Goal: Task Accomplishment & Management: Complete application form

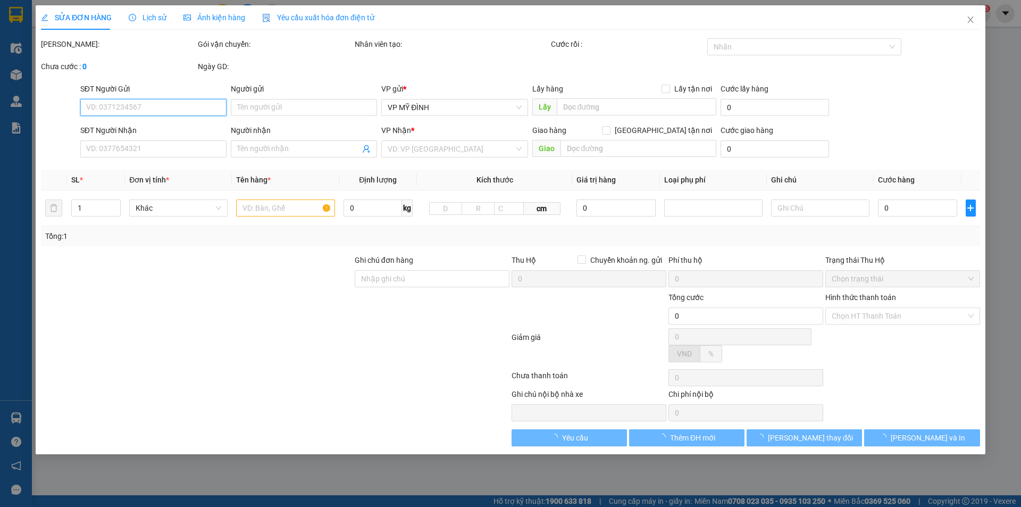
type input "0979345537"
type input "thủy"
type input "0977802997"
type input "A HUY"
type input "90.000"
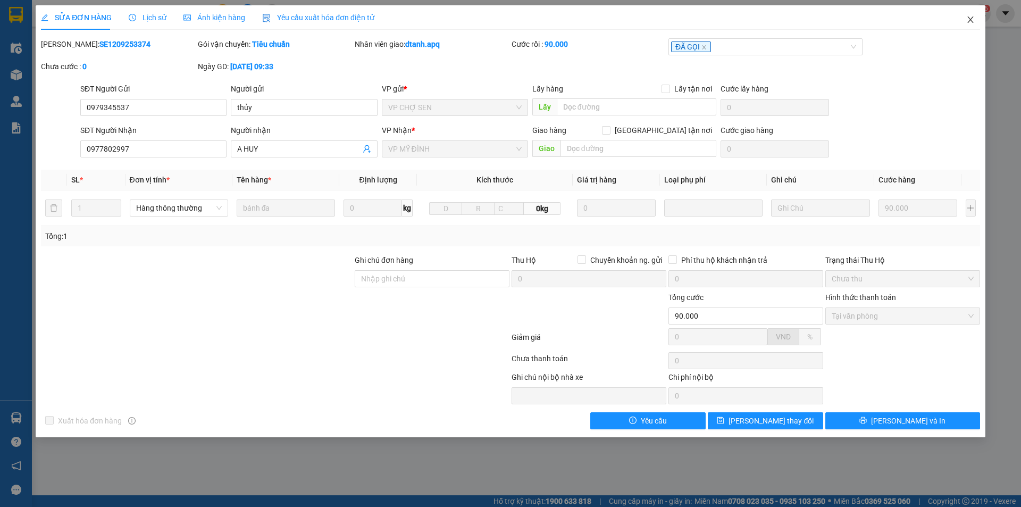
click at [965, 22] on span "Close" at bounding box center [971, 20] width 30 height 30
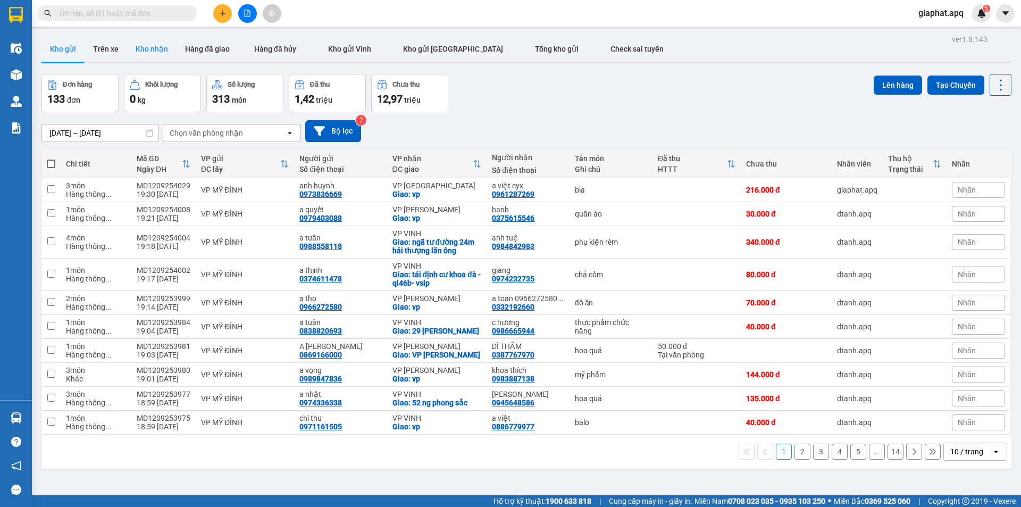
click at [151, 43] on button "Kho nhận" at bounding box center [151, 49] width 49 height 26
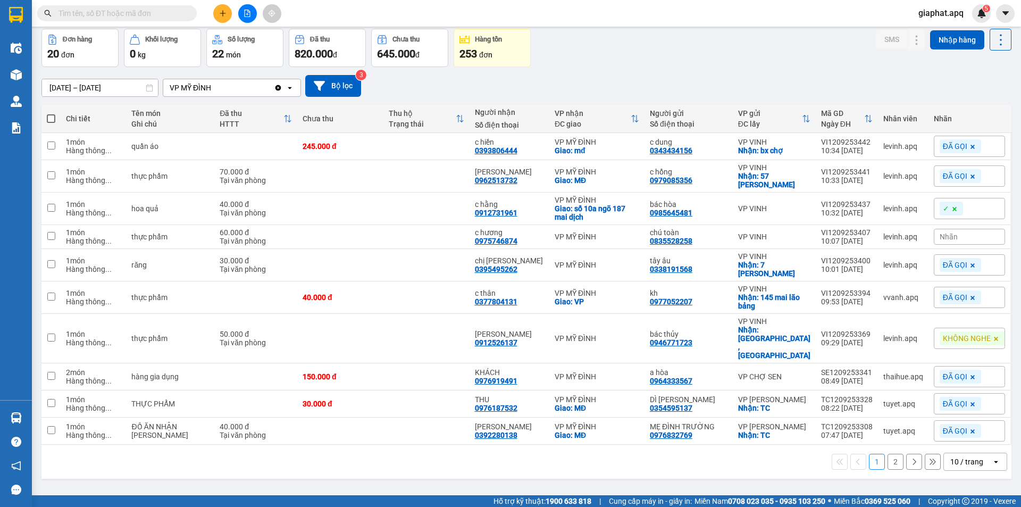
scroll to position [49, 0]
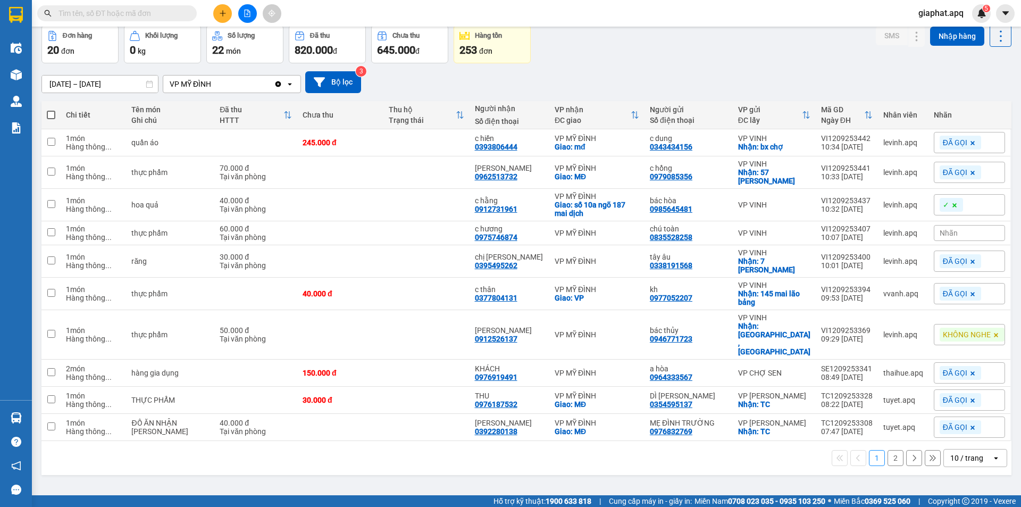
click at [888, 450] on button "2" at bounding box center [895, 458] width 16 height 16
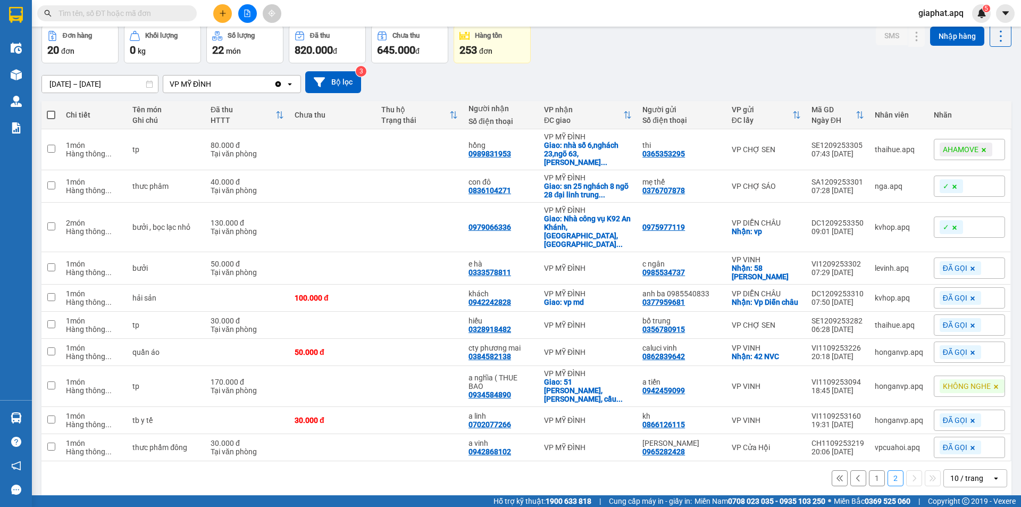
click at [869, 470] on button "1" at bounding box center [877, 478] width 16 height 16
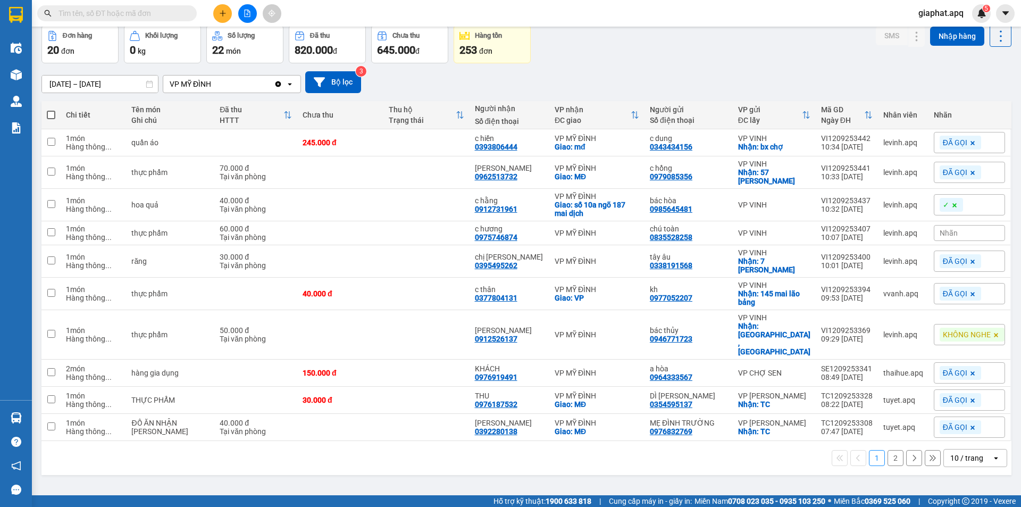
scroll to position [0, 0]
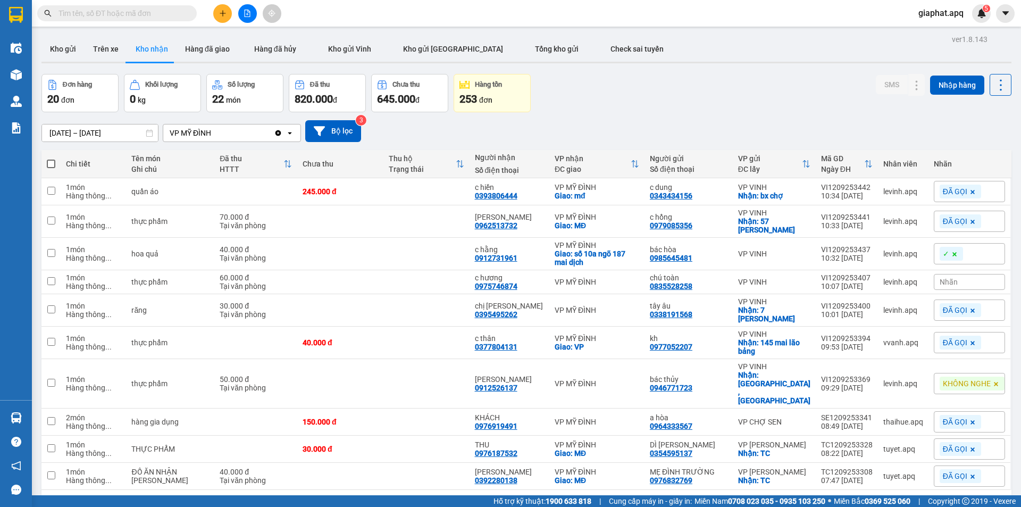
click at [97, 13] on input "text" at bounding box center [120, 13] width 125 height 12
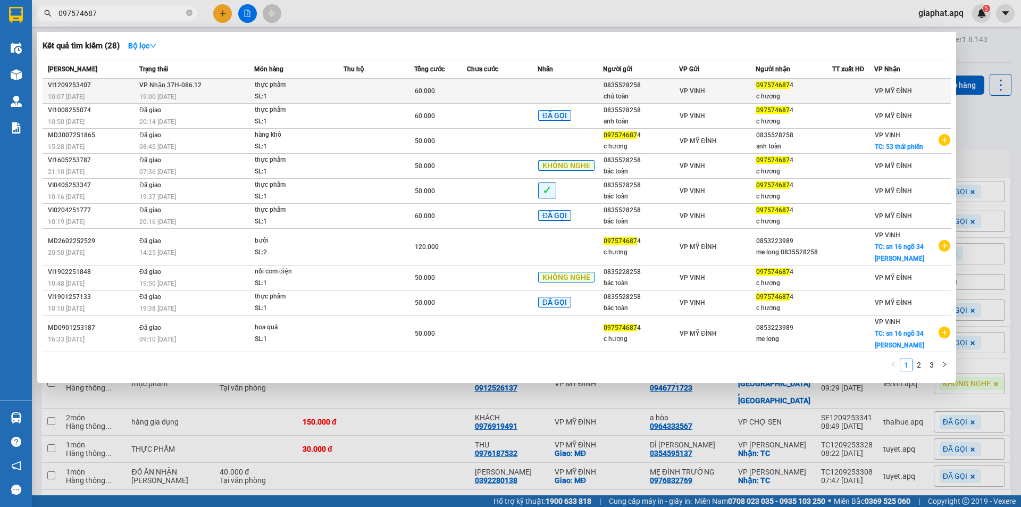
type input "097574687"
click at [204, 91] on div "19:00 [DATE]" at bounding box center [196, 97] width 114 height 12
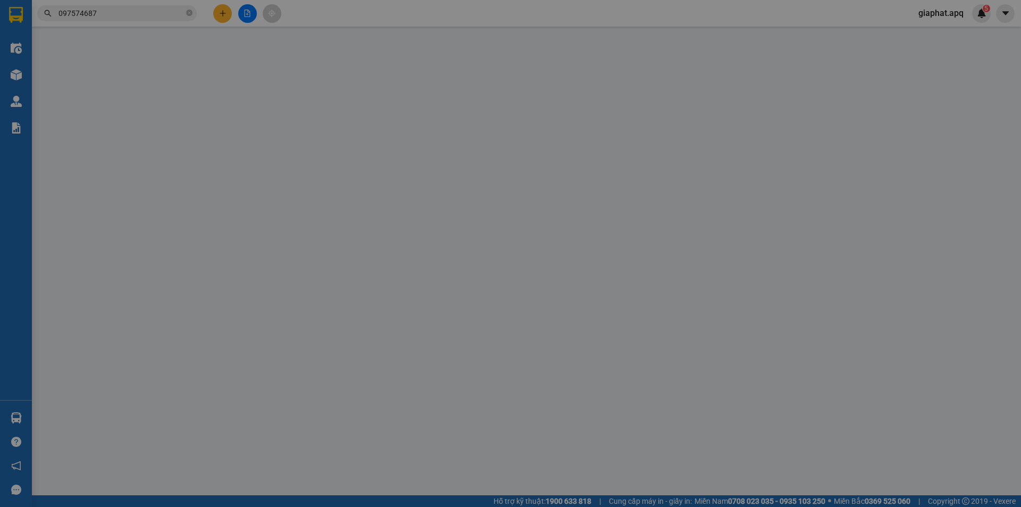
type input "0835528258"
type input "chú toàn"
type input "0975746874"
type input "c hương"
type input "60.000"
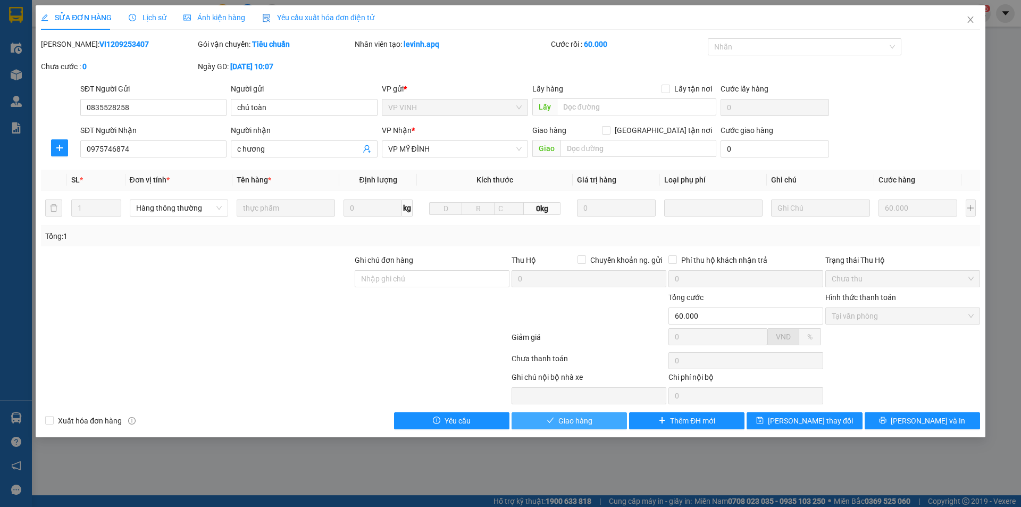
click at [563, 416] on span "Giao hàng" at bounding box center [575, 421] width 34 height 12
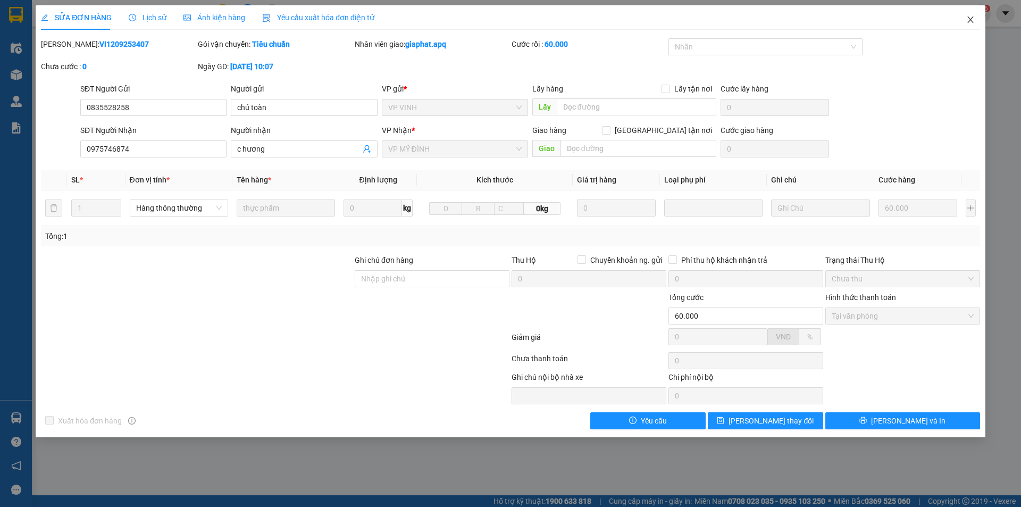
drag, startPoint x: 969, startPoint y: 16, endPoint x: 292, endPoint y: 5, distance: 676.5
click at [968, 16] on icon "close" at bounding box center [970, 19] width 9 height 9
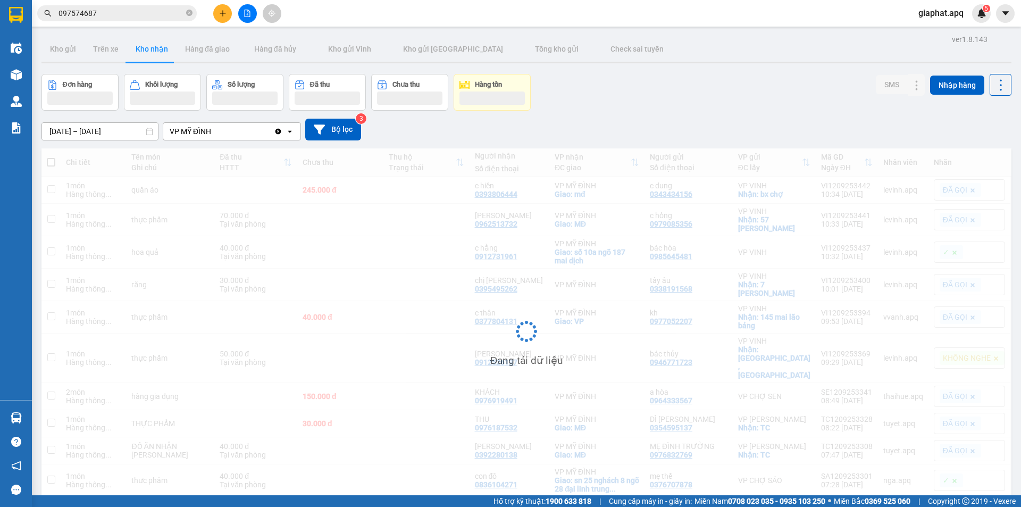
click at [114, 19] on input "097574687" at bounding box center [120, 13] width 125 height 12
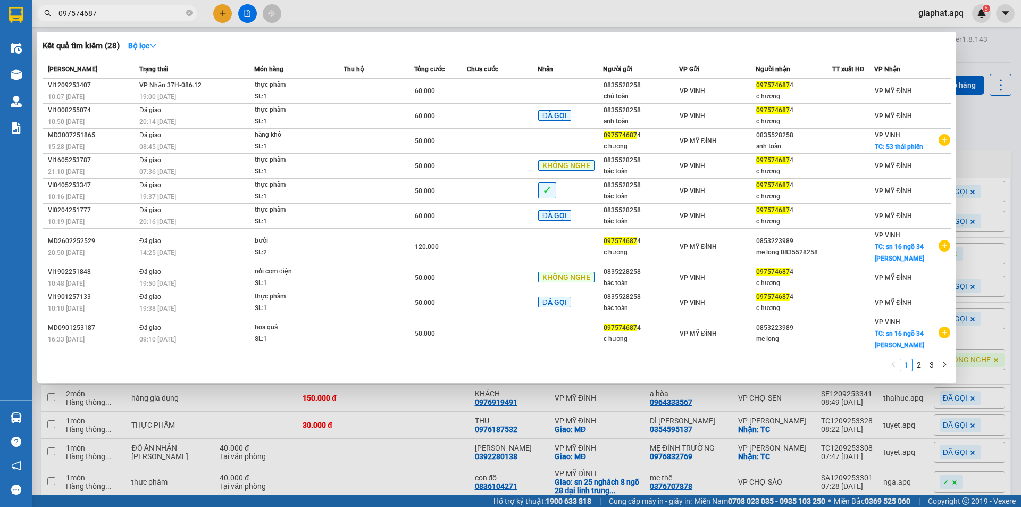
click at [114, 19] on input "097574687" at bounding box center [120, 13] width 125 height 12
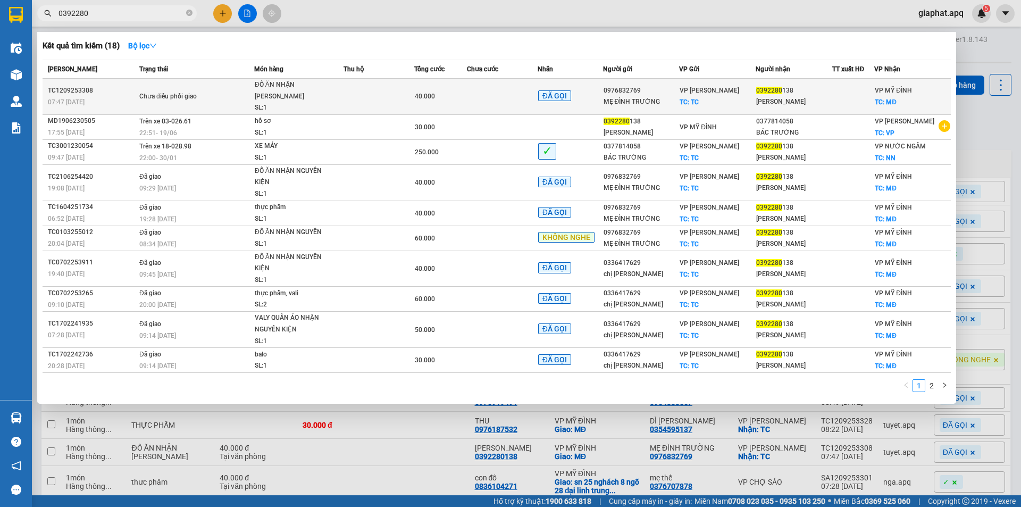
type input "0392280"
click at [655, 102] on div "MẸ ĐÌNH TRƯỜNG" at bounding box center [642, 101] width 76 height 11
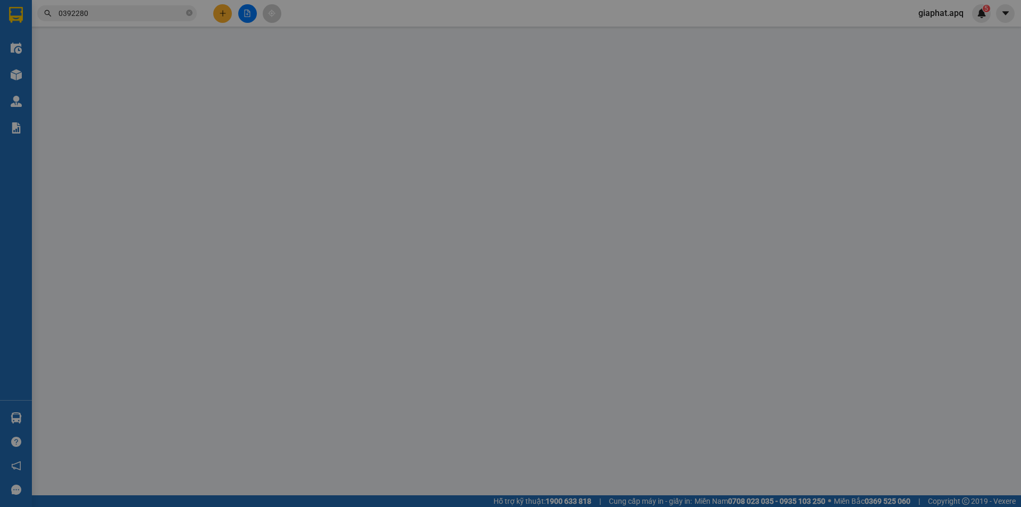
type input "0976832769"
type input "MẸ ĐÌNH TRƯỜNG"
checkbox input "true"
type input "TC"
type input "0392280138"
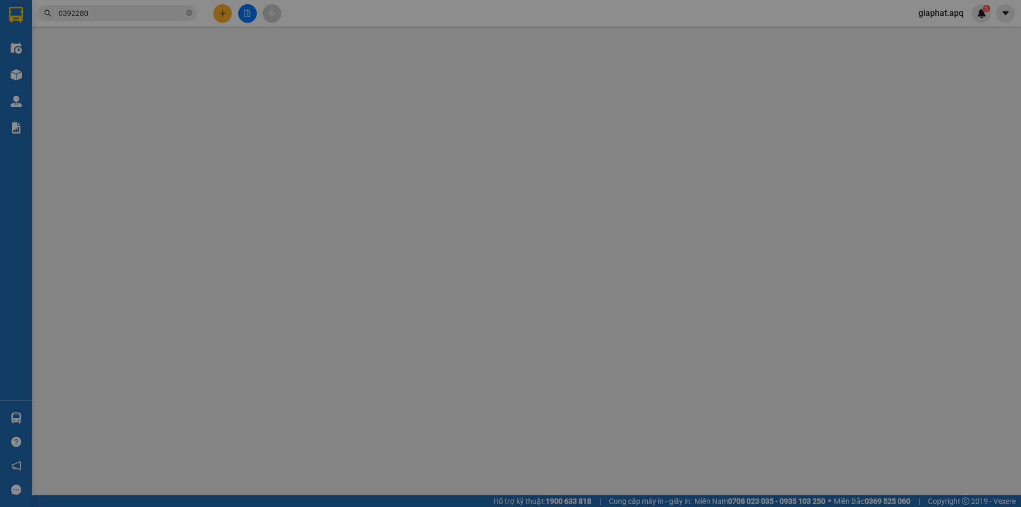
type input "TRẦN VÕ LINH"
checkbox input "true"
type input "MĐ"
type input "40.000"
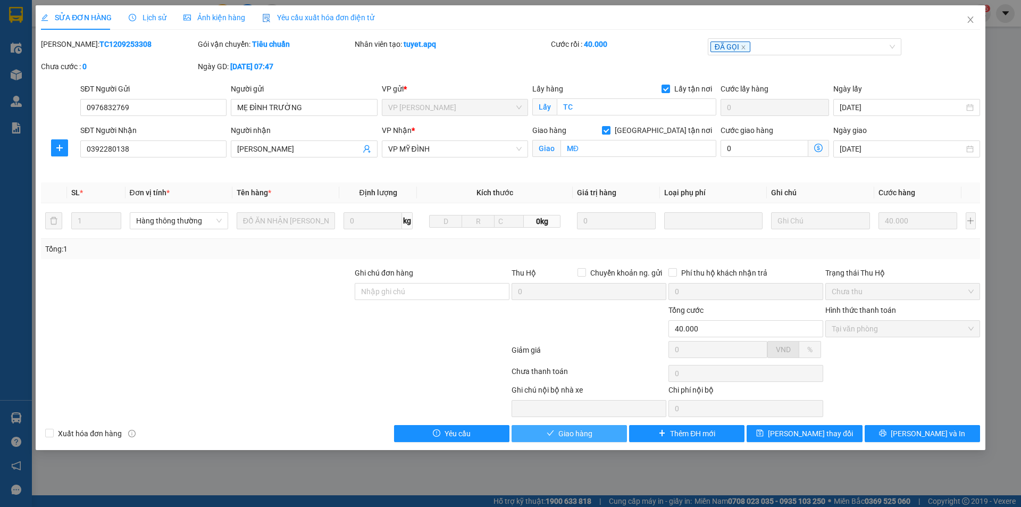
click at [583, 436] on span "Giao hàng" at bounding box center [575, 434] width 34 height 12
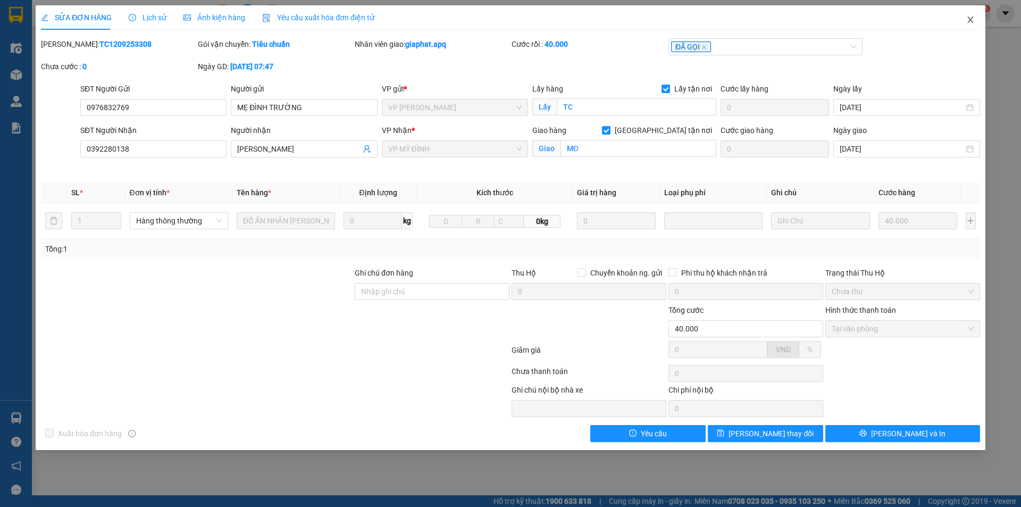
click at [971, 22] on icon "close" at bounding box center [970, 19] width 9 height 9
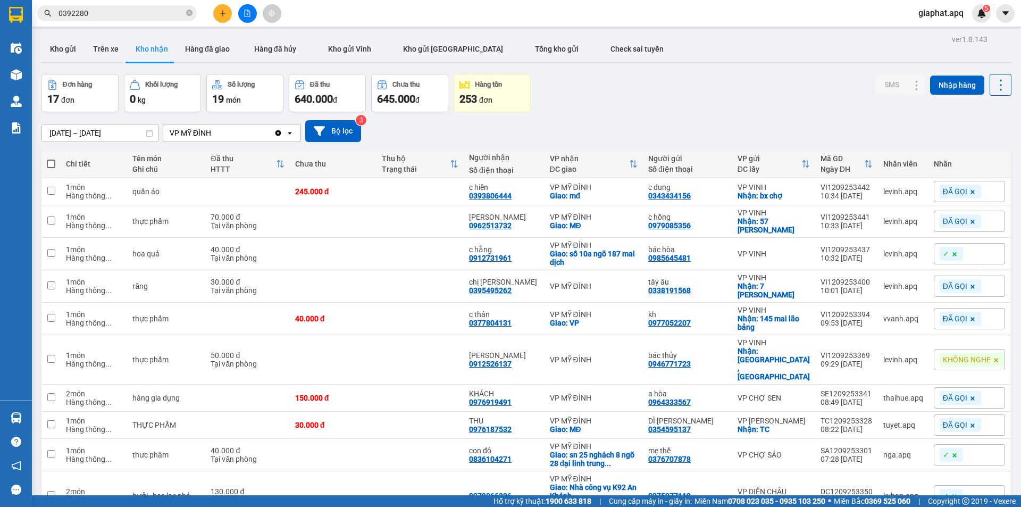
click at [714, 74] on div "Đơn hàng 17 đơn Khối lượng 0 kg Số lượng 19 món Đã thu 640.000 đ Chưa thu 645.0…" at bounding box center [526, 93] width 970 height 38
click at [48, 53] on button "Kho gửi" at bounding box center [62, 49] width 43 height 26
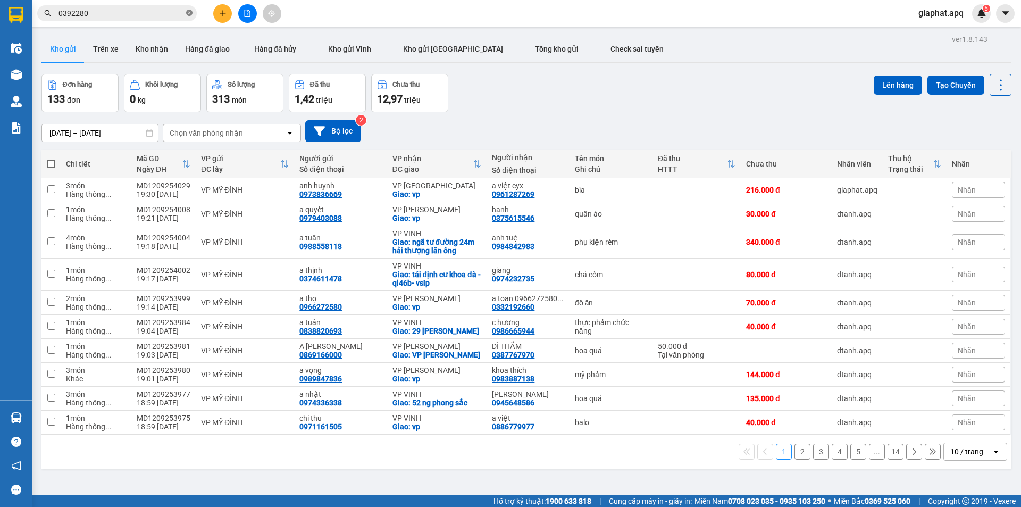
click at [191, 12] on icon "close-circle" at bounding box center [189, 13] width 6 height 6
click at [219, 14] on icon "plus" at bounding box center [222, 13] width 7 height 7
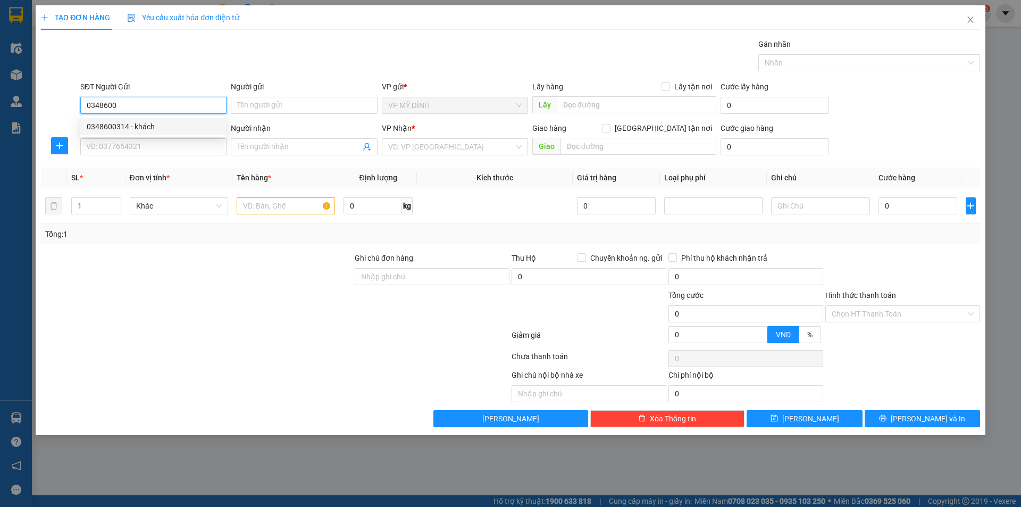
click at [114, 127] on div "0348600314 - khách" at bounding box center [153, 127] width 133 height 12
type input "0348600314"
type input "khách"
type input "0348600314"
click at [133, 142] on input "SĐT Người Nhận" at bounding box center [153, 146] width 146 height 17
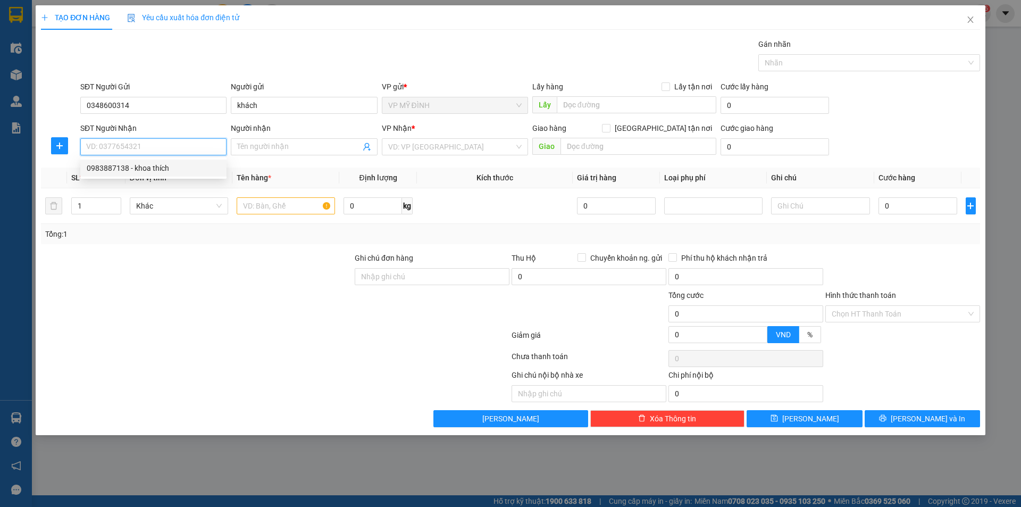
click at [132, 171] on div "0983887138 - khoa thích" at bounding box center [153, 168] width 133 height 12
type input "0983887138"
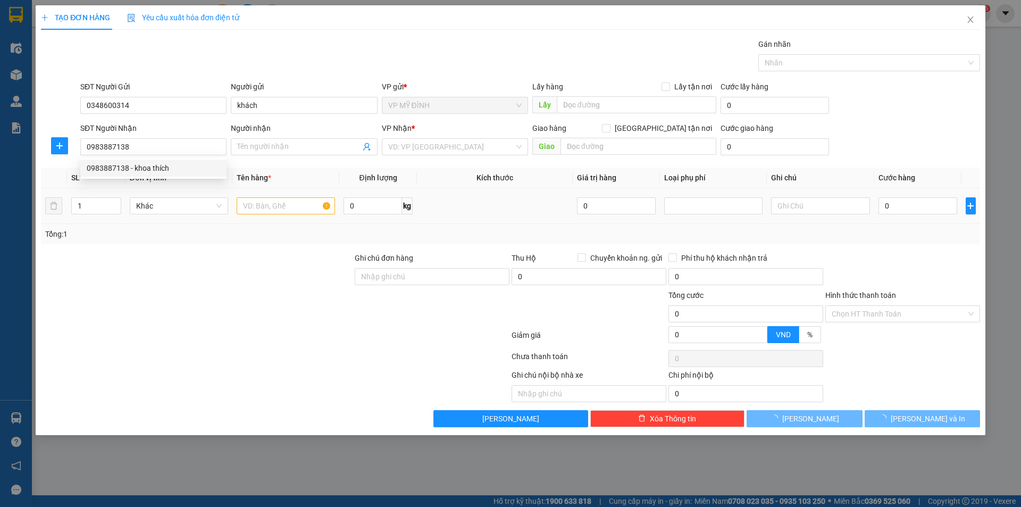
type input "khoa thích"
checkbox input "true"
type input "vp"
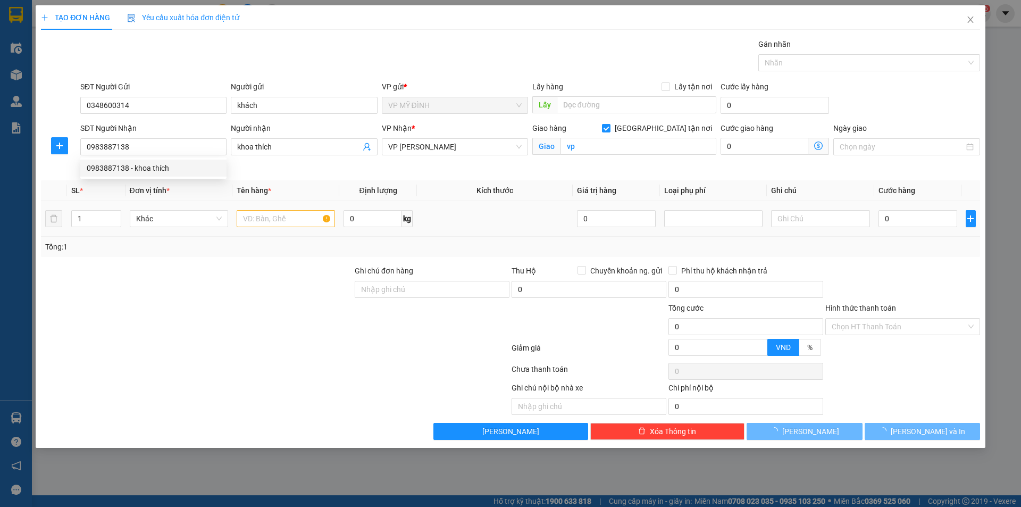
click at [281, 210] on div at bounding box center [286, 218] width 98 height 21
type input "10"
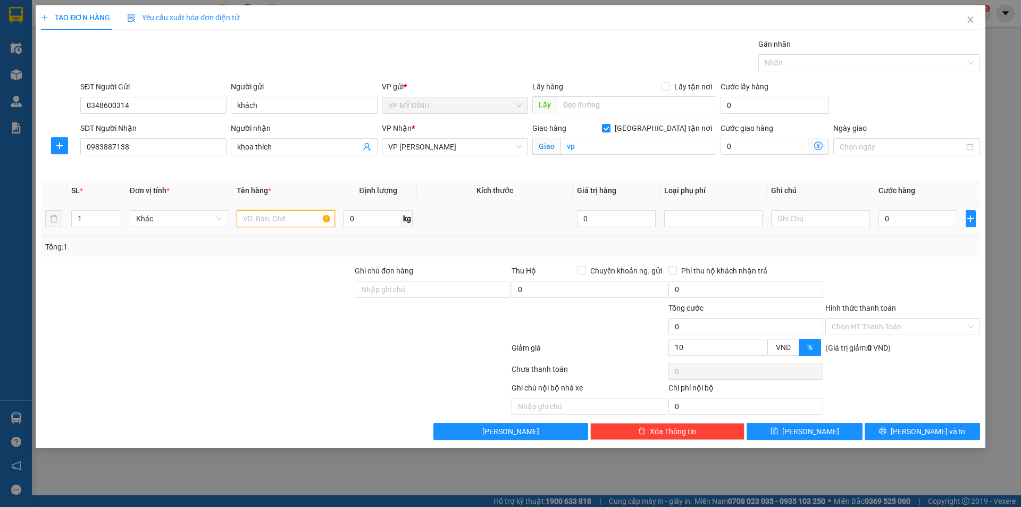
click at [281, 212] on input "text" at bounding box center [286, 218] width 98 height 17
type input "mp"
type input "4"
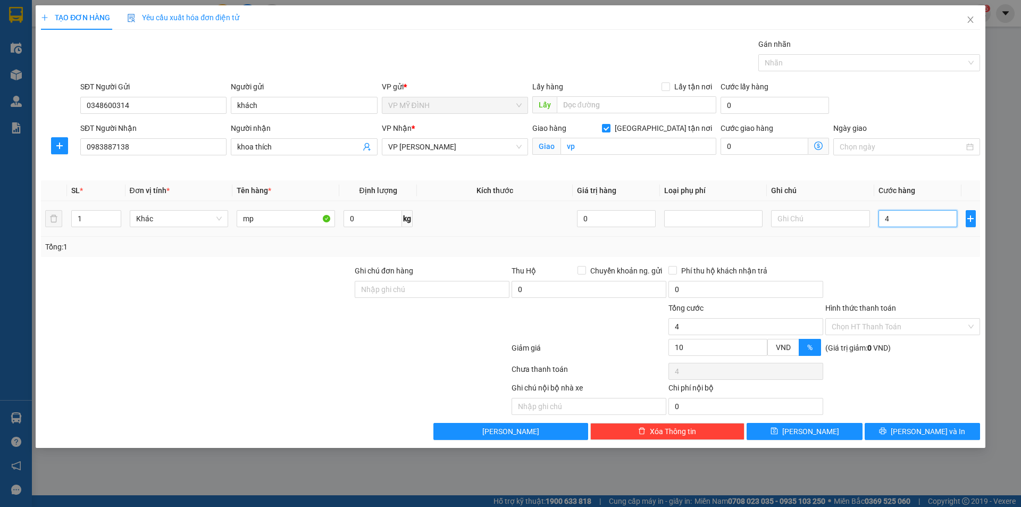
click at [923, 219] on input "4" at bounding box center [917, 218] width 79 height 17
type input "40"
type input "40.000"
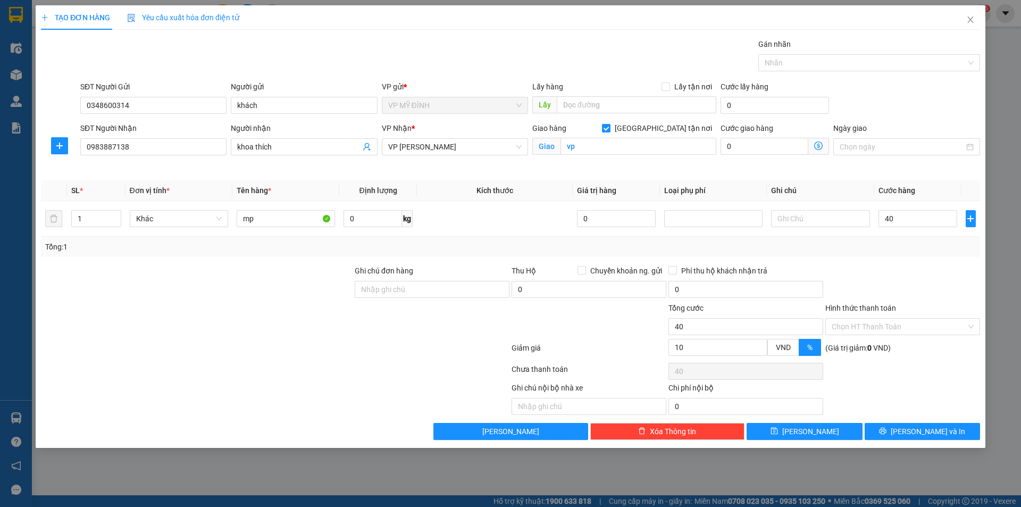
type input "36.000"
click at [925, 257] on div "Transit Pickup Surcharge Ids Transit Deliver Surcharge Ids Transit Deliver Surc…" at bounding box center [510, 238] width 939 height 401
click at [879, 429] on button "[PERSON_NAME] và In" at bounding box center [922, 431] width 115 height 17
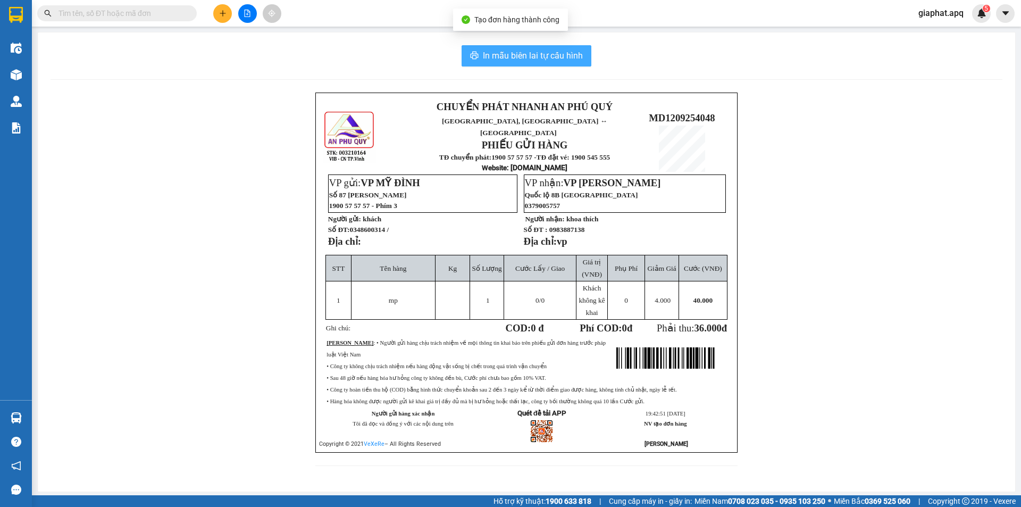
click at [517, 48] on button "In mẫu biên lai tự cấu hình" at bounding box center [527, 55] width 130 height 21
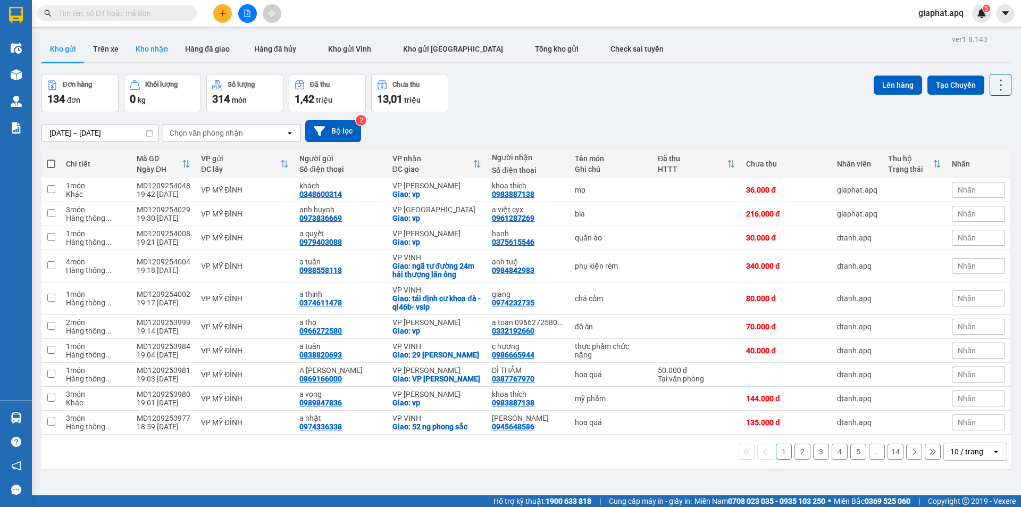
click at [162, 51] on button "Kho nhận" at bounding box center [151, 49] width 49 height 26
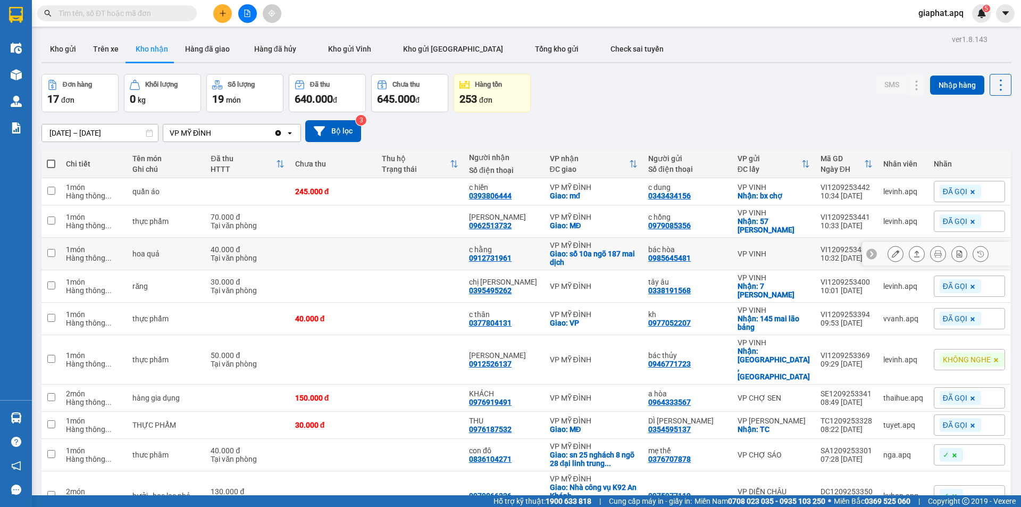
scroll to position [49, 0]
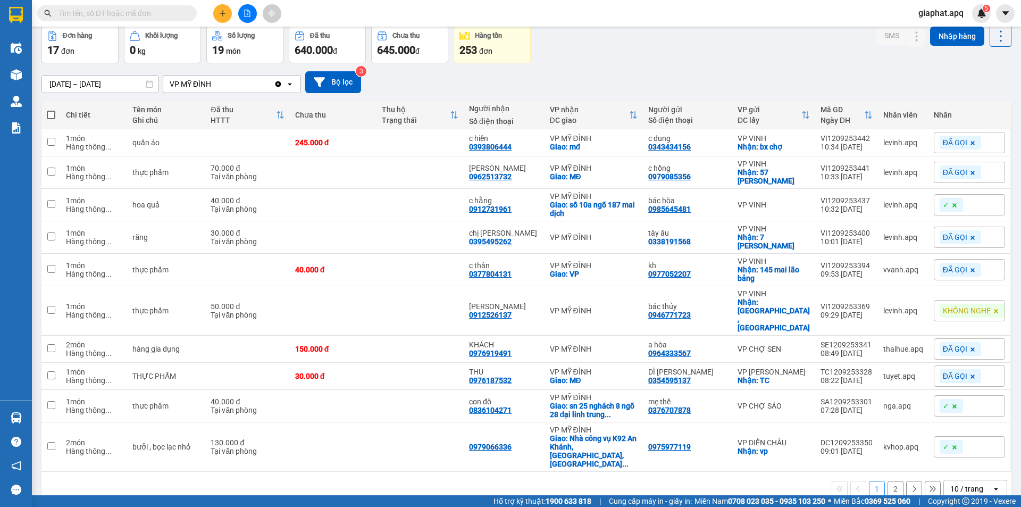
click at [887, 481] on button "2" at bounding box center [895, 489] width 16 height 16
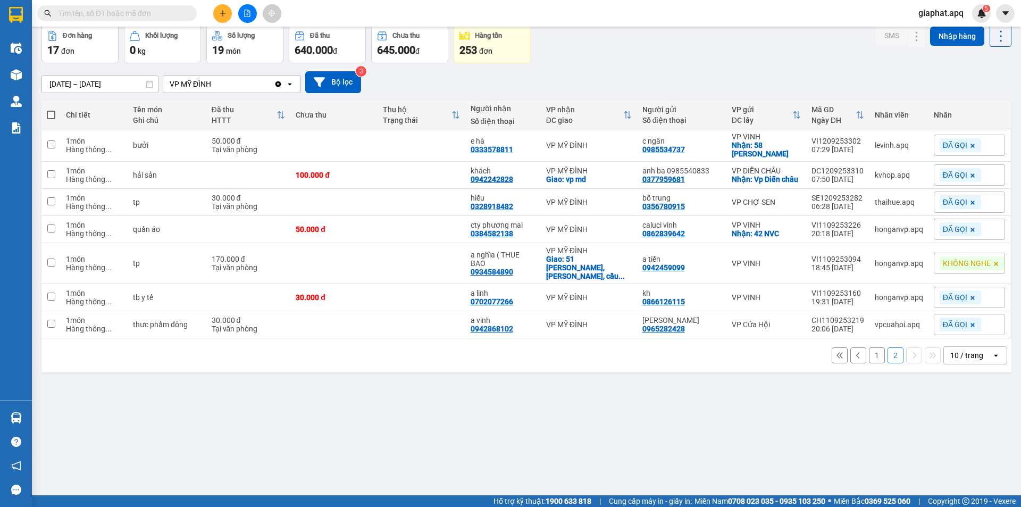
click at [869, 347] on button "1" at bounding box center [877, 355] width 16 height 16
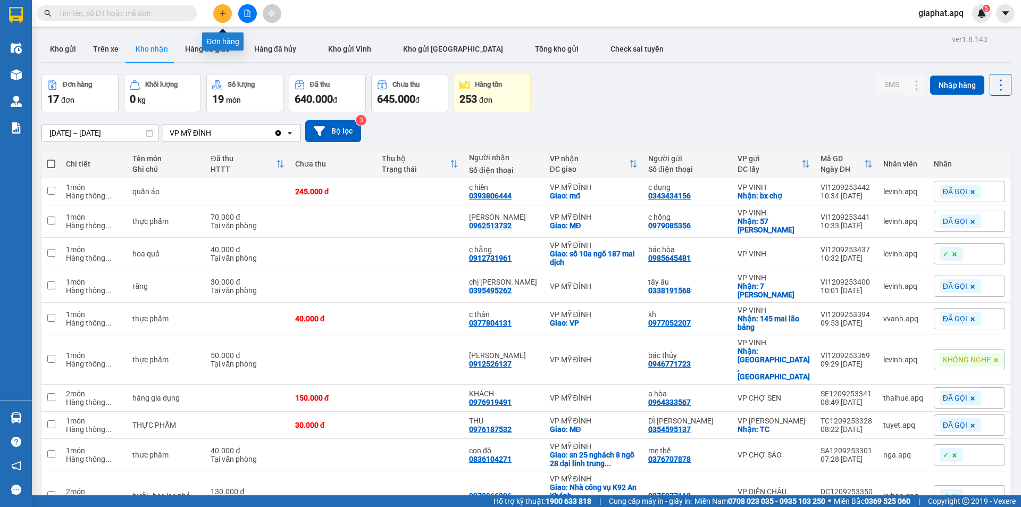
click at [226, 14] on icon "plus" at bounding box center [222, 13] width 7 height 7
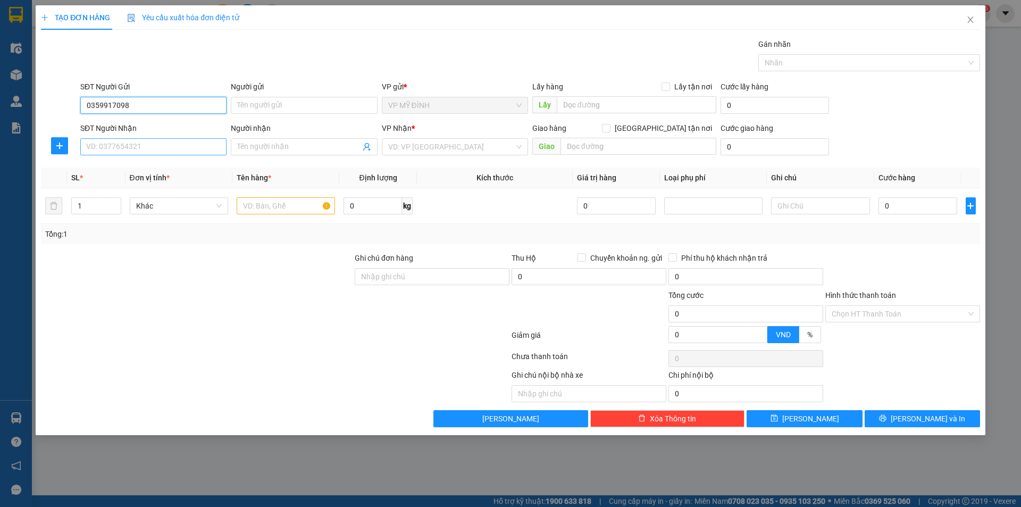
type input "0359917098"
click at [130, 147] on input "SĐT Người Nhận" at bounding box center [153, 146] width 146 height 17
click at [129, 168] on div "0378019519 - [PERSON_NAME]" at bounding box center [153, 168] width 133 height 12
type input "0378019519"
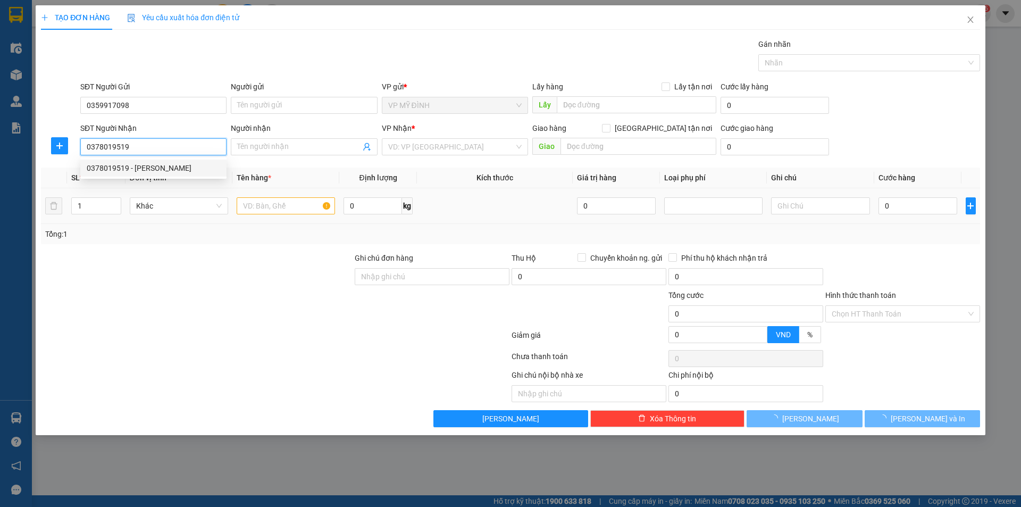
type input "[PERSON_NAME]"
checkbox input "true"
type input "44 [PERSON_NAME]"
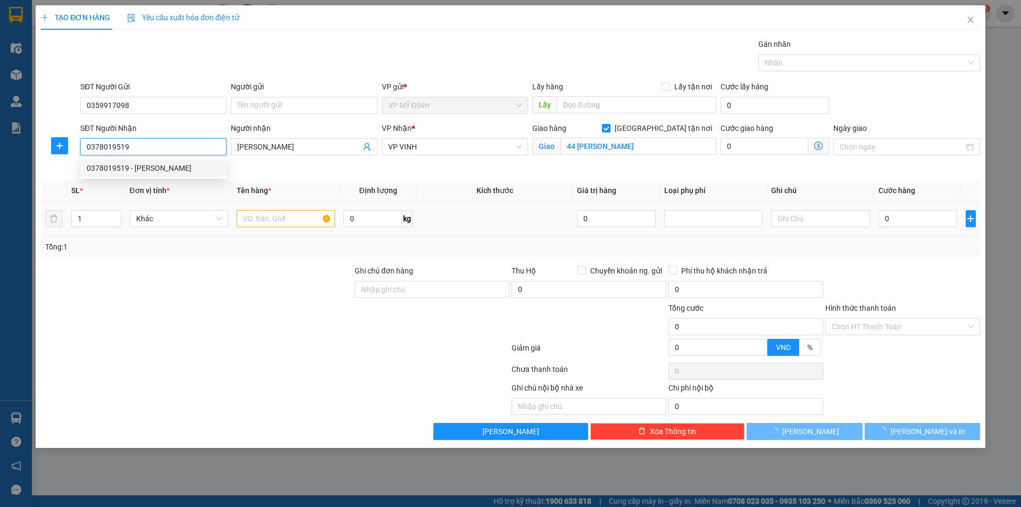
type input "0378019519"
click at [275, 208] on div at bounding box center [286, 218] width 98 height 21
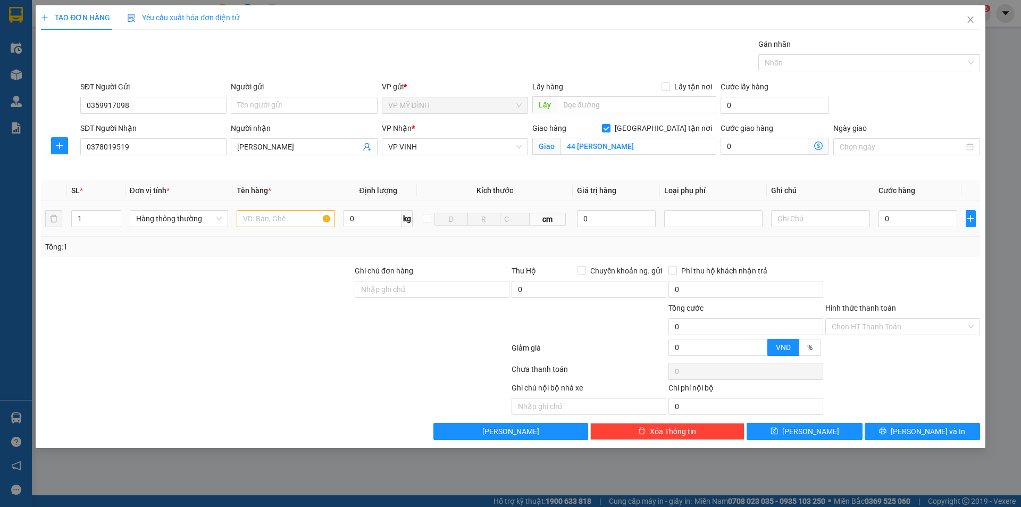
click at [263, 207] on td at bounding box center [285, 219] width 107 height 36
click at [264, 222] on input "text" at bounding box center [286, 218] width 98 height 17
type input "mp"
click at [881, 215] on input "0" at bounding box center [917, 218] width 79 height 17
type input "4"
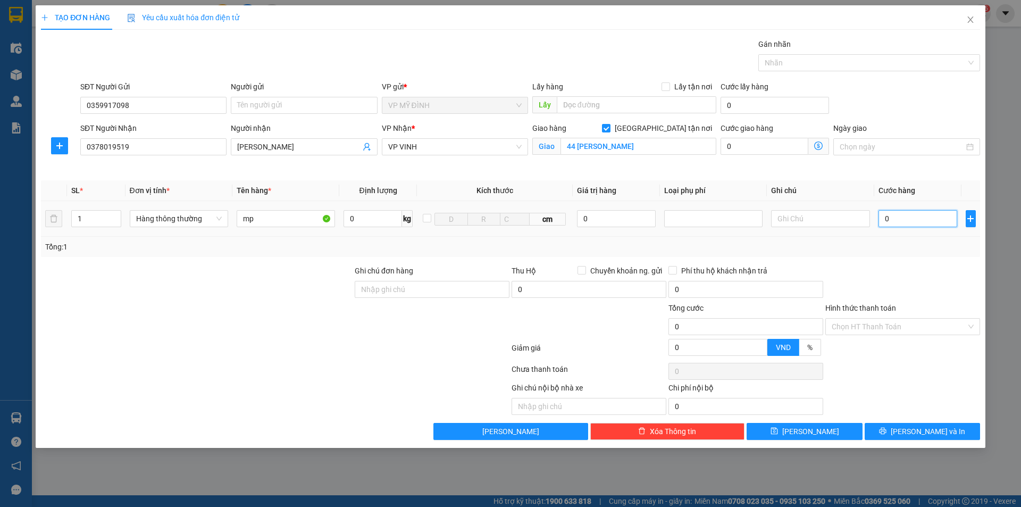
type input "4"
type input "40"
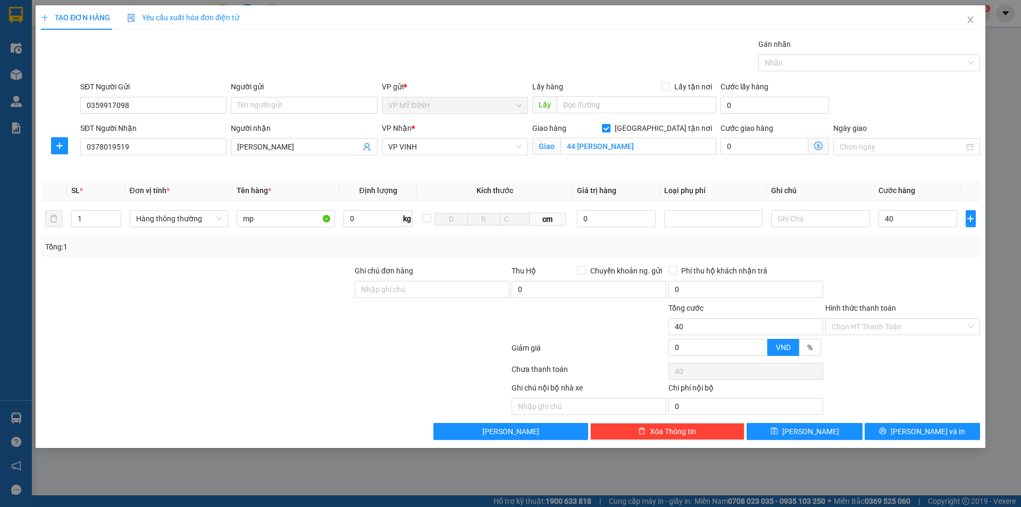
type input "40.000"
click at [925, 265] on div at bounding box center [902, 283] width 157 height 37
click at [931, 427] on span "[PERSON_NAME] và In" at bounding box center [928, 431] width 74 height 12
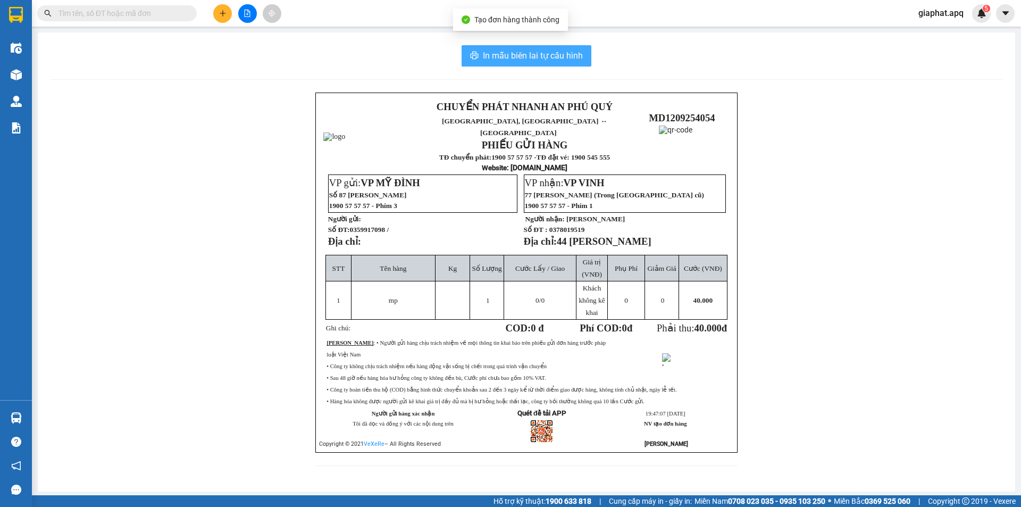
drag, startPoint x: 505, startPoint y: 65, endPoint x: 507, endPoint y: 55, distance: 9.8
click at [505, 62] on button "In mẫu biên lai tự cấu hình" at bounding box center [527, 55] width 130 height 21
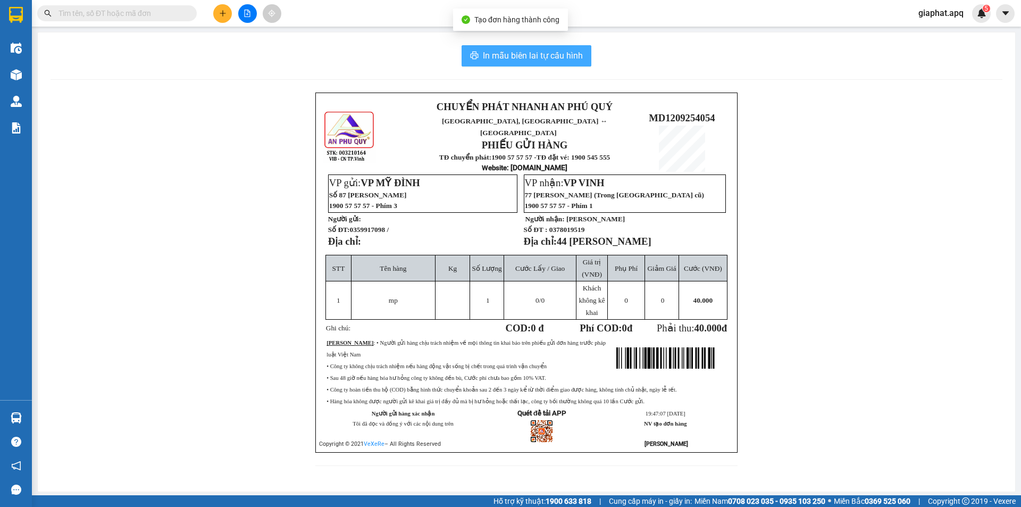
click at [507, 55] on span "In mẫu biên lai tự cấu hình" at bounding box center [533, 55] width 100 height 13
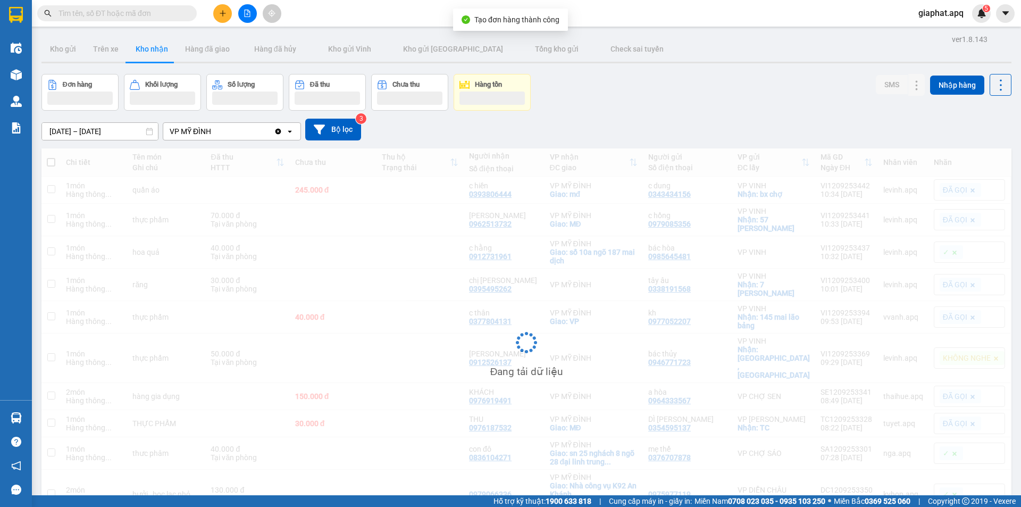
click at [232, 14] on div at bounding box center [247, 13] width 80 height 19
click at [228, 15] on button at bounding box center [222, 13] width 19 height 19
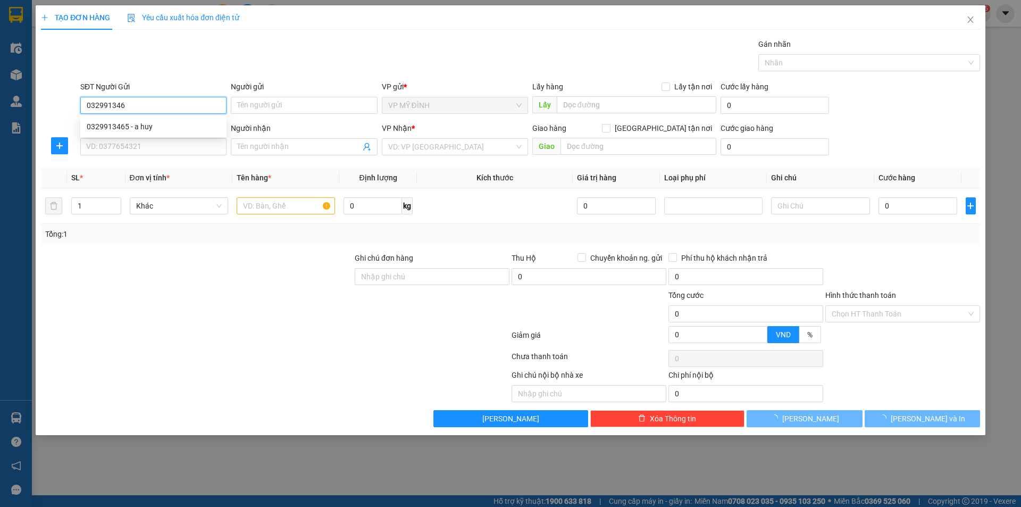
type input "0329913465"
click at [106, 125] on div "0329913465 - a huy" at bounding box center [153, 127] width 133 height 12
type input "a huy"
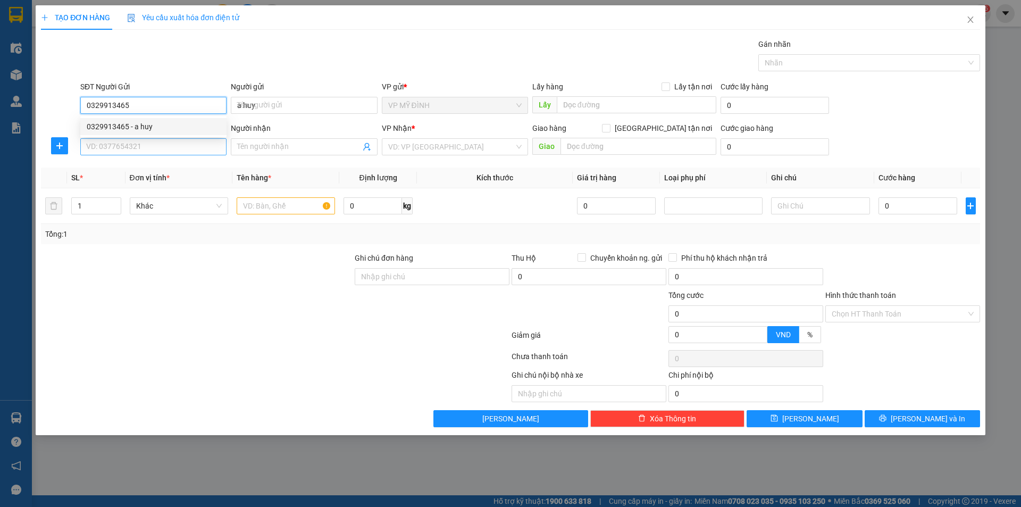
type input "0329913465"
click at [113, 141] on input "SĐT Người Nhận" at bounding box center [153, 146] width 146 height 17
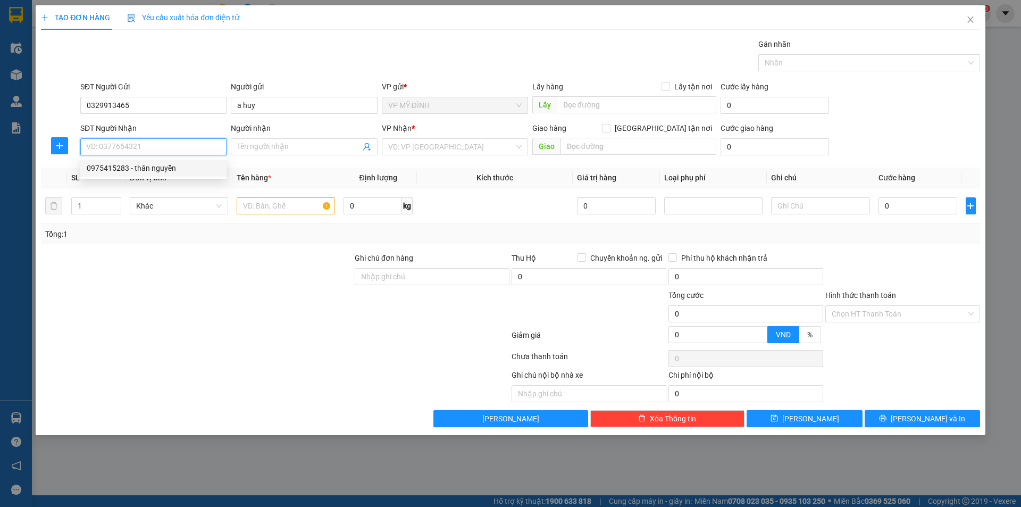
click at [145, 169] on div "0975415283 - thân nguyễn" at bounding box center [153, 168] width 133 height 12
type input "0975415283"
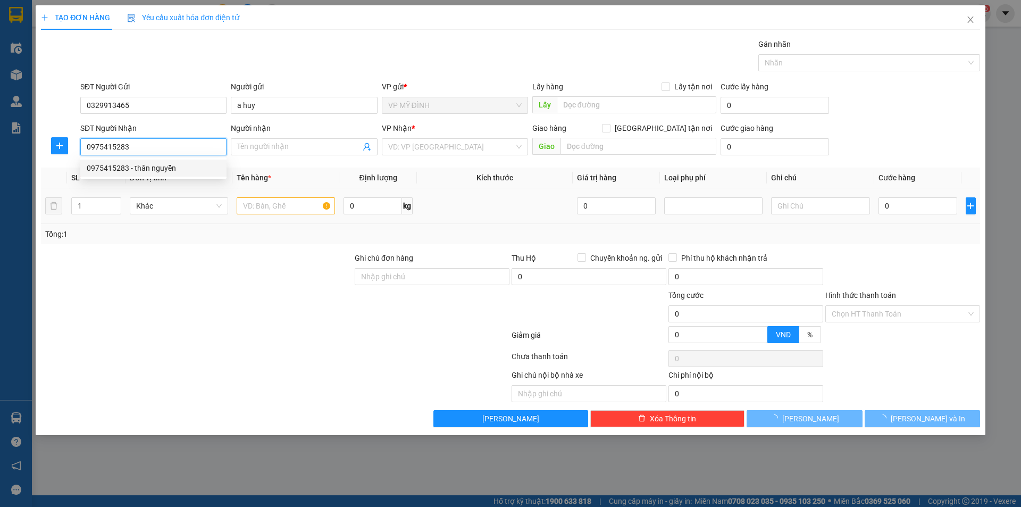
type input "thân nguyễn"
checkbox input "true"
type input "vp"
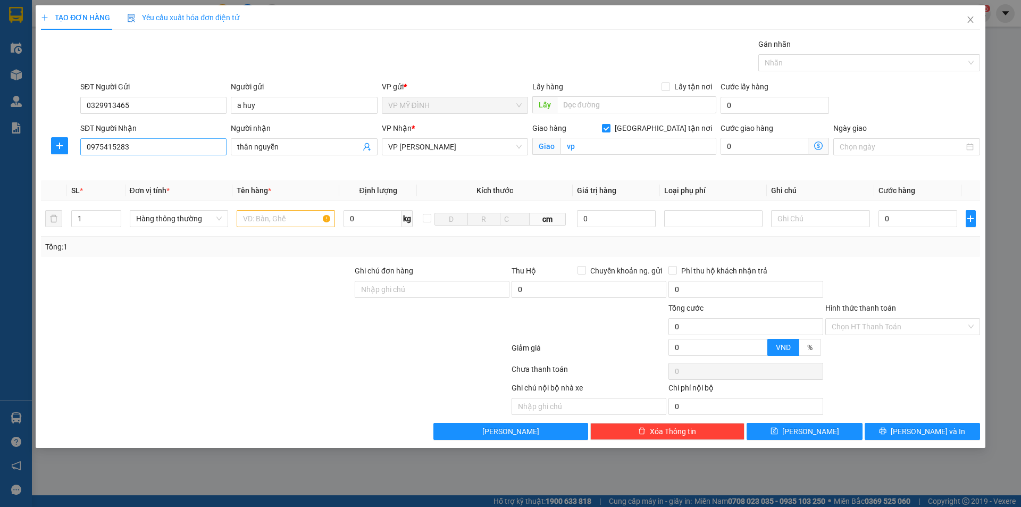
drag, startPoint x: 149, startPoint y: 135, endPoint x: 139, endPoint y: 150, distance: 18.9
click at [147, 136] on div "SĐT Người Nhận" at bounding box center [153, 130] width 146 height 16
click at [139, 151] on input "0975415283" at bounding box center [153, 146] width 146 height 17
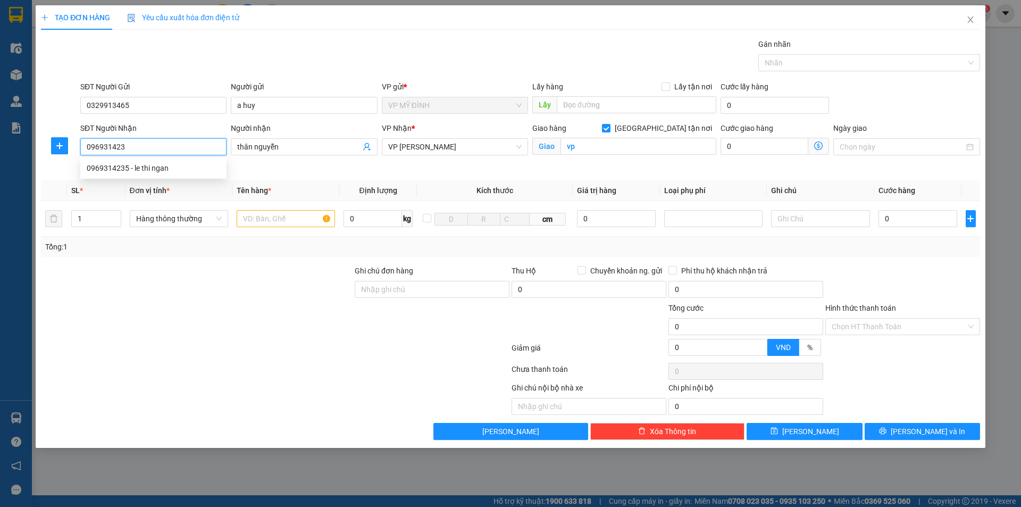
type input "0969314235"
click at [141, 166] on div "0969314235 - le thi ngan" at bounding box center [153, 168] width 133 height 12
type input "le thi ngan"
type input "vp"
type input "0969314235"
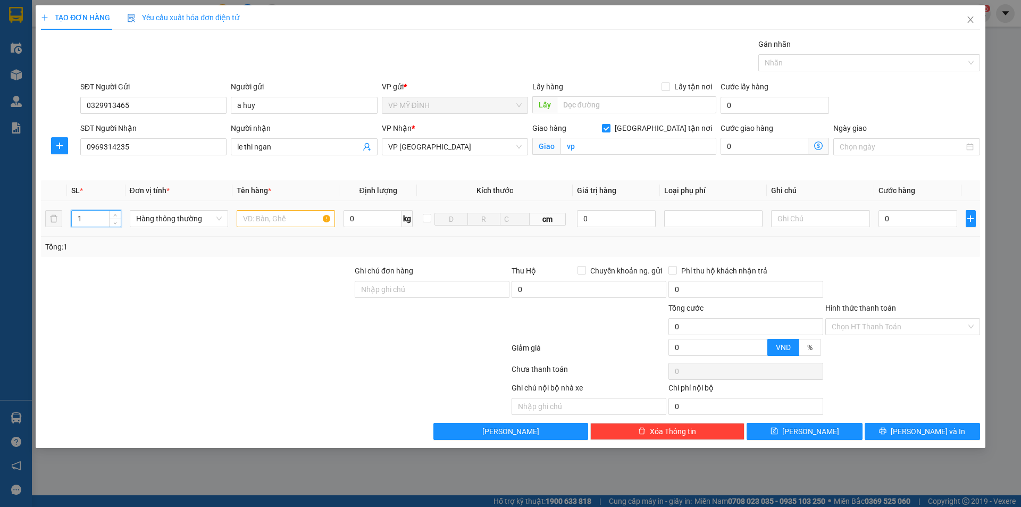
click at [98, 225] on input "1" at bounding box center [96, 219] width 49 height 16
type input "1"
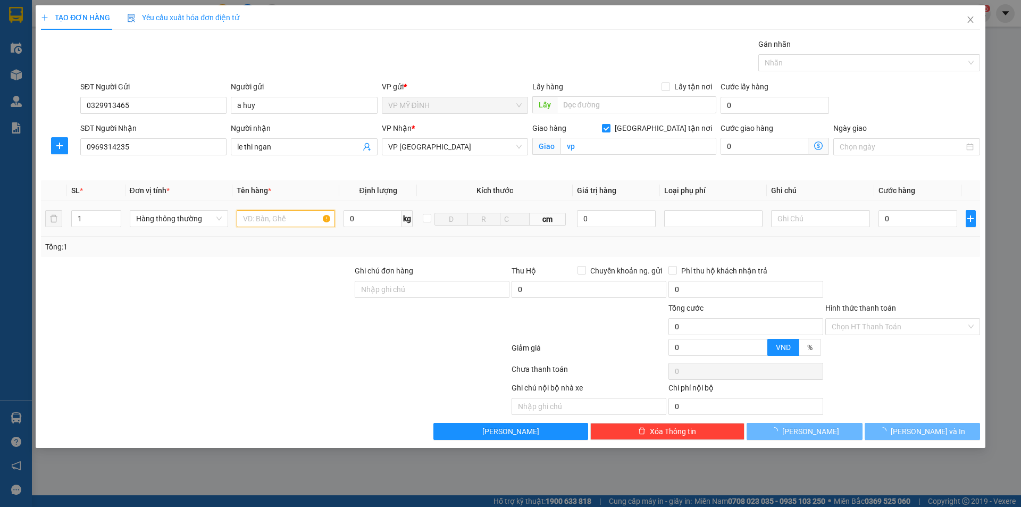
click at [300, 222] on input "text" at bounding box center [286, 218] width 98 height 17
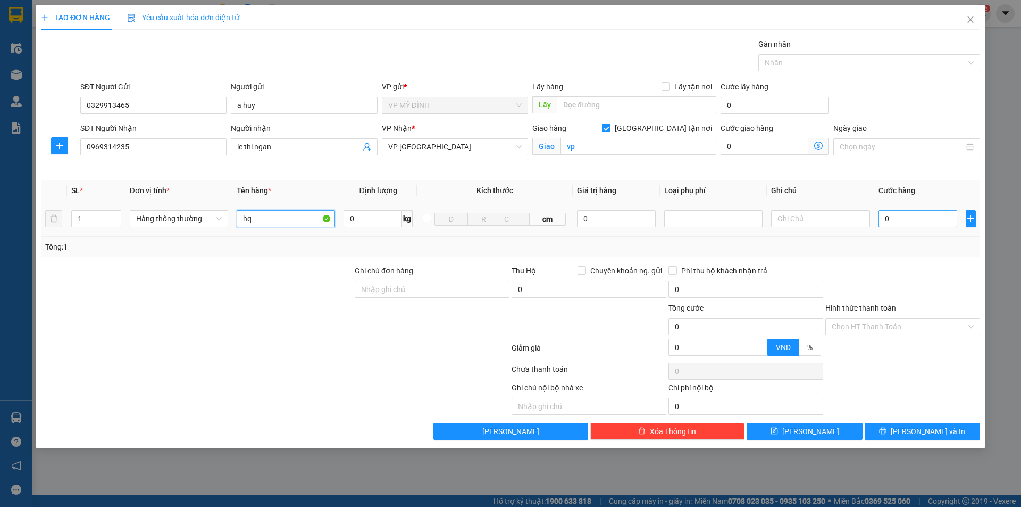
type input "hq"
click at [927, 219] on input "0" at bounding box center [917, 218] width 79 height 17
type input "4"
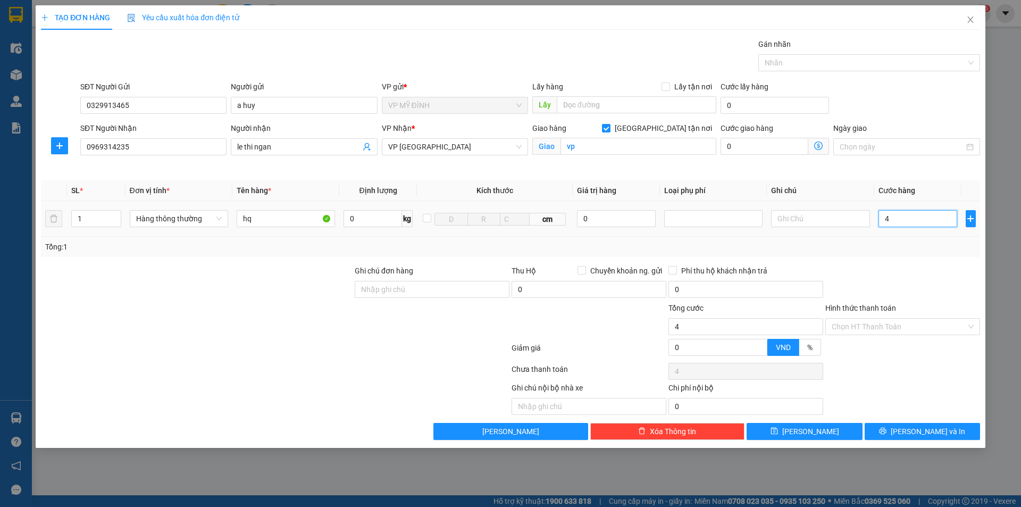
type input "40"
type input "40.000"
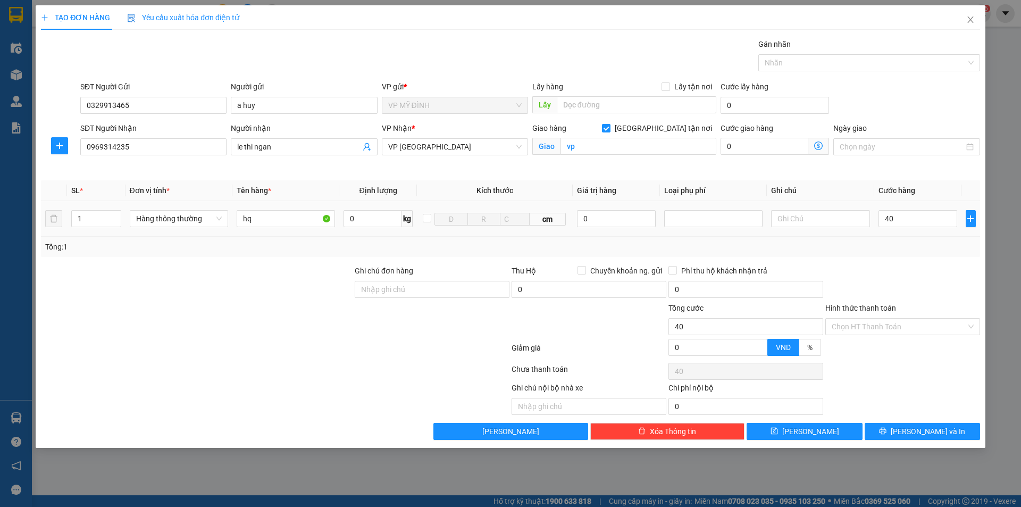
type input "40.000"
click at [960, 268] on div "Transit Pickup Surcharge Ids Transit Deliver Surcharge Ids Transit Deliver Surc…" at bounding box center [510, 238] width 939 height 401
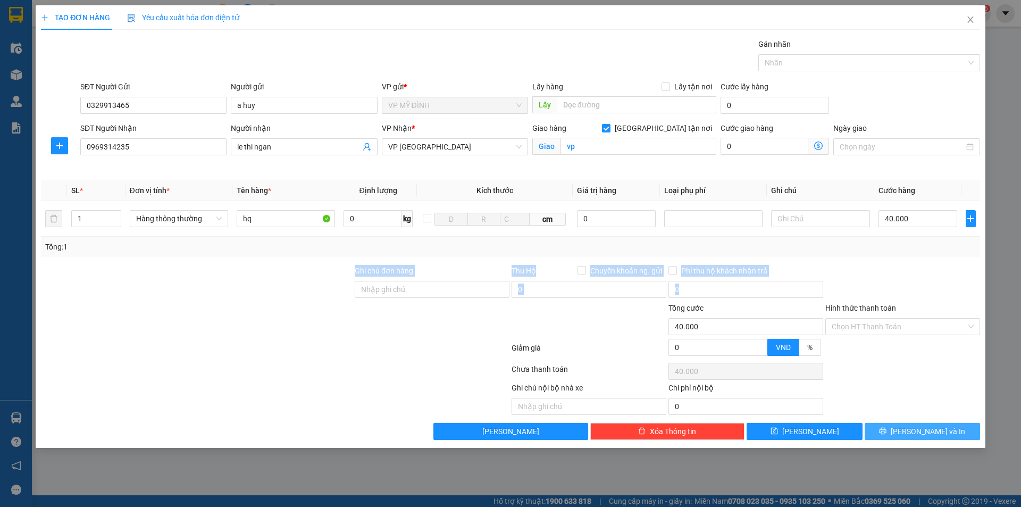
click at [931, 425] on button "[PERSON_NAME] và In" at bounding box center [922, 431] width 115 height 17
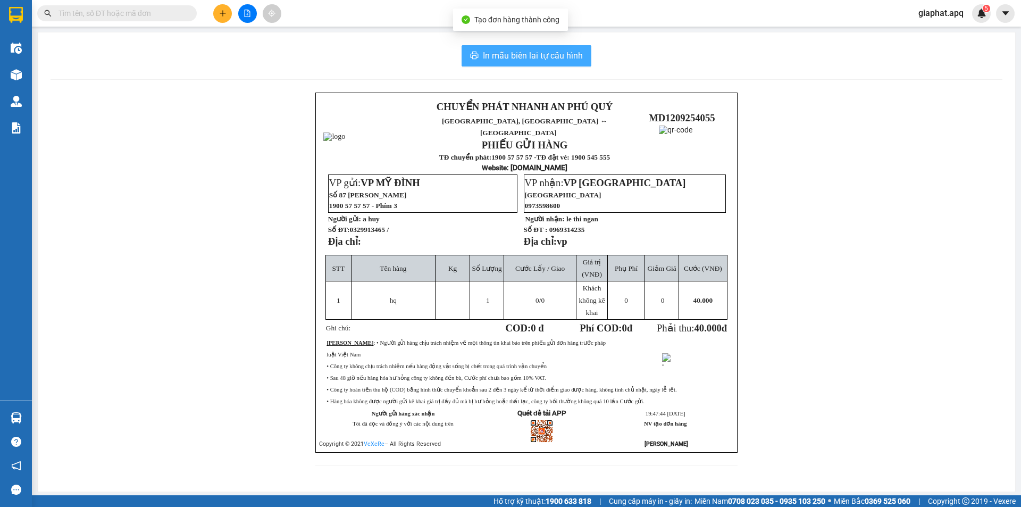
click at [496, 57] on span "In mẫu biên lai tự cấu hình" at bounding box center [533, 55] width 100 height 13
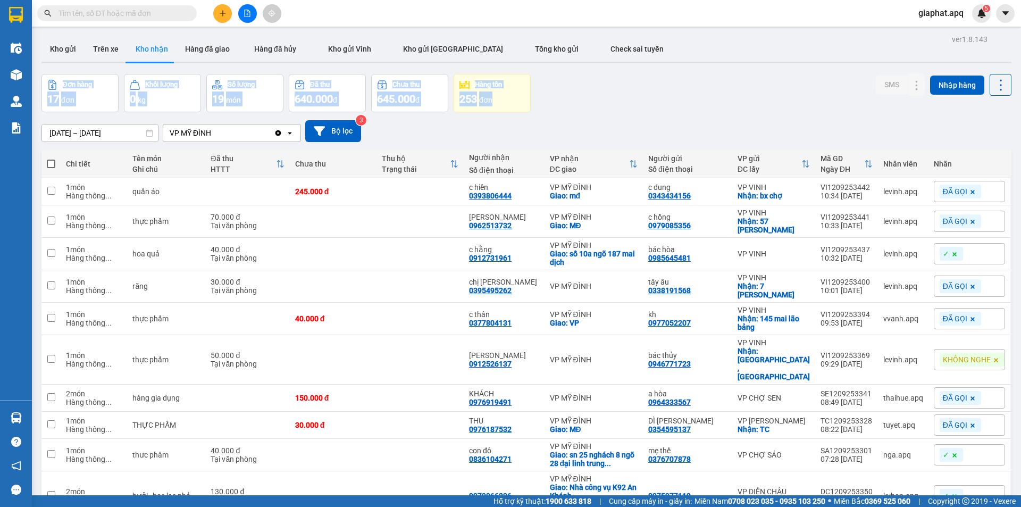
drag, startPoint x: 817, startPoint y: 64, endPoint x: 954, endPoint y: 42, distance: 139.0
click at [954, 42] on div "ver 1.8.143 Kho gửi Trên xe Kho nhận Hàng đã giao Hàng đã hủy Kho gửi Vinh Kho …" at bounding box center [526, 295] width 978 height 527
click at [659, 66] on div "ver 1.8.143 Kho gửi Trên xe Kho nhận Hàng đã giao Hàng đã hủy Kho gửi Vinh Kho …" at bounding box center [526, 295] width 978 height 527
click at [221, 11] on icon "plus" at bounding box center [222, 13] width 7 height 7
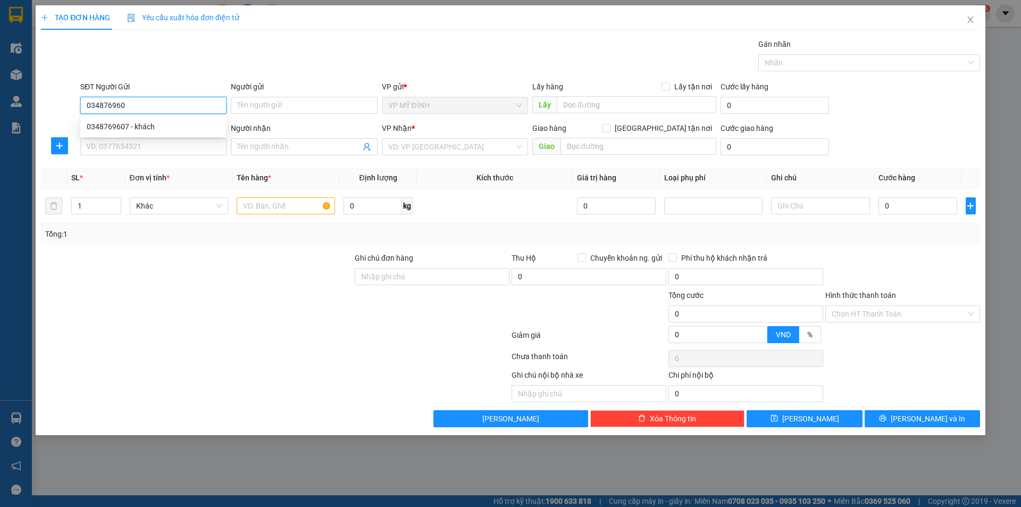
type input "0348769607"
click at [113, 130] on div "0348769607 - khách" at bounding box center [153, 127] width 133 height 12
type input "khách"
type input "0348769607"
click at [144, 150] on input "SĐT Người Nhận" at bounding box center [153, 146] width 146 height 17
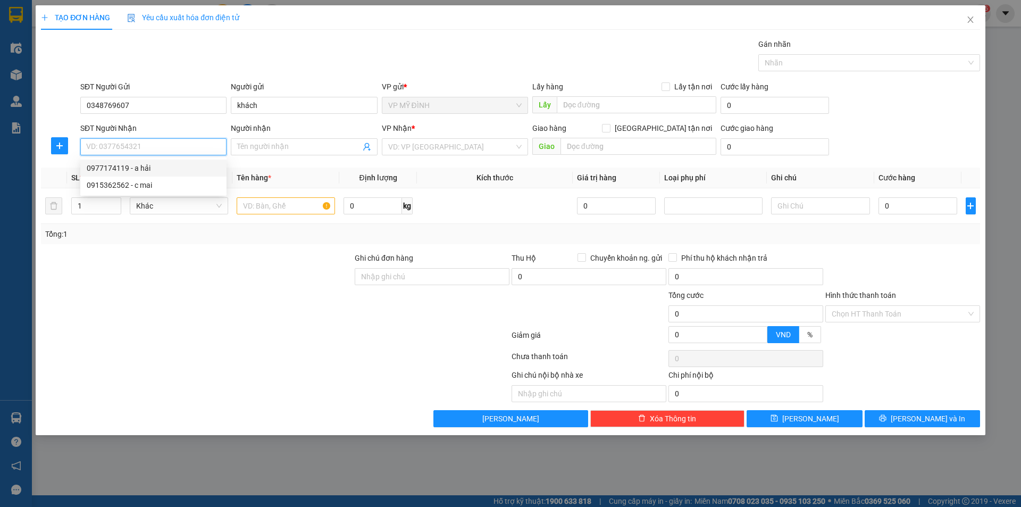
click at [104, 168] on div "0977174119 - a hải" at bounding box center [153, 168] width 133 height 12
type input "0977174119"
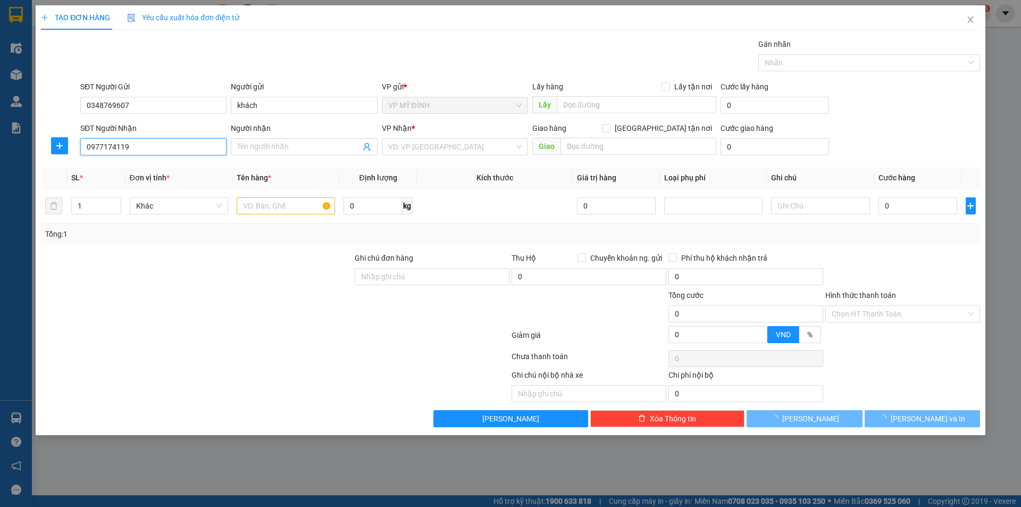
type input "a hải"
checkbox input "true"
type input "61 duy tân"
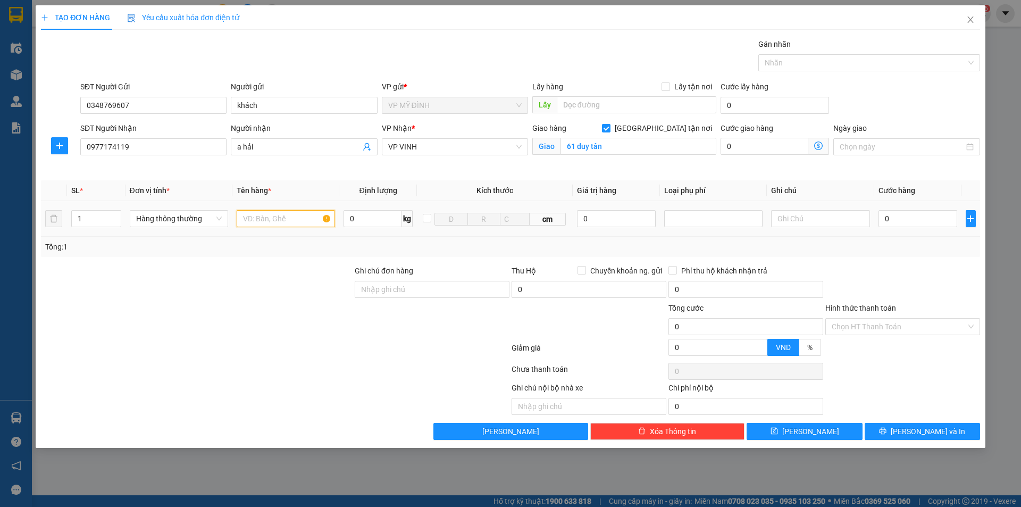
click at [278, 224] on input "text" at bounding box center [286, 218] width 98 height 17
type input "gia dụng"
click at [909, 220] on input "0" at bounding box center [917, 218] width 79 height 17
type input "4"
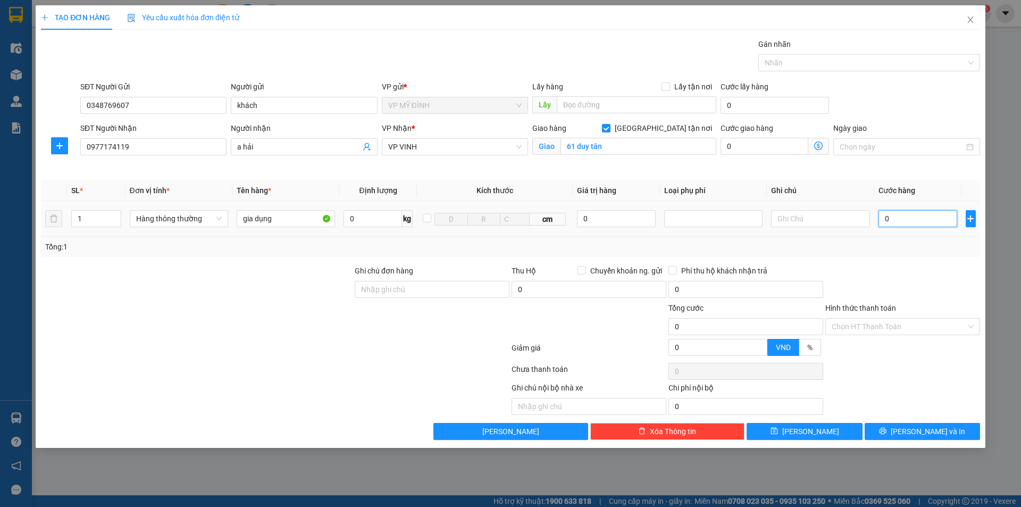
type input "4"
type input "40"
type input "40.000"
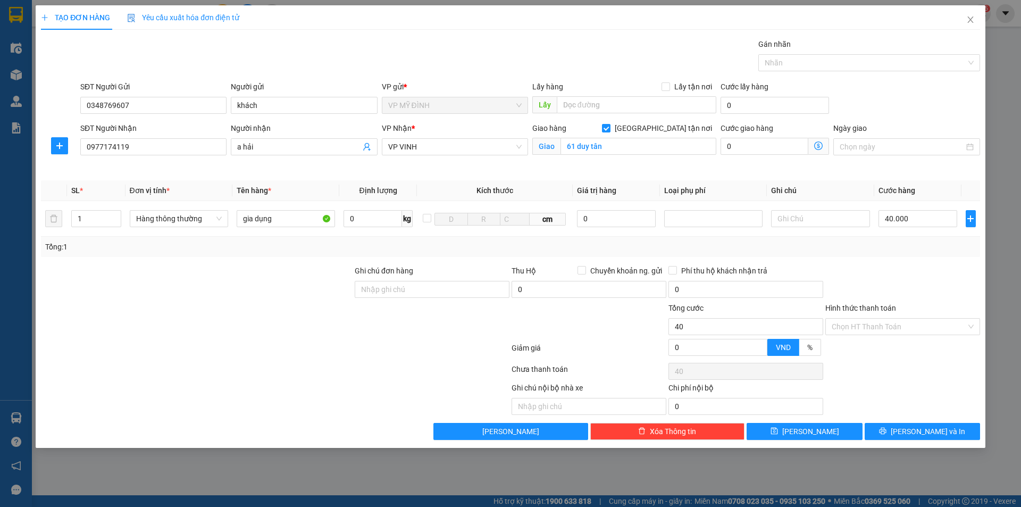
type input "40.000"
click at [916, 264] on div "Transit Pickup Surcharge Ids Transit Deliver Surcharge Ids Transit Deliver Surc…" at bounding box center [510, 238] width 939 height 401
click at [939, 431] on span "[PERSON_NAME] và In" at bounding box center [928, 431] width 74 height 12
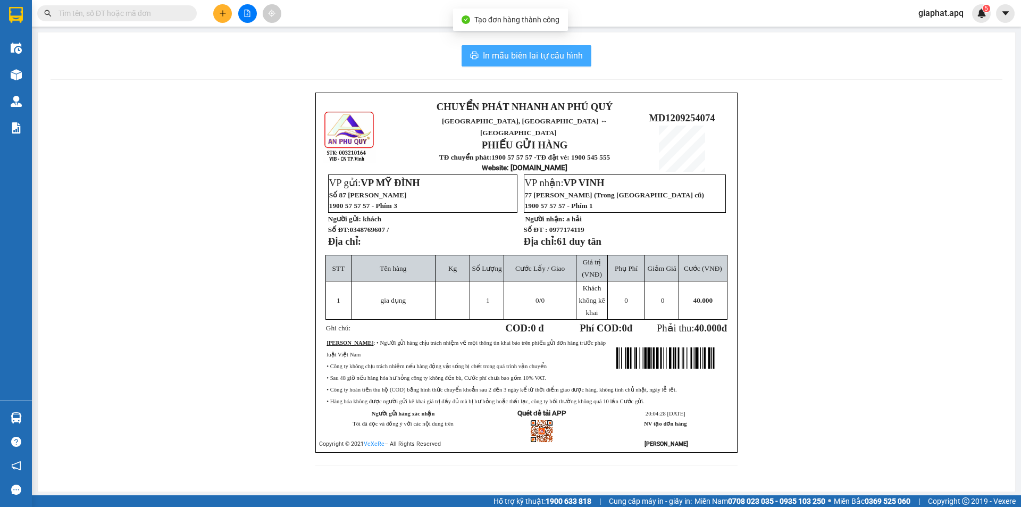
click at [484, 54] on span "In mẫu biên lai tự cấu hình" at bounding box center [533, 55] width 100 height 13
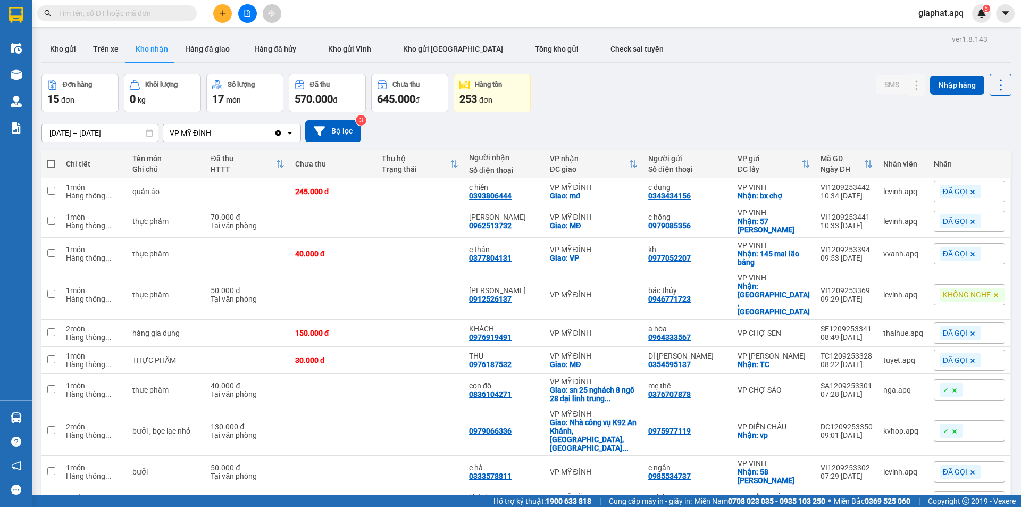
click at [220, 9] on button at bounding box center [222, 13] width 19 height 19
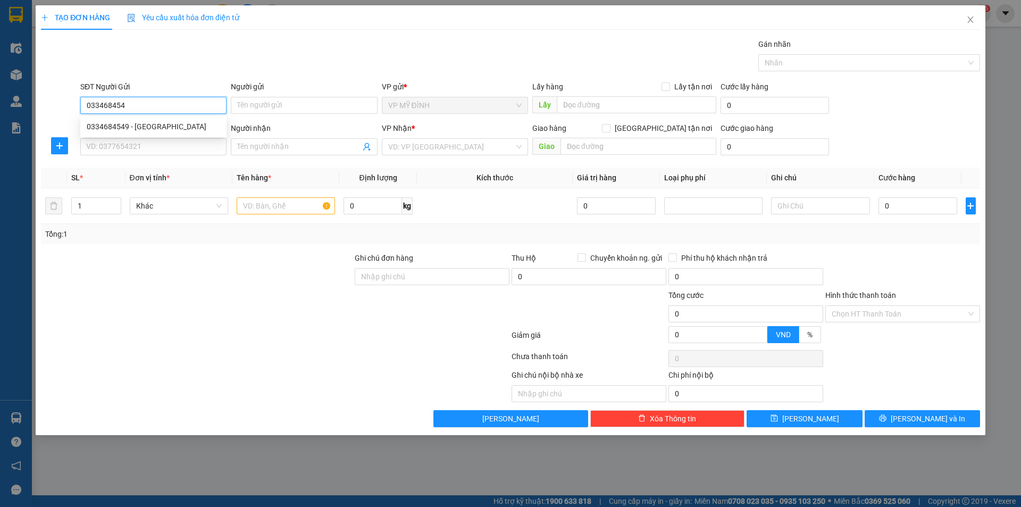
type input "0334684549"
click at [162, 129] on div "0334684549 - [GEOGRAPHIC_DATA]" at bounding box center [153, 127] width 133 height 12
type input "HẢI HÀ"
type input "0334684549"
drag, startPoint x: 163, startPoint y: 149, endPoint x: 182, endPoint y: 149, distance: 19.7
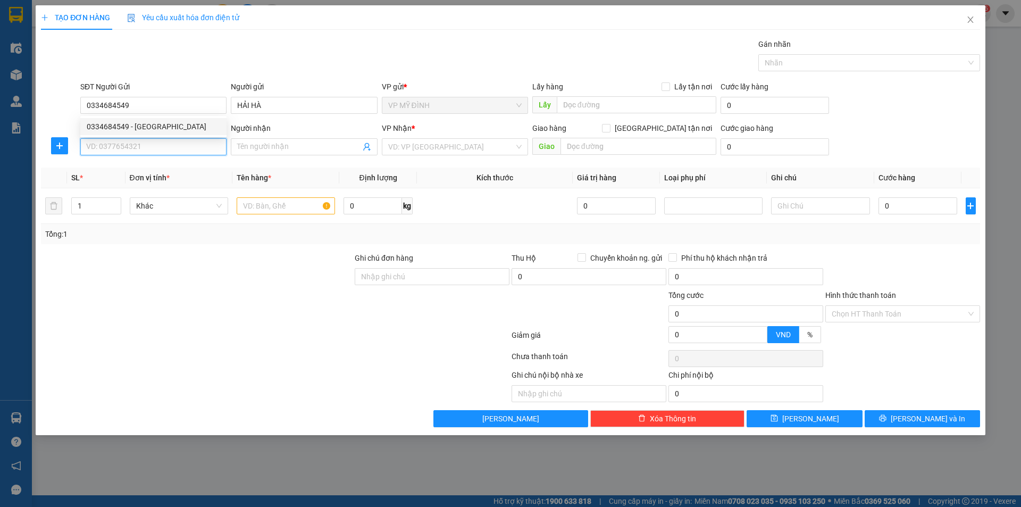
click at [163, 149] on input "SĐT Người Nhận" at bounding box center [153, 146] width 146 height 17
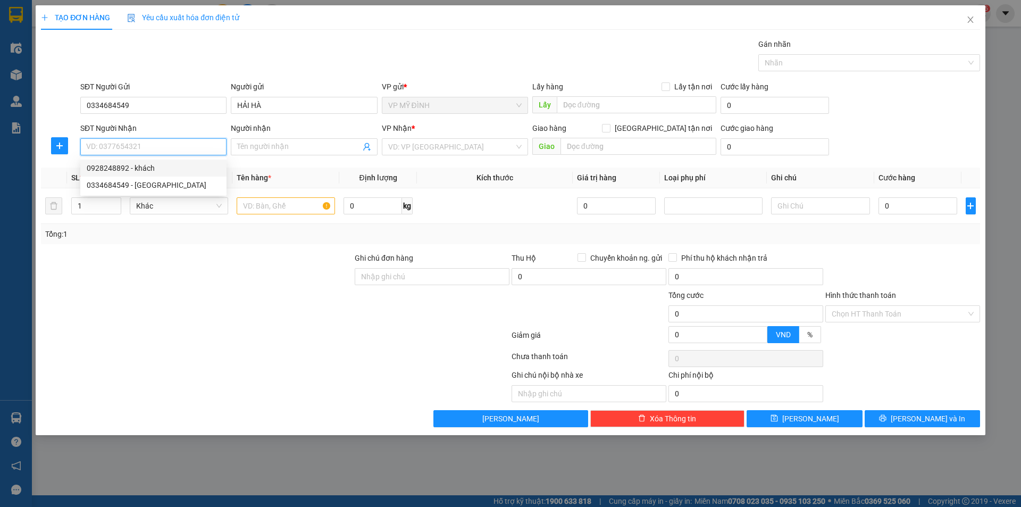
click at [180, 173] on div "0928248892 - khách" at bounding box center [153, 168] width 133 height 12
type input "0928248892"
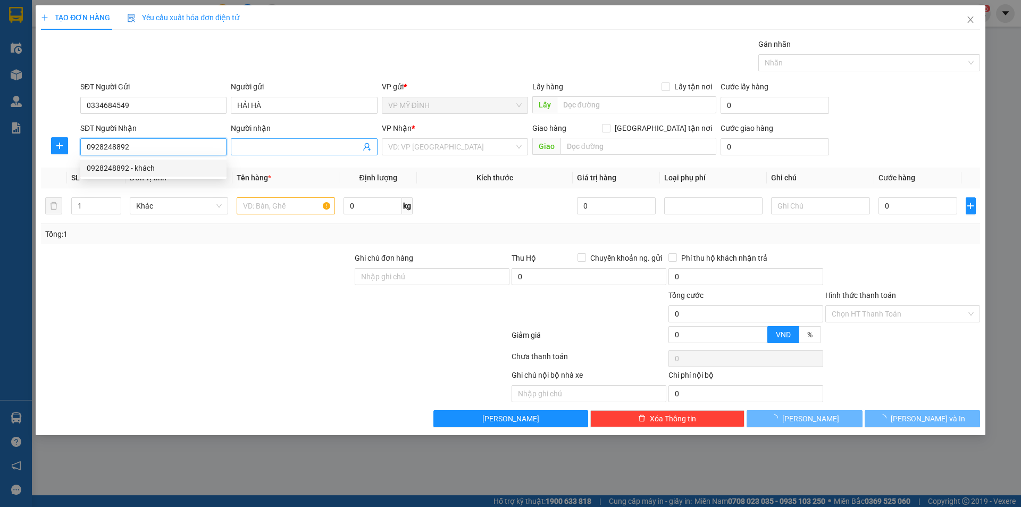
type input "khách"
checkbox input "true"
type input "61,[PERSON_NAME],trung mỹ [GEOGRAPHIC_DATA]"
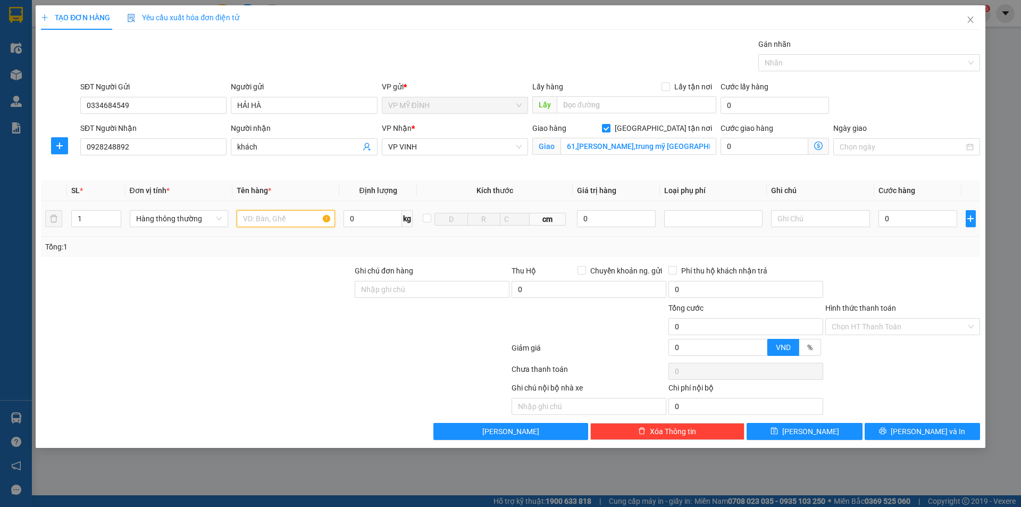
click at [268, 217] on input "text" at bounding box center [286, 218] width 98 height 17
type input "mỹ phẩm"
click at [906, 219] on input "0" at bounding box center [917, 218] width 79 height 17
type input "4"
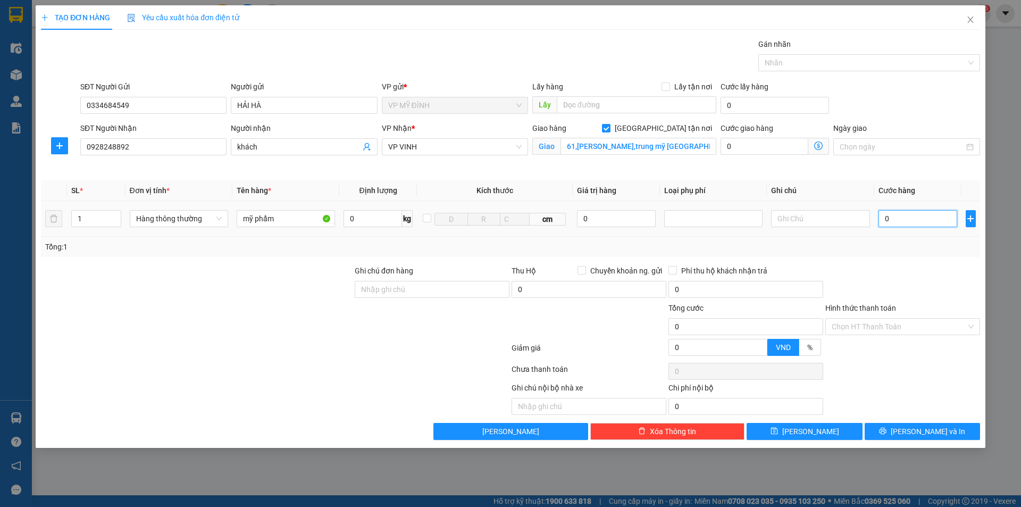
type input "4"
type input "40"
type input "40.000"
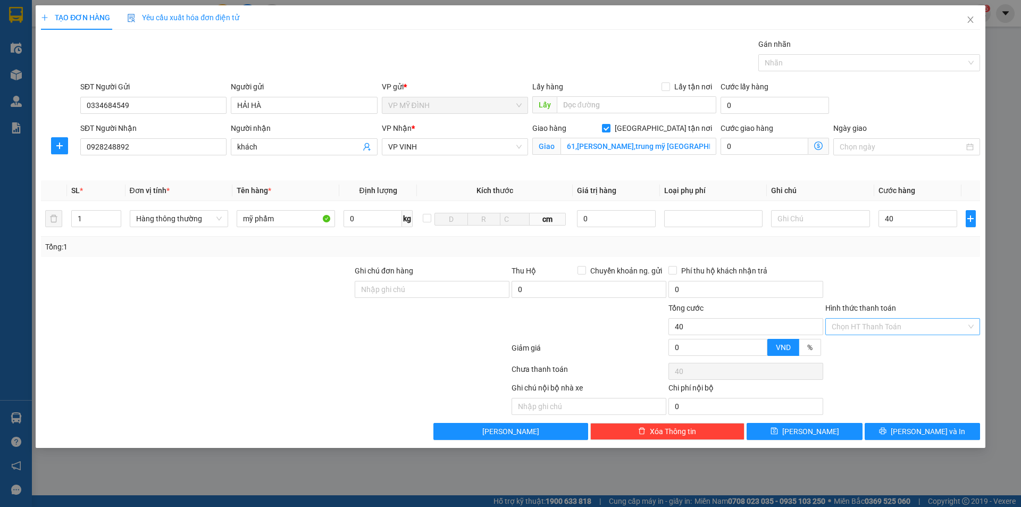
type input "40.000"
click at [914, 332] on input "Hình thức thanh toán" at bounding box center [899, 327] width 135 height 16
click at [912, 348] on div "Tại văn phòng" at bounding box center [903, 348] width 142 height 12
type input "0"
click at [927, 442] on div "TẠO ĐƠN HÀNG Yêu cầu xuất hóa đơn điện tử Transit Pickup Surcharge Ids Transit …" at bounding box center [511, 226] width 950 height 442
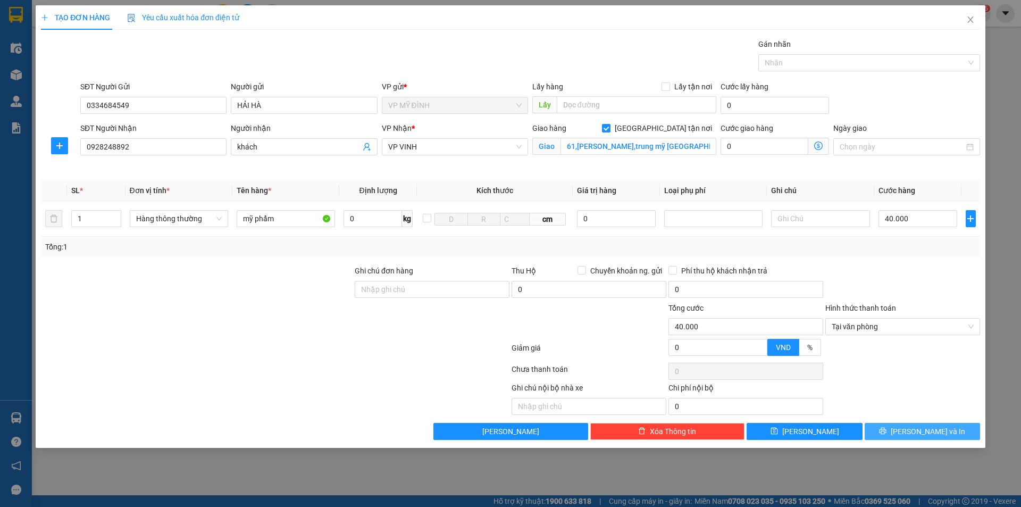
click at [928, 437] on span "[PERSON_NAME] và In" at bounding box center [928, 431] width 74 height 12
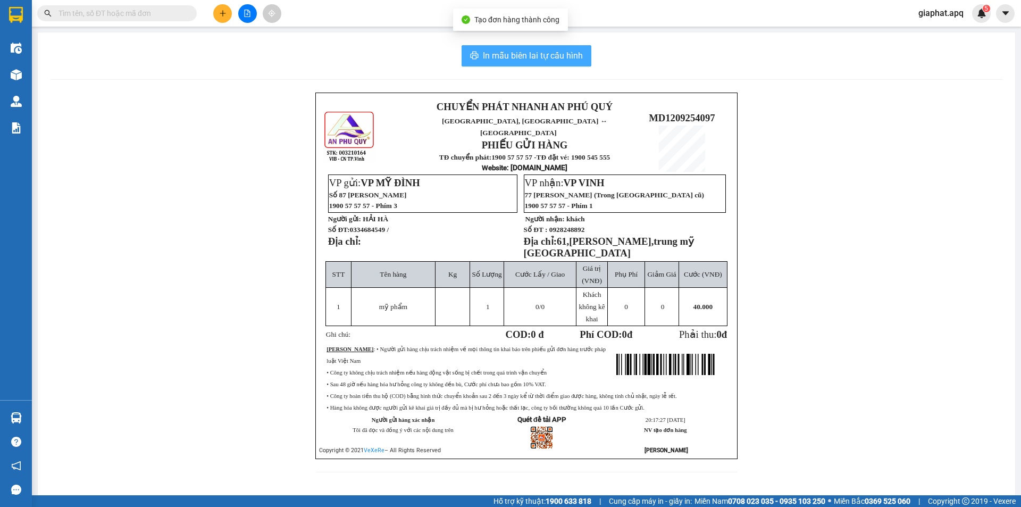
click at [537, 53] on span "In mẫu biên lai tự cấu hình" at bounding box center [533, 55] width 100 height 13
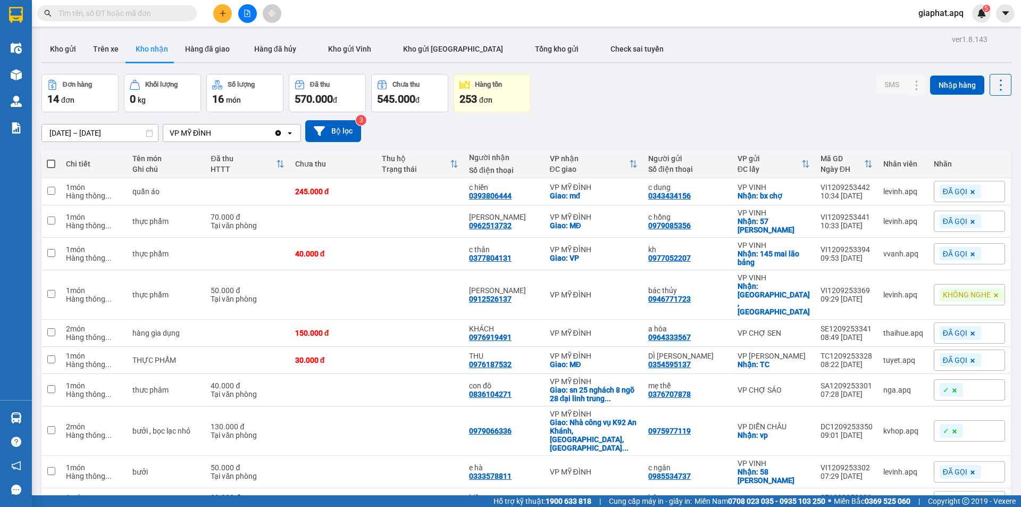
click at [765, 101] on div "Đơn hàng 14 đơn Khối lượng 0 kg Số lượng 16 món Đã thu 570.000 đ Chưa thu 545.0…" at bounding box center [526, 93] width 970 height 38
click at [227, 13] on button at bounding box center [222, 13] width 19 height 19
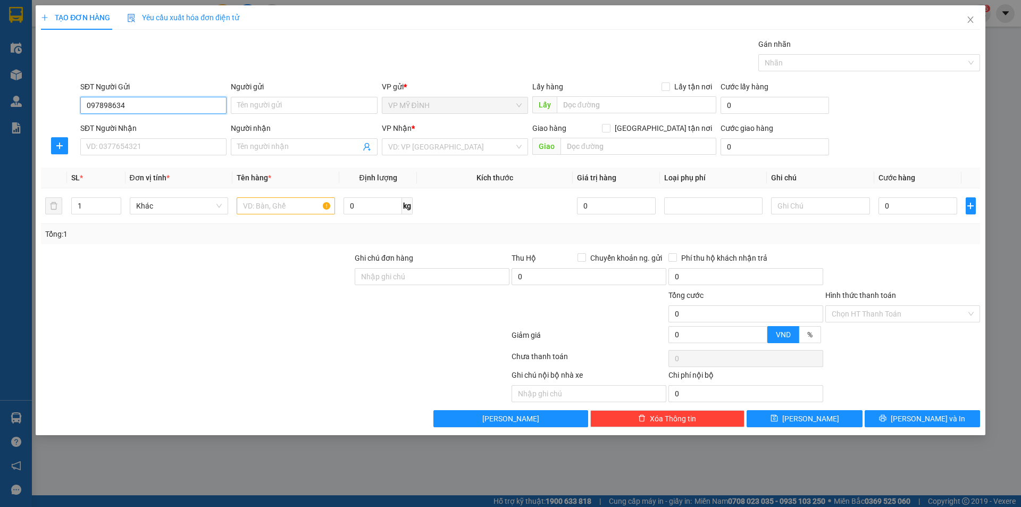
type input "0978986346"
drag, startPoint x: 108, startPoint y: 127, endPoint x: 119, endPoint y: 148, distance: 23.8
click at [110, 129] on div "0978986346 - khách" at bounding box center [153, 127] width 133 height 12
type input "khách"
type input "0978986346"
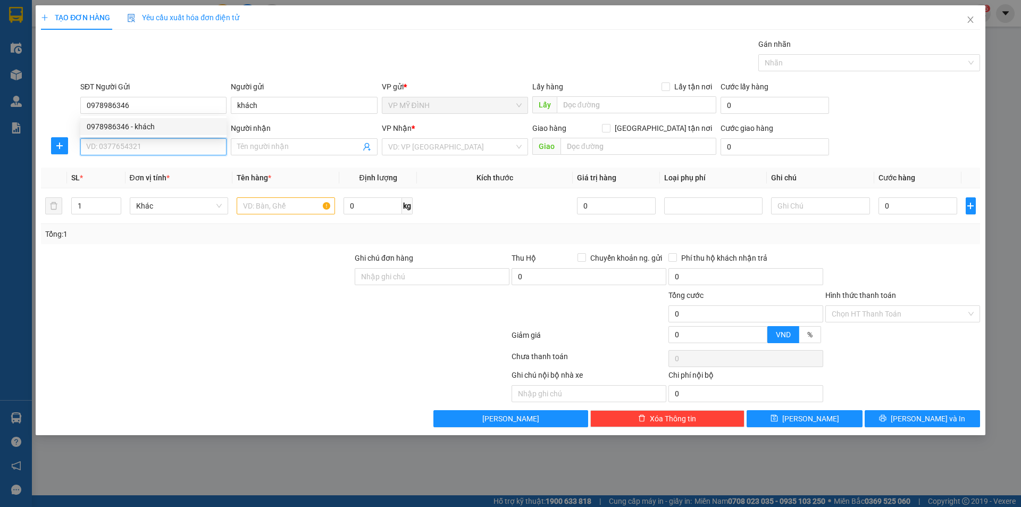
click at [120, 148] on input "SĐT Người Nhận" at bounding box center [153, 146] width 146 height 17
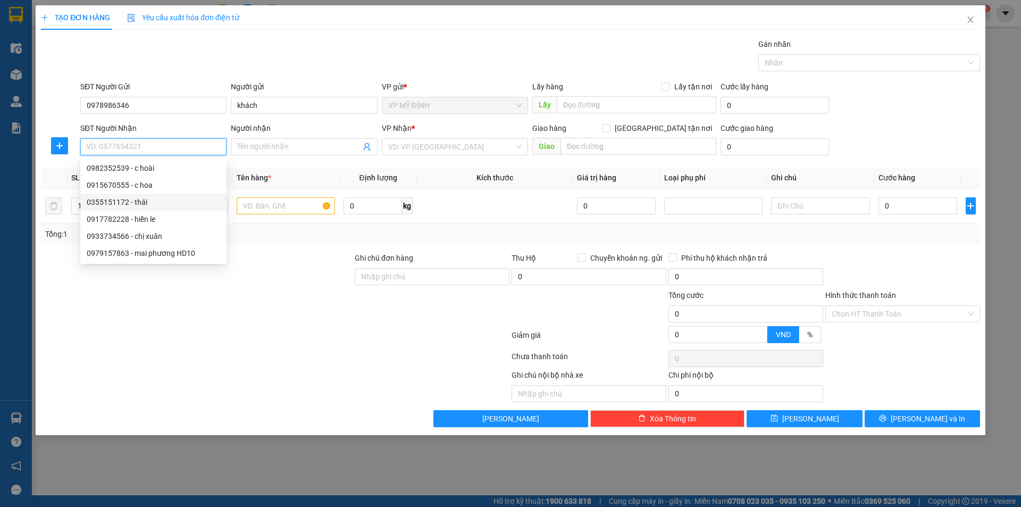
click at [154, 200] on div "0355151172 - thái" at bounding box center [153, 202] width 133 height 12
type input "0355151172"
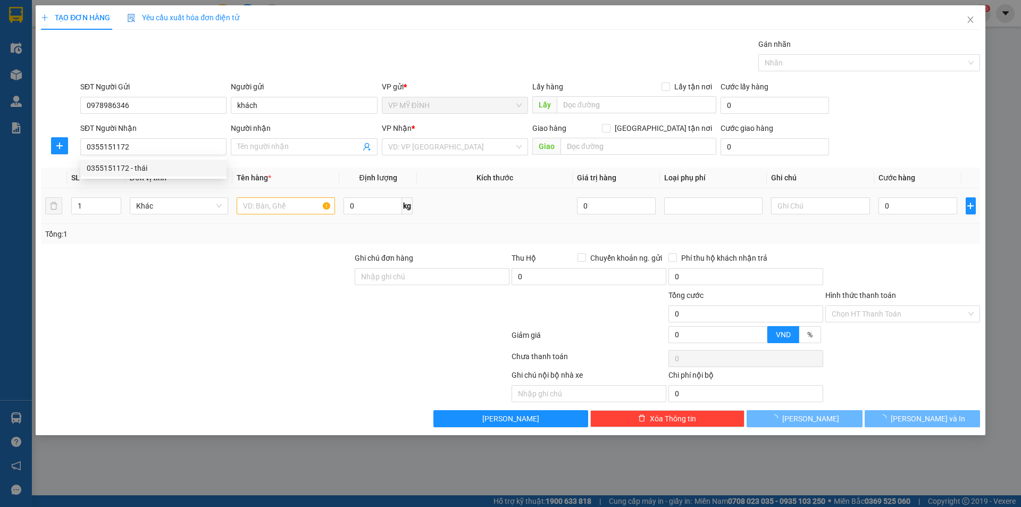
click at [262, 207] on td at bounding box center [285, 206] width 107 height 36
type input "thái"
checkbox input "true"
type input "117 mai lão bạng"
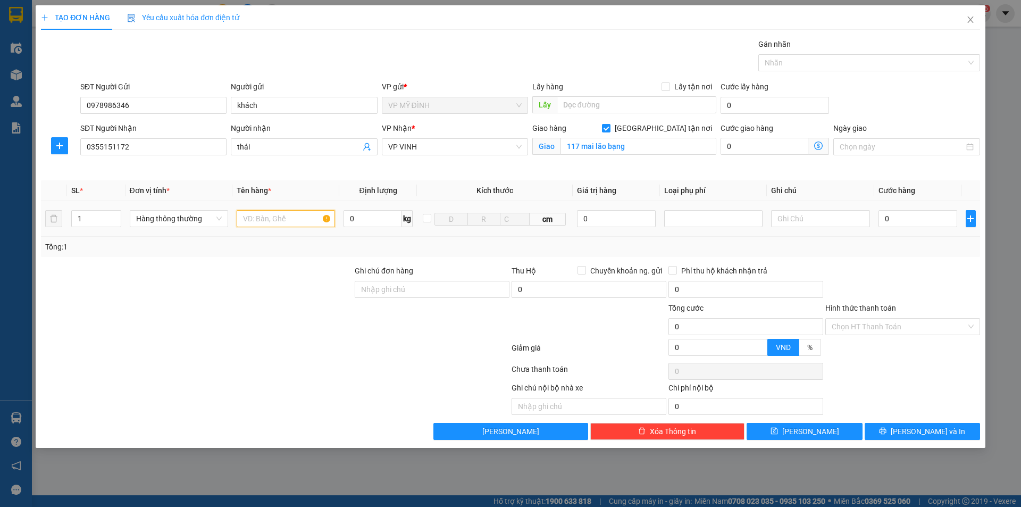
click at [269, 221] on input "text" at bounding box center [286, 218] width 98 height 17
type input "hoa"
click at [913, 225] on input "0" at bounding box center [917, 218] width 79 height 17
type input "12"
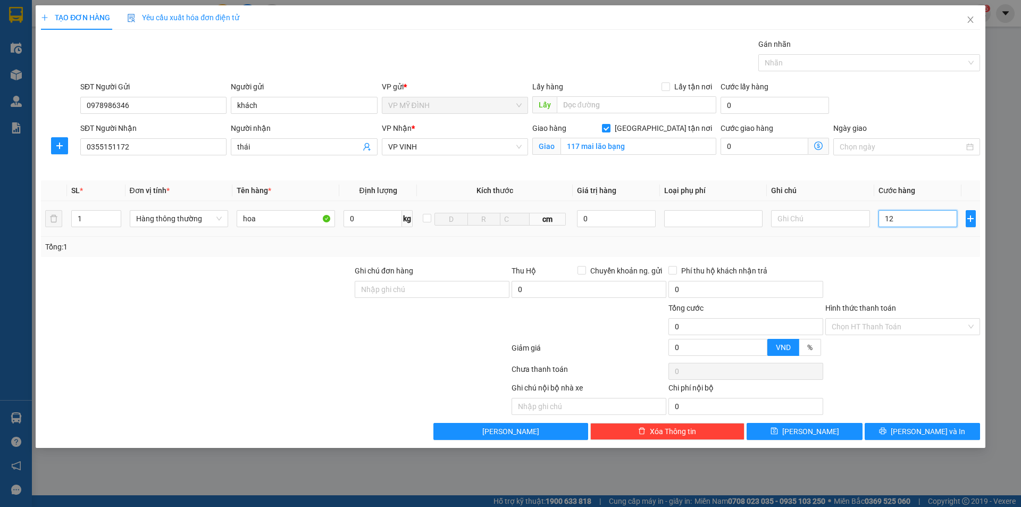
type input "12"
type input "120"
type input "12"
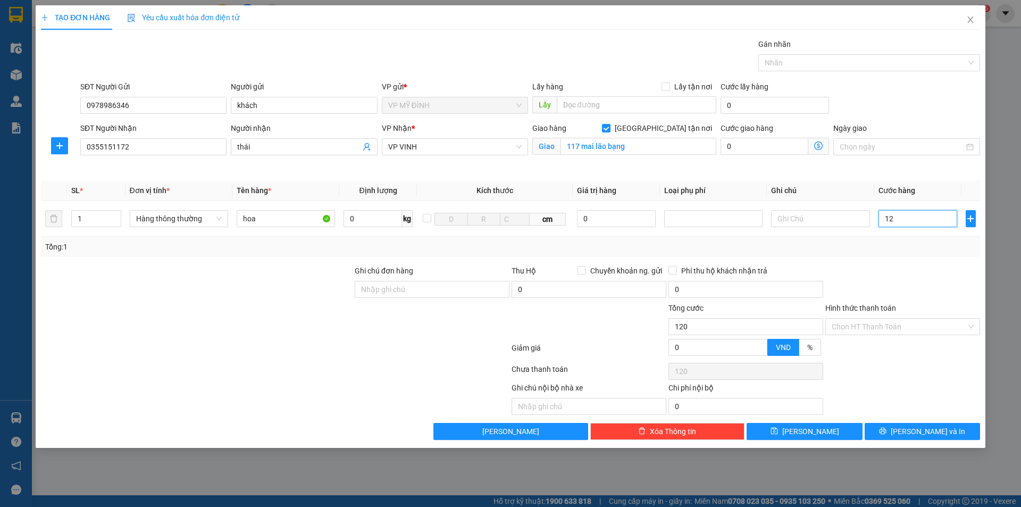
type input "12"
type input "1"
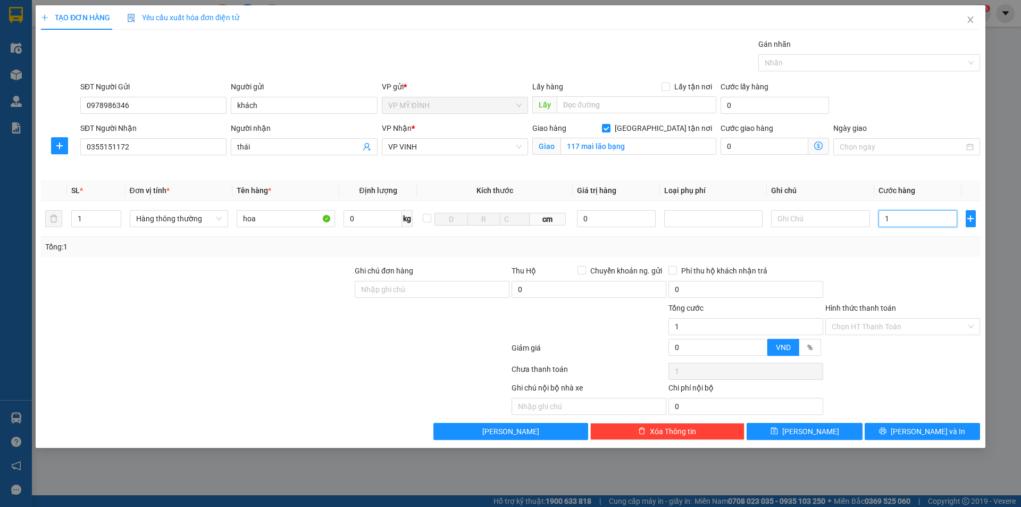
type input "10"
type input "100"
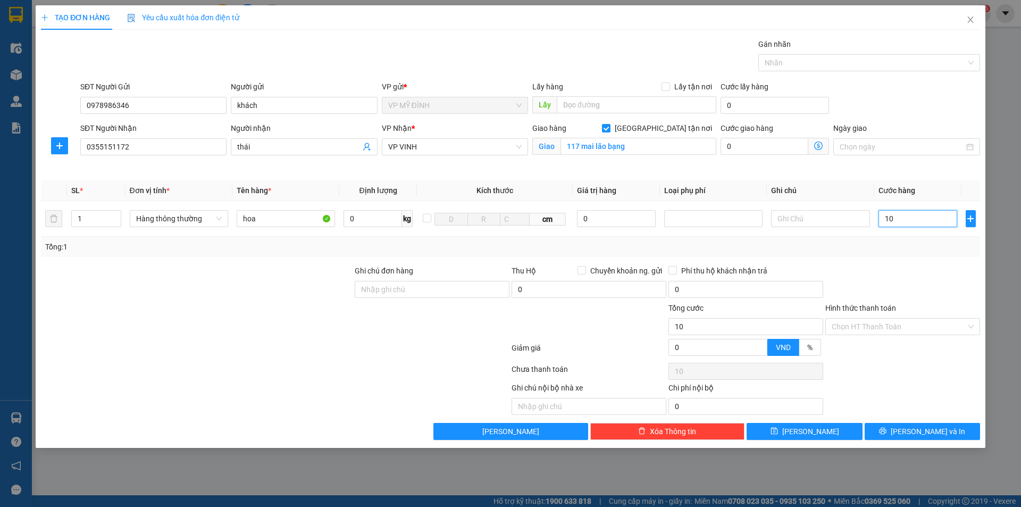
type input "100"
type input "100.000"
drag, startPoint x: 927, startPoint y: 419, endPoint x: 930, endPoint y: 435, distance: 16.2
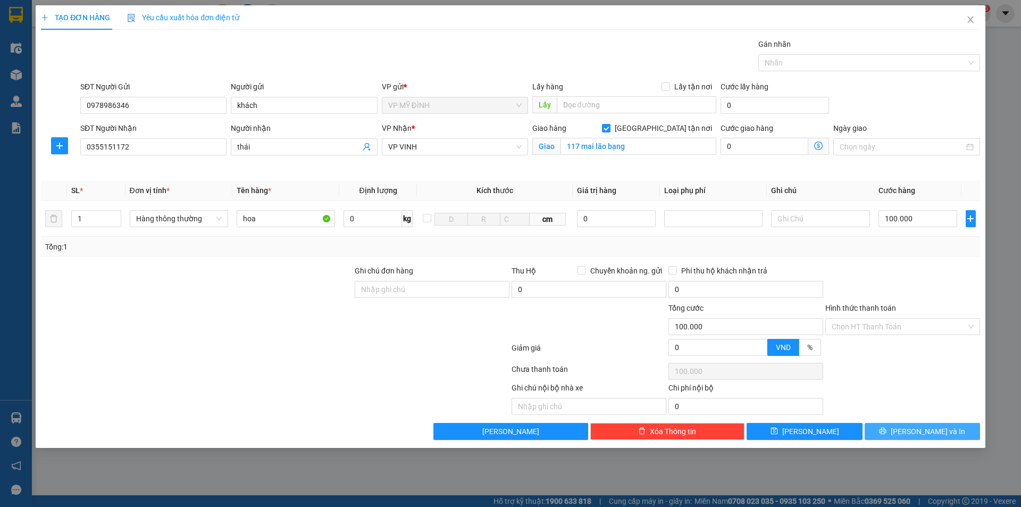
click at [928, 419] on div "Transit Pickup Surcharge Ids Transit Deliver Surcharge Ids Transit Deliver Surc…" at bounding box center [510, 238] width 939 height 401
click at [930, 435] on span "[PERSON_NAME] và In" at bounding box center [928, 431] width 74 height 12
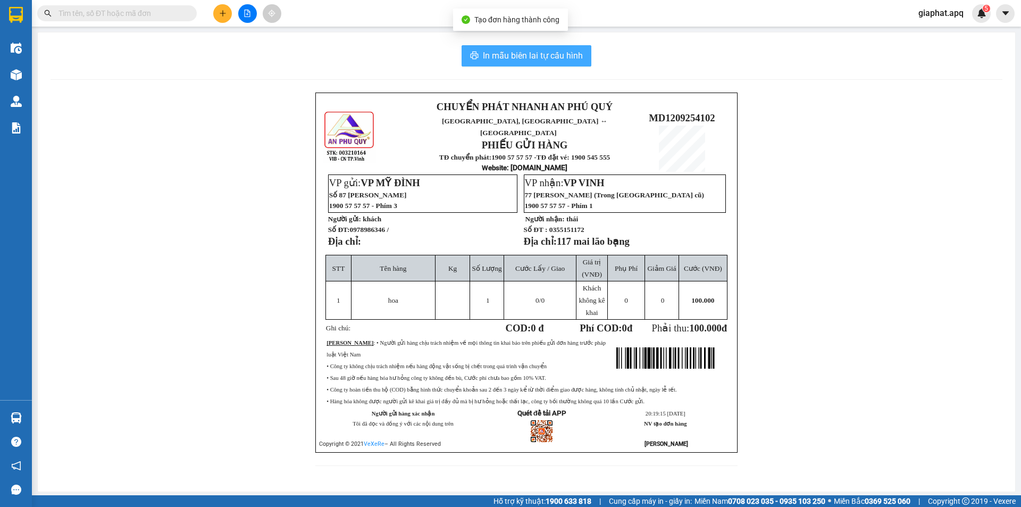
click at [561, 63] on button "In mẫu biên lai tự cấu hình" at bounding box center [527, 55] width 130 height 21
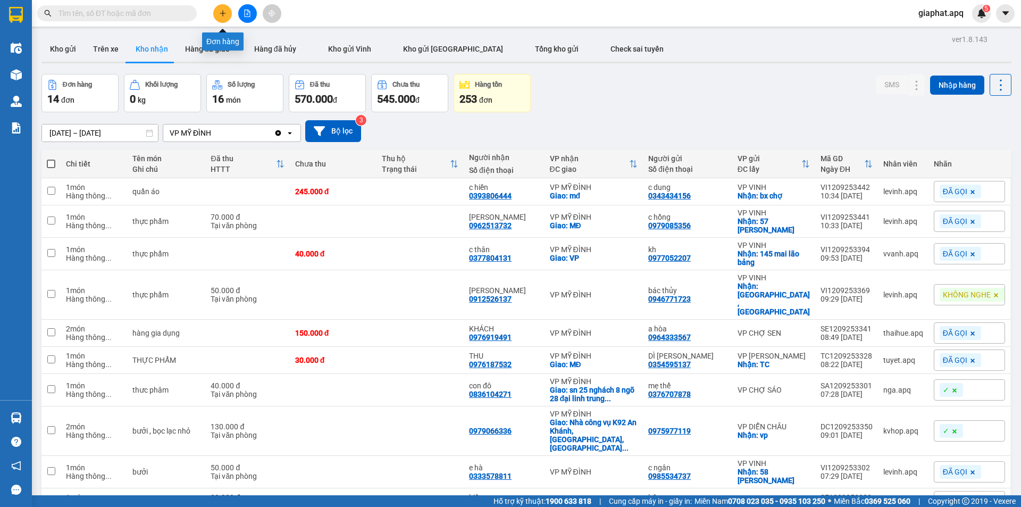
click at [220, 15] on icon "plus" at bounding box center [222, 13] width 7 height 7
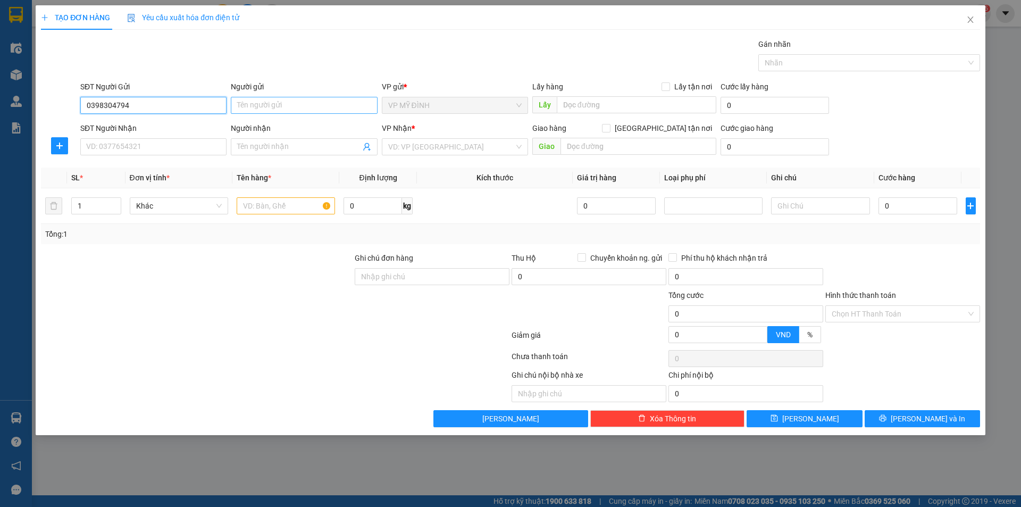
type input "0398304794"
click at [312, 99] on input "Người gửi" at bounding box center [304, 105] width 146 height 17
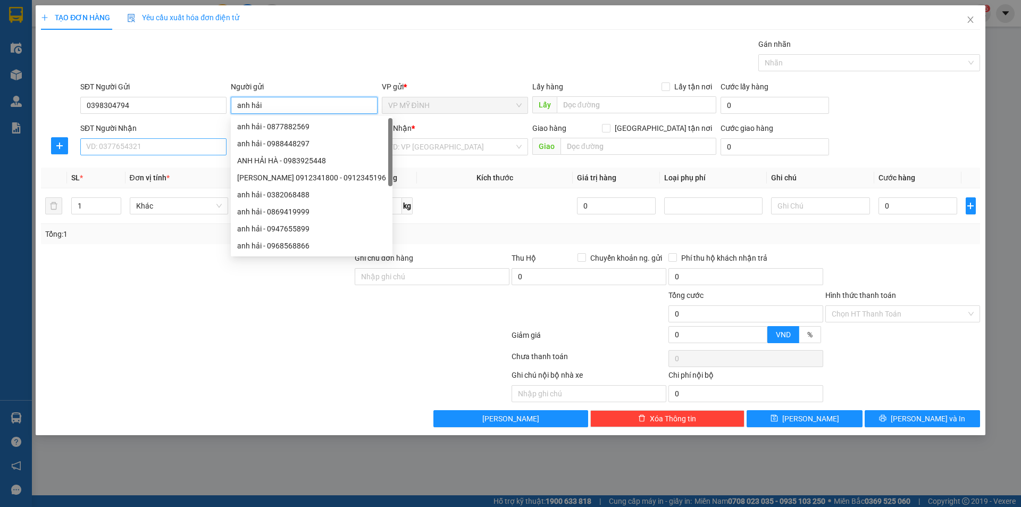
type input "anh hải"
click at [156, 149] on input "SĐT Người Nhận" at bounding box center [153, 146] width 146 height 17
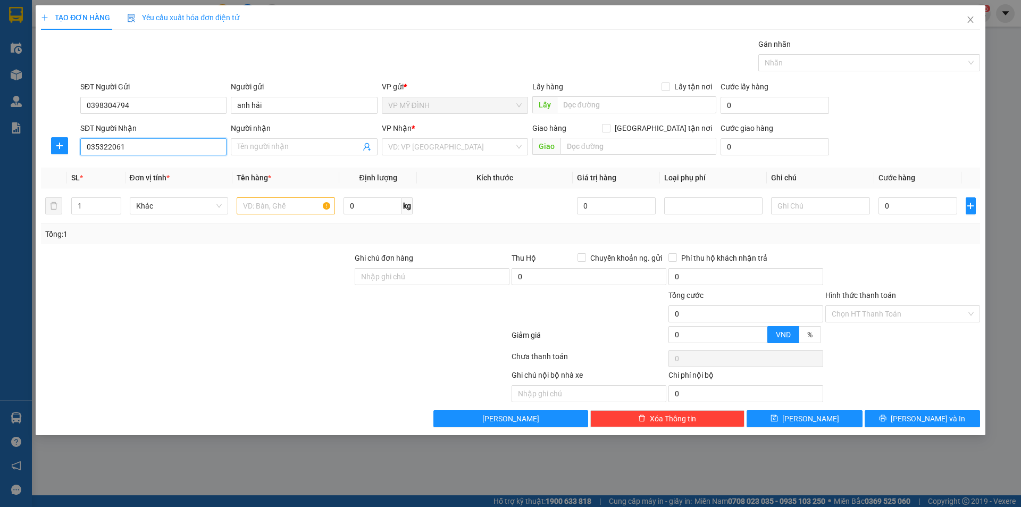
type input "0353220617"
click at [185, 169] on div "0353220617 - a hùng gọi lại ship" at bounding box center [153, 168] width 133 height 12
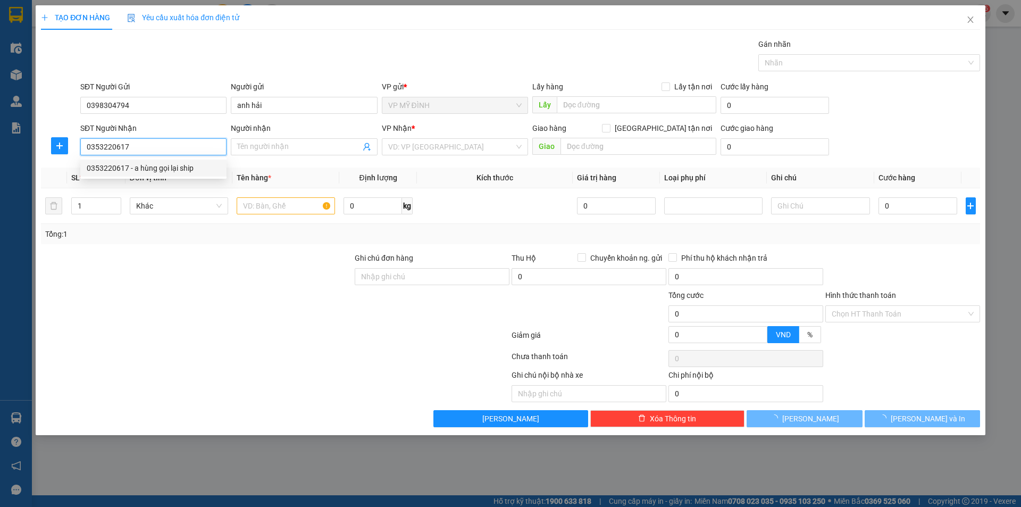
type input "a hùng gọi lại ship"
checkbox input "true"
type input "35 ngõ 279 đội cấn ba đình [GEOGRAPHIC_DATA]"
type input "70.000"
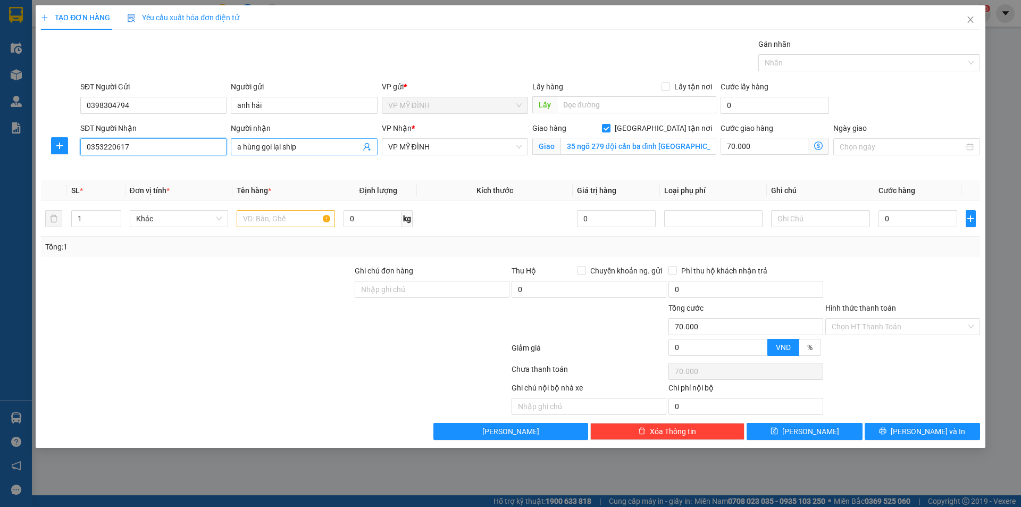
type input "0353220617"
click at [326, 150] on input "a hùng gọi lại ship" at bounding box center [298, 147] width 123 height 12
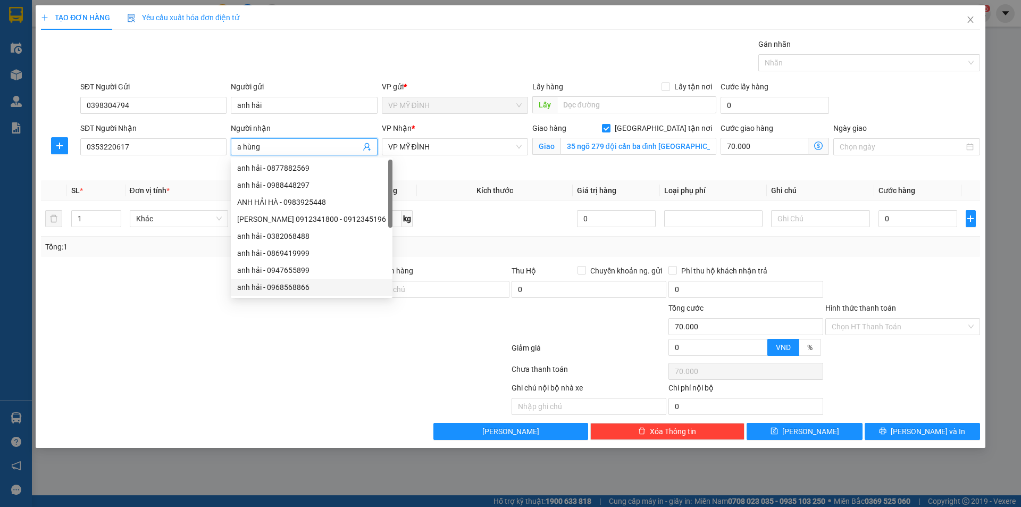
type input "a hùng"
click at [239, 337] on div at bounding box center [197, 320] width 314 height 37
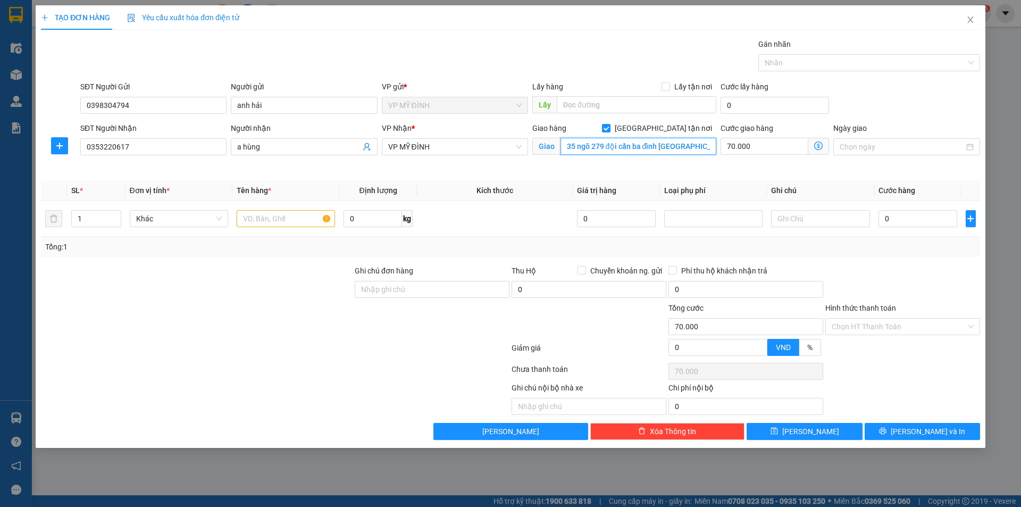
click at [699, 147] on input "35 ngõ 279 đội cấn ba đình [GEOGRAPHIC_DATA]" at bounding box center [638, 146] width 156 height 17
click at [479, 147] on span "VP MỸ ĐÌNH" at bounding box center [454, 147] width 133 height 16
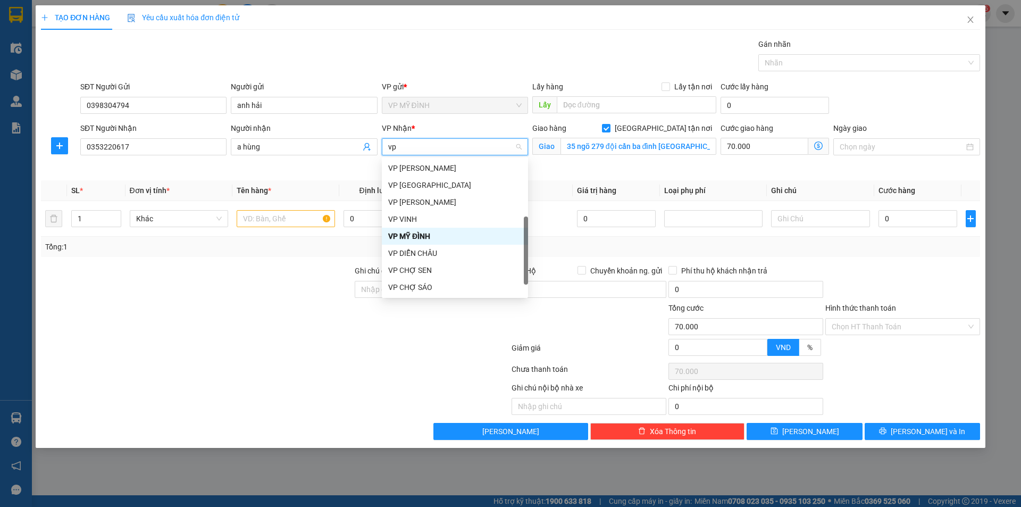
type input "vp v"
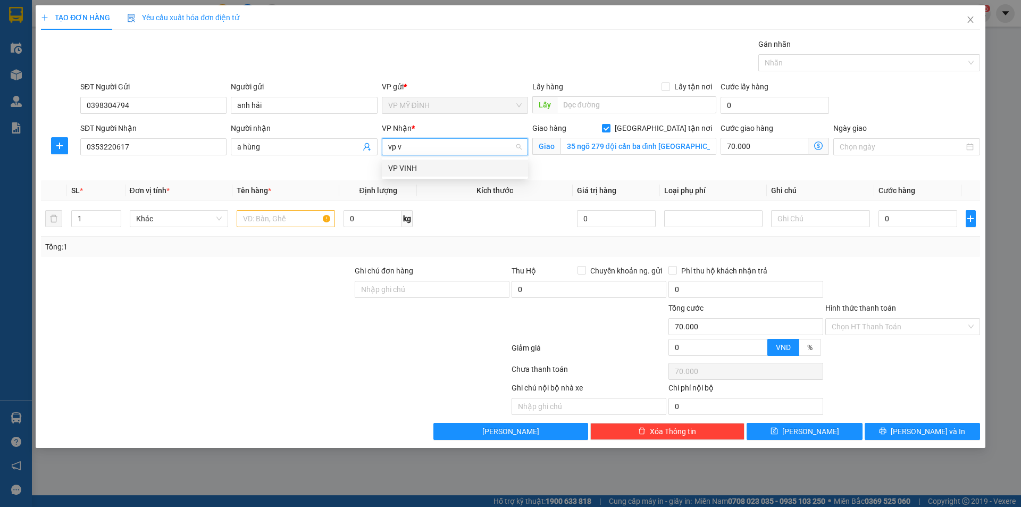
click at [448, 164] on div "VP VINH" at bounding box center [454, 168] width 133 height 12
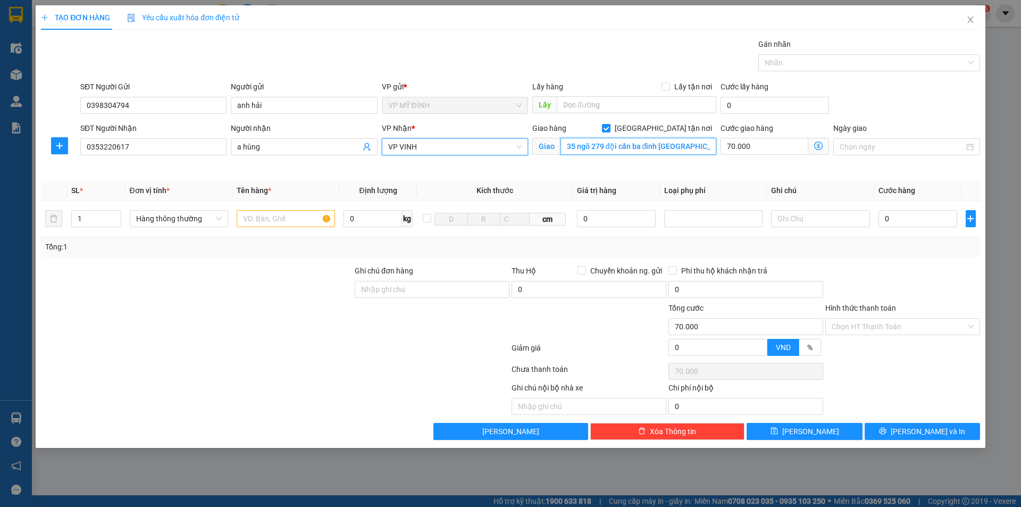
click at [638, 144] on input "35 ngõ 279 đội cấn ba đình [GEOGRAPHIC_DATA]" at bounding box center [638, 146] width 156 height 17
type input "[STREET_ADDRESS] chinh"
click at [255, 222] on input "text" at bounding box center [286, 218] width 98 height 17
type input "t"
type input "n"
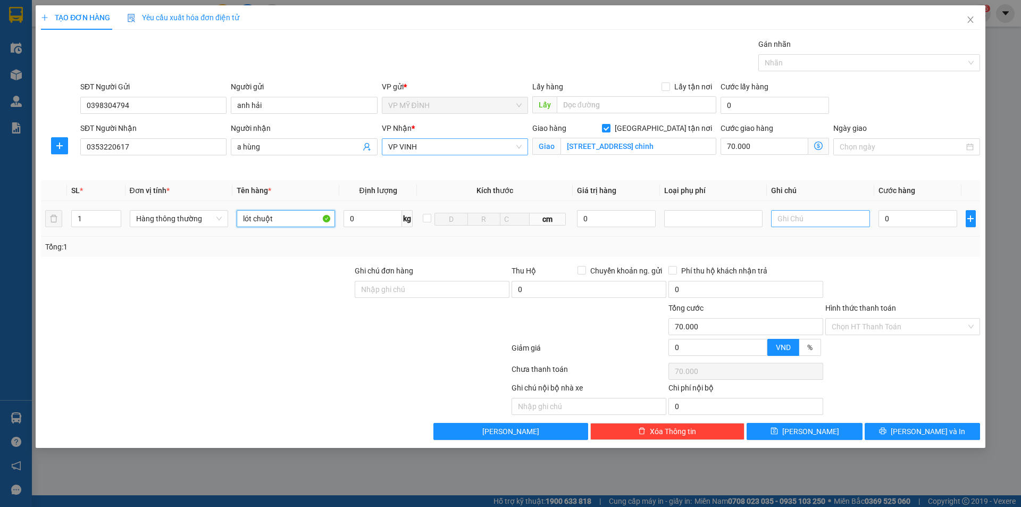
type input "lót chuột"
click at [822, 213] on input "text" at bounding box center [820, 218] width 98 height 17
click at [900, 226] on input "0" at bounding box center [917, 218] width 79 height 17
type input "4"
type input "70.004"
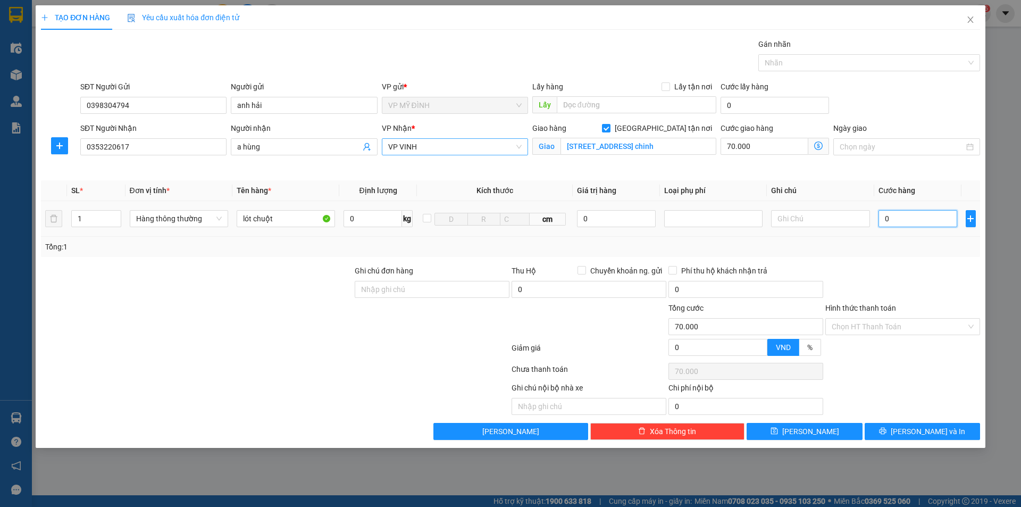
type input "70.004"
type input "40"
type input "70.040"
type input "40.000"
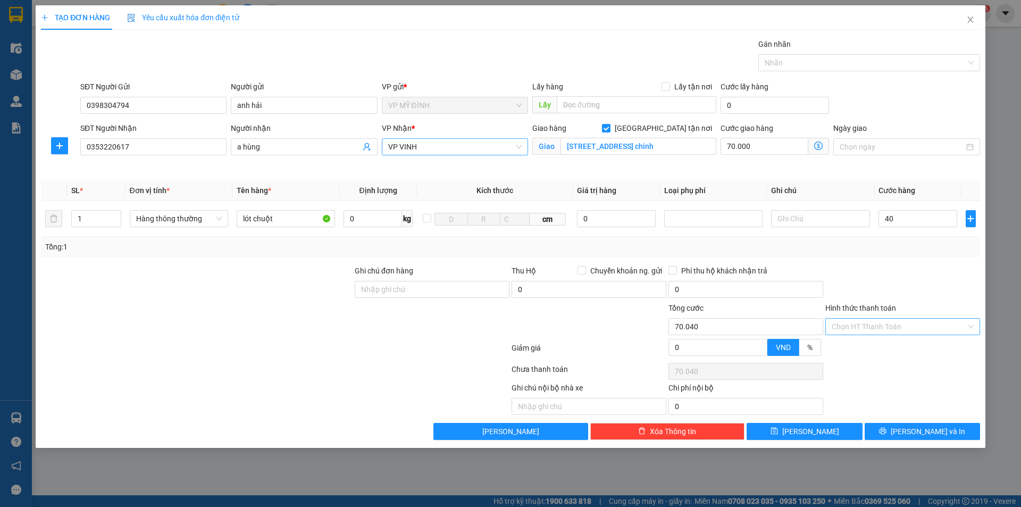
type input "110.000"
click at [890, 322] on input "Hình thức thanh toán" at bounding box center [899, 327] width 135 height 16
click at [880, 346] on div "Tại văn phòng" at bounding box center [903, 348] width 142 height 12
type input "0"
click at [885, 432] on button "[PERSON_NAME] và In" at bounding box center [922, 431] width 115 height 17
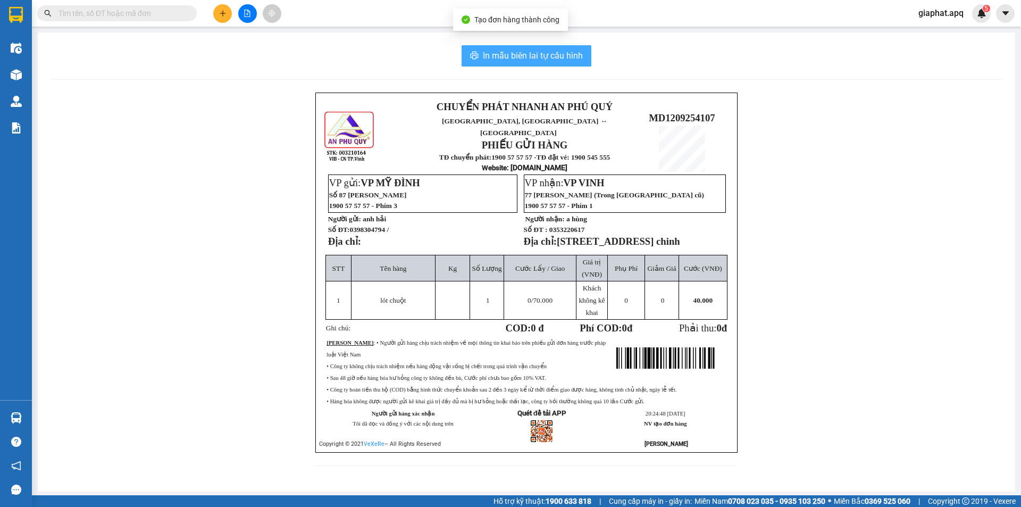
click at [541, 54] on span "In mẫu biên lai tự cấu hình" at bounding box center [533, 55] width 100 height 13
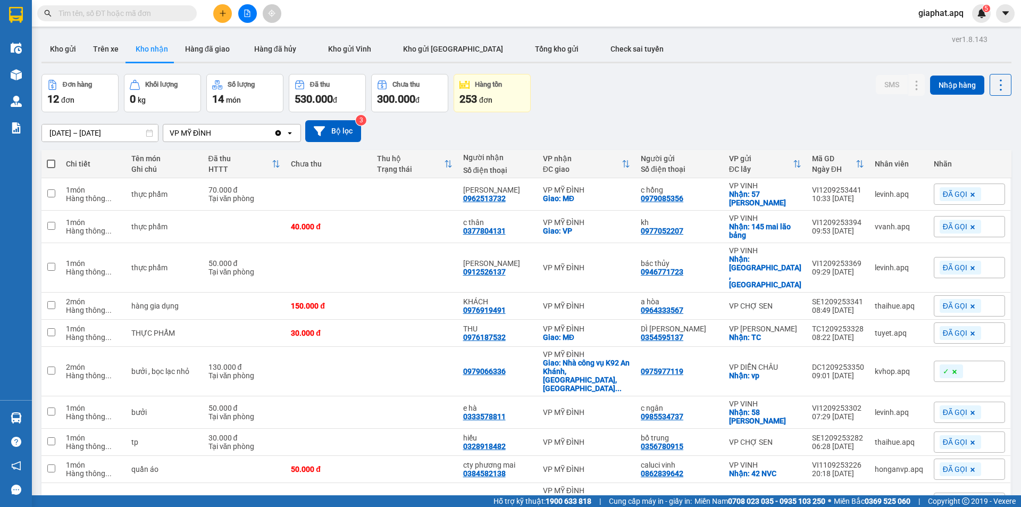
click at [685, 108] on div "Đơn hàng 12 đơn Khối lượng 0 kg Số lượng 14 món Đã thu 530.000 đ Chưa thu 300.0…" at bounding box center [526, 93] width 970 height 38
drag, startPoint x: 72, startPoint y: 48, endPoint x: 173, endPoint y: 69, distance: 103.1
click at [72, 48] on button "Kho gửi" at bounding box center [62, 49] width 43 height 26
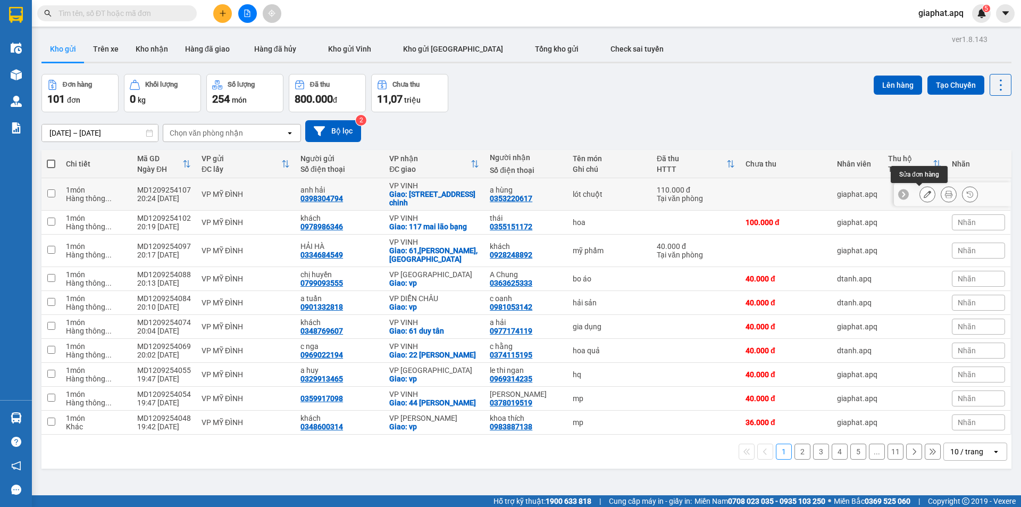
click at [924, 193] on icon at bounding box center [927, 193] width 7 height 7
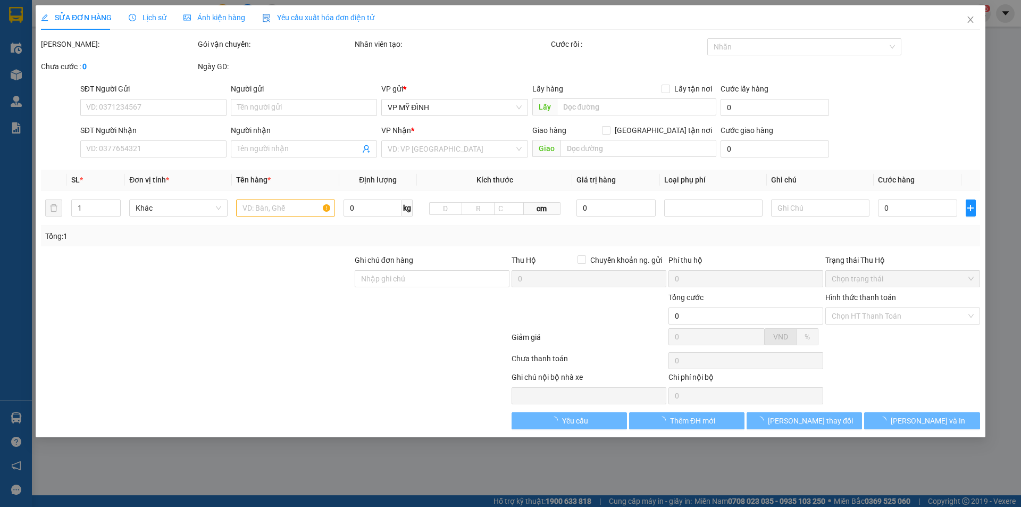
type input "0398304794"
type input "anh hải"
type input "0353220617"
type input "a hùng"
checkbox input "true"
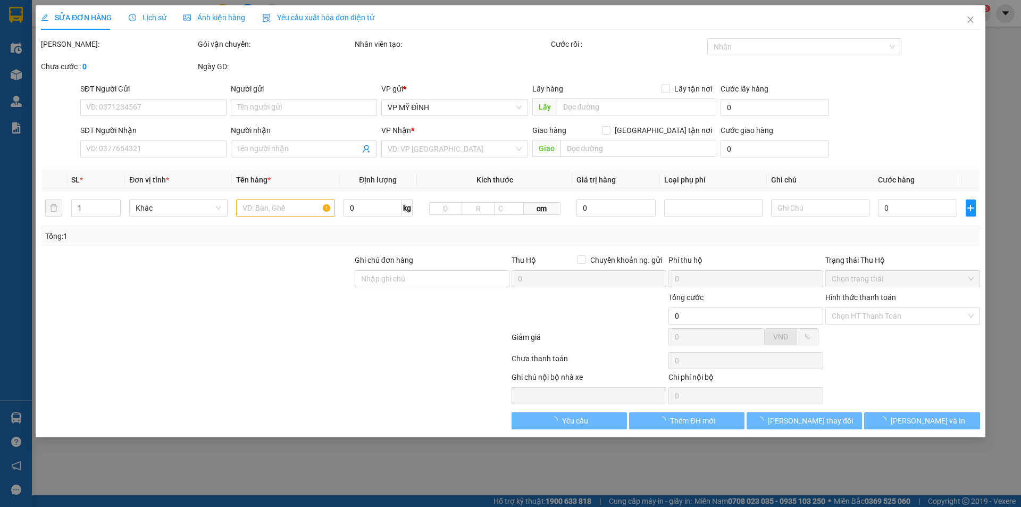
type input "[STREET_ADDRESS] chinh"
type input "110.000"
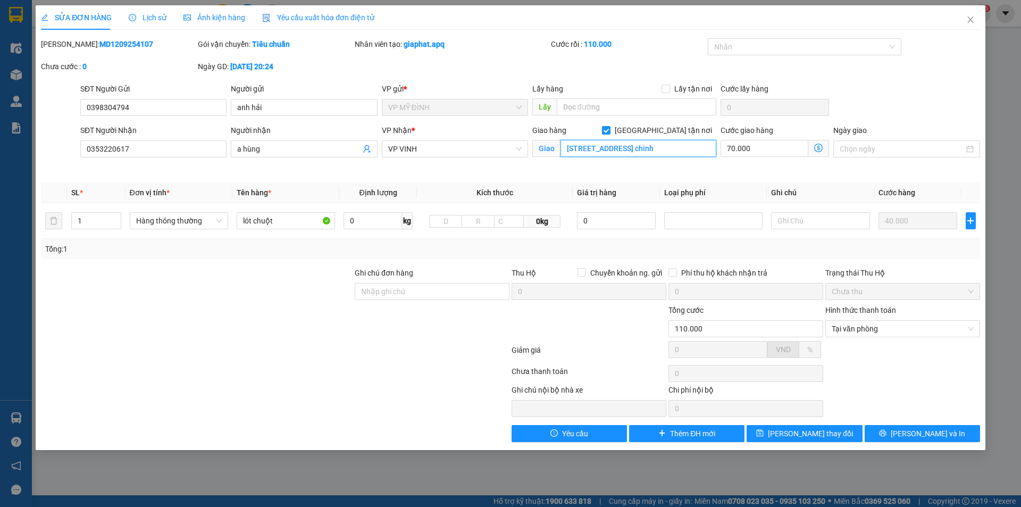
click at [673, 148] on input "[STREET_ADDRESS] chinh" at bounding box center [638, 148] width 156 height 17
click at [673, 150] on input "[STREET_ADDRESS] chinh" at bounding box center [638, 148] width 156 height 17
click at [672, 148] on input "[STREET_ADDRESS] chinh" at bounding box center [638, 148] width 156 height 17
click at [691, 148] on input "[STREET_ADDRESS] chinh" at bounding box center [638, 148] width 156 height 17
click at [672, 147] on input "[STREET_ADDRESS] chinh" at bounding box center [638, 148] width 156 height 17
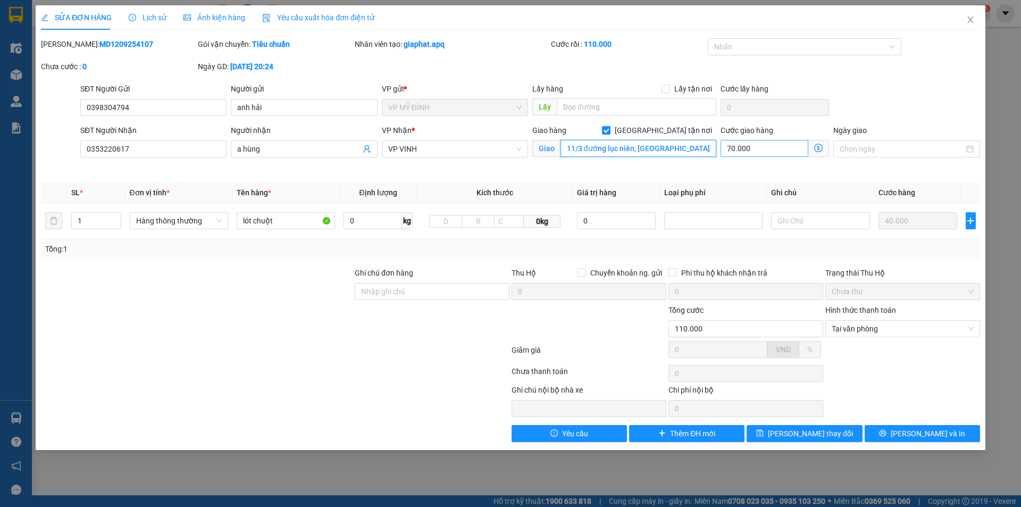
type input "11/3 đường lục niên, [GEOGRAPHIC_DATA]"
click at [763, 146] on input "70.000" at bounding box center [765, 148] width 88 height 17
type input "40.000"
type input "-70.000"
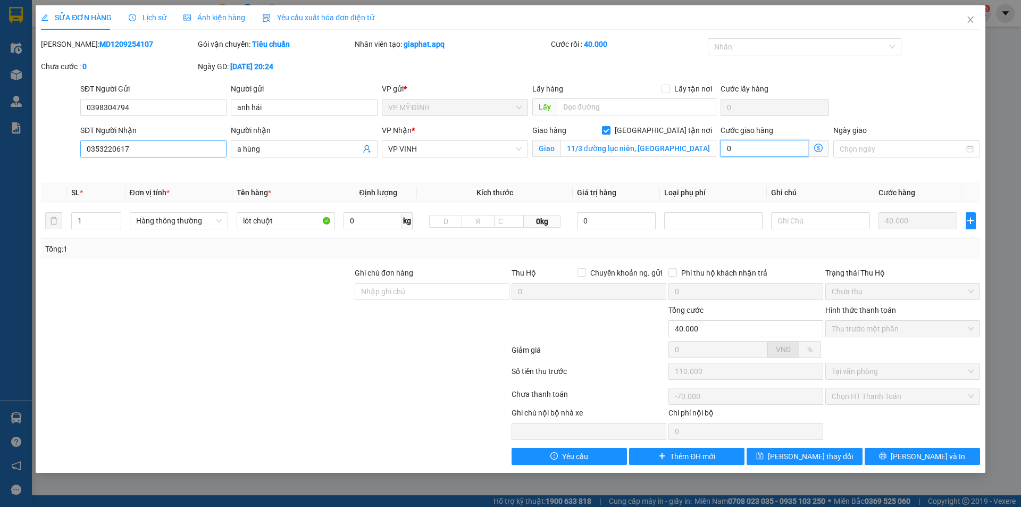
type input "0"
click at [155, 152] on input "0353220617" at bounding box center [153, 148] width 146 height 17
click at [698, 150] on input "11/3 đường lục niên, [GEOGRAPHIC_DATA]" at bounding box center [638, 148] width 156 height 17
click at [695, 147] on input "11/3 đường lục niên, [GEOGRAPHIC_DATA]" at bounding box center [638, 148] width 156 height 17
click at [696, 148] on input "11/3 đường lục niên, [GEOGRAPHIC_DATA]" at bounding box center [638, 148] width 156 height 17
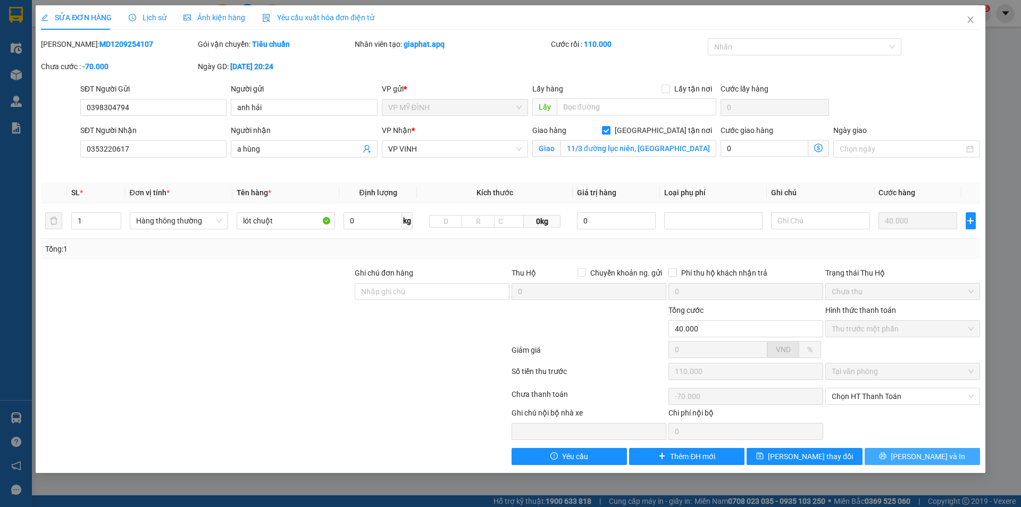
click at [939, 460] on span "[PERSON_NAME] và In" at bounding box center [928, 456] width 74 height 12
click at [884, 397] on span "Chọn HT Thanh Toán" at bounding box center [903, 396] width 142 height 16
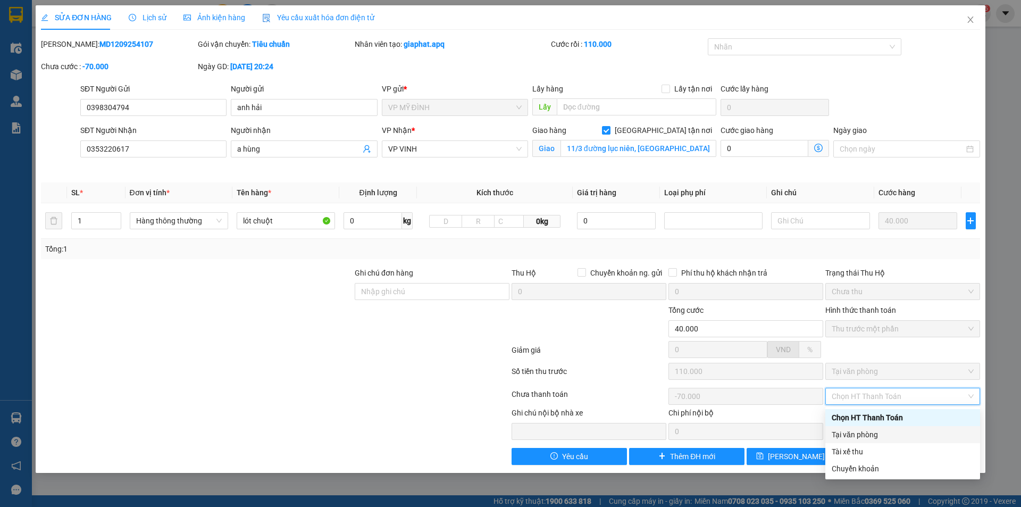
click at [902, 98] on div "SĐT Người Gửi 0398304794 Người gửi anh hải VP gửi * VP MỸ ĐÌNH Lấy hàng Lấy tận…" at bounding box center [530, 101] width 904 height 37
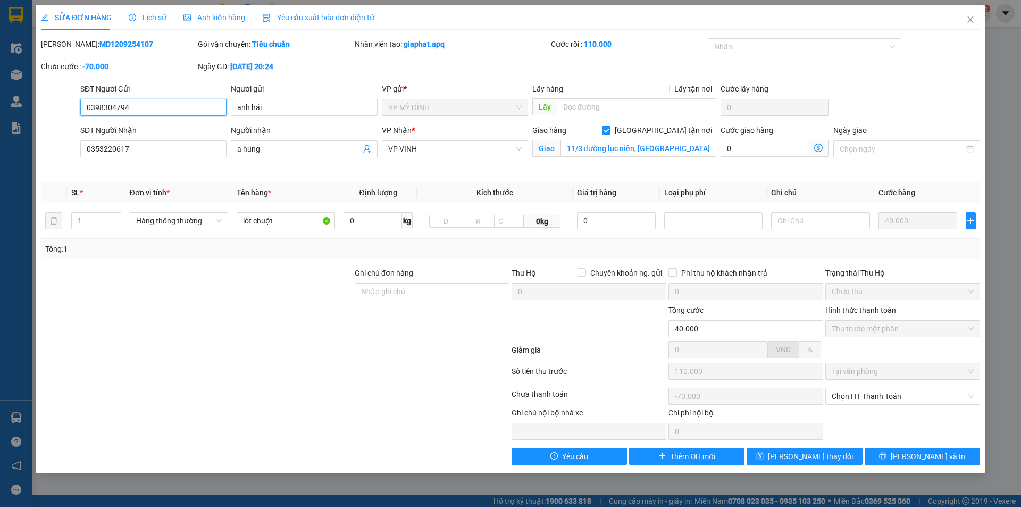
click at [177, 105] on input "0398304794" at bounding box center [153, 107] width 146 height 17
click at [967, 21] on icon "close" at bounding box center [970, 19] width 9 height 9
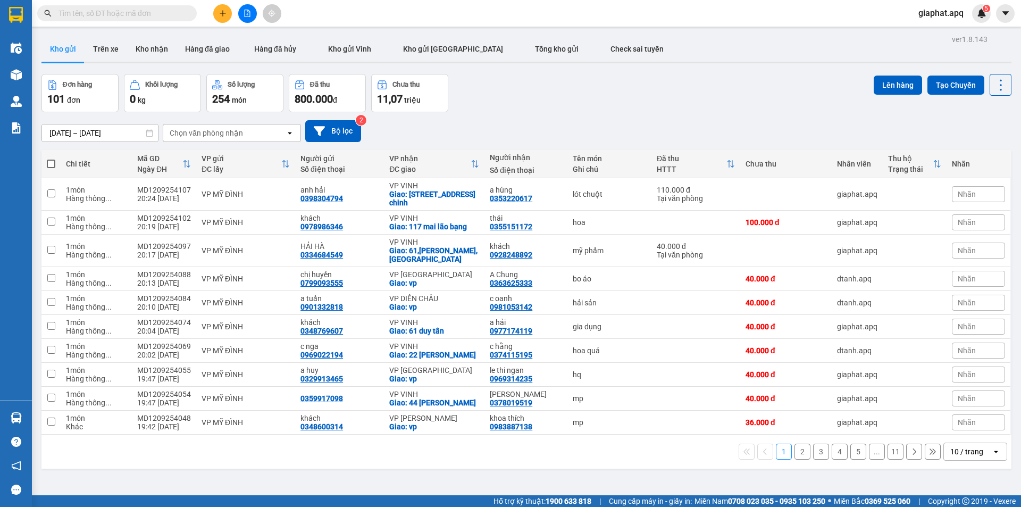
click at [217, 13] on button at bounding box center [222, 13] width 19 height 19
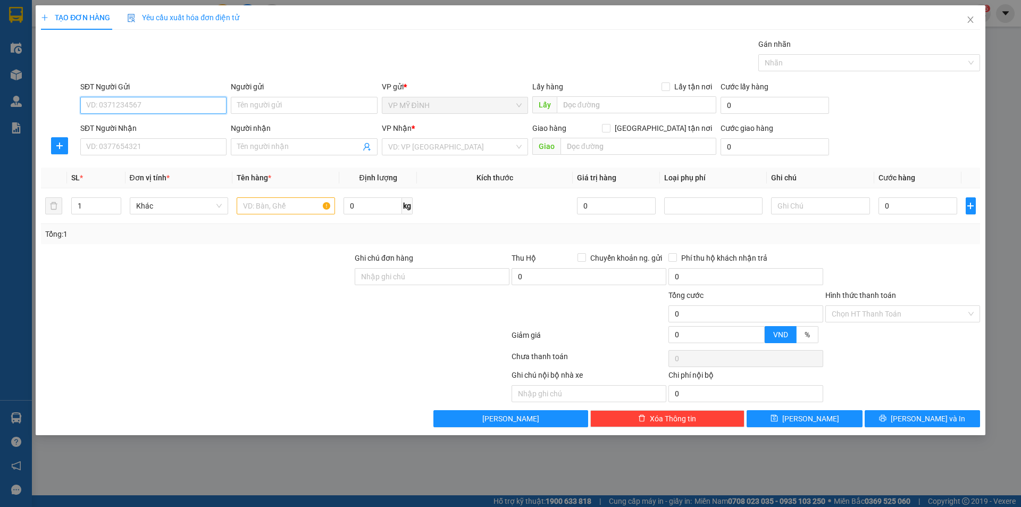
paste input "0398304794"
type input "0398304794"
drag, startPoint x: 154, startPoint y: 128, endPoint x: 153, endPoint y: 147, distance: 19.7
click at [154, 129] on div "0398304794 - [PERSON_NAME]" at bounding box center [153, 127] width 133 height 12
type input "anh hải"
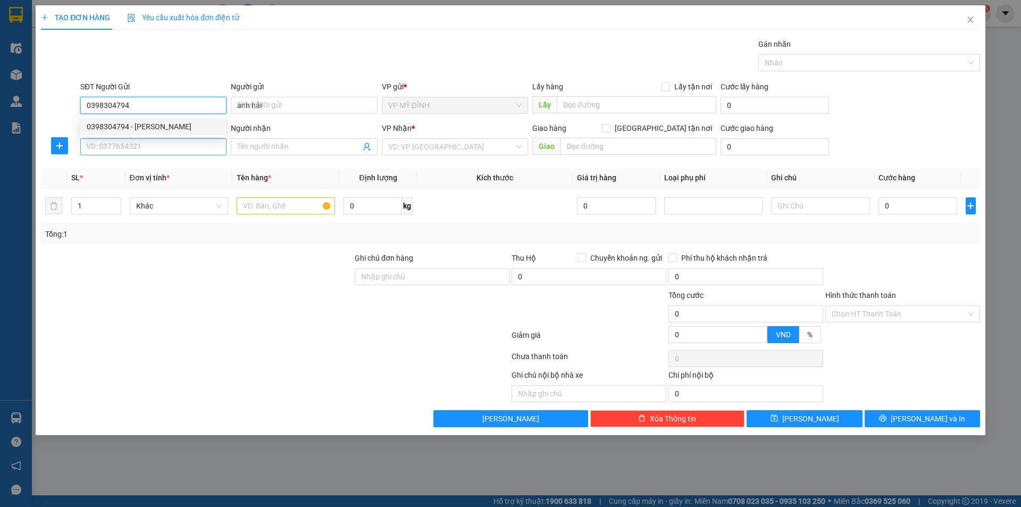
type input "0398304794"
click at [153, 147] on input "SĐT Người Nhận" at bounding box center [153, 146] width 146 height 17
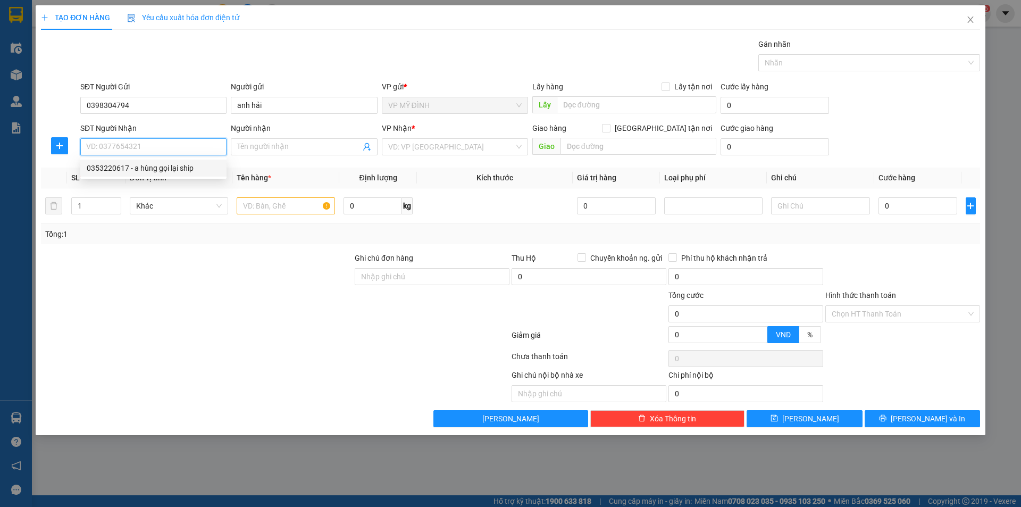
click at [154, 168] on div "0353220617 - a hùng gọi lại ship" at bounding box center [153, 168] width 133 height 12
type input "0353220617"
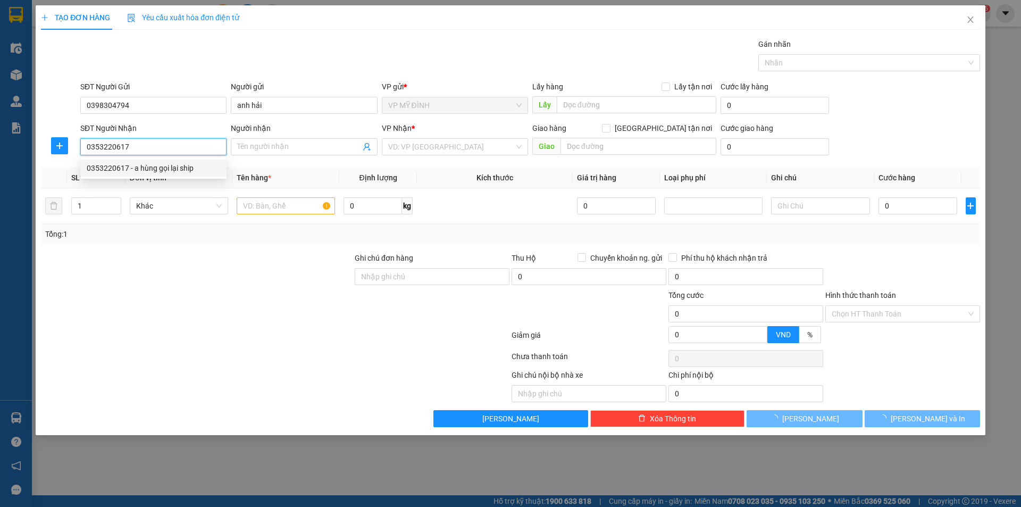
type input "a hùng"
checkbox input "true"
type input "[STREET_ADDRESS] chinh"
type input "70.000"
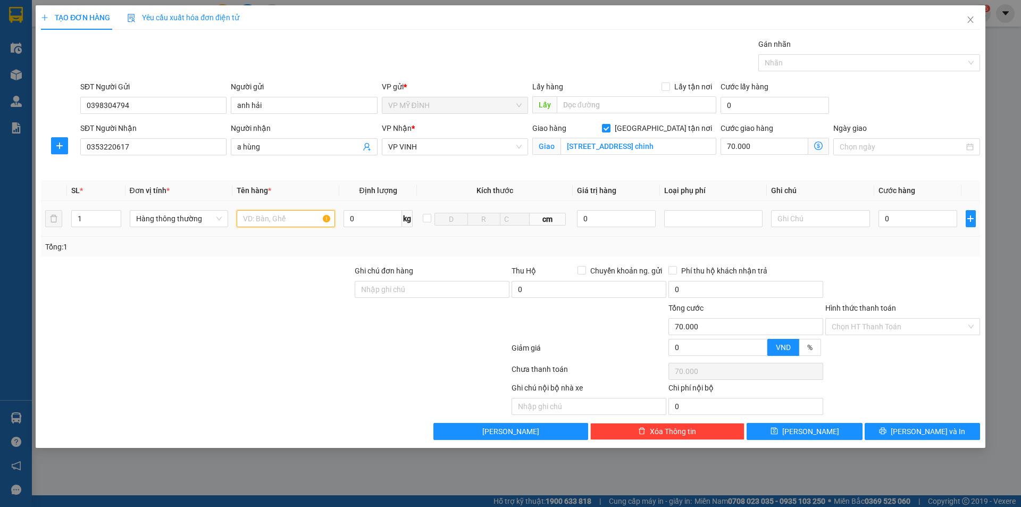
click at [295, 213] on input "text" at bounding box center [286, 218] width 98 height 17
type input "lót chuột"
click at [910, 221] on input "0" at bounding box center [917, 218] width 79 height 17
type input "4"
type input "70.004"
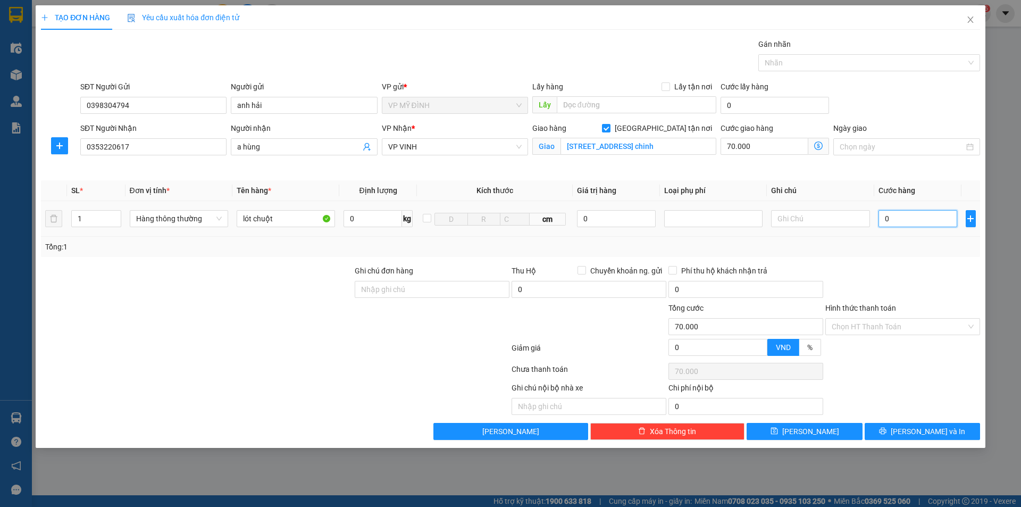
type input "70.004"
type input "40"
type input "70.040"
type input "40.000"
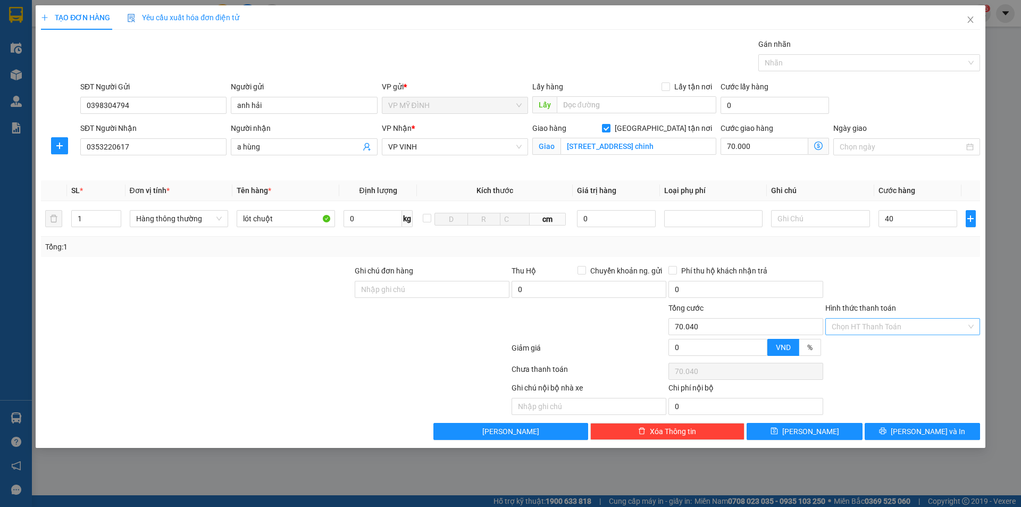
type input "110.000"
click at [890, 320] on input "Hình thức thanh toán" at bounding box center [899, 327] width 135 height 16
click at [880, 349] on div "Tại văn phòng" at bounding box center [903, 348] width 142 height 12
type input "0"
click at [923, 432] on span "[PERSON_NAME] và In" at bounding box center [928, 431] width 74 height 12
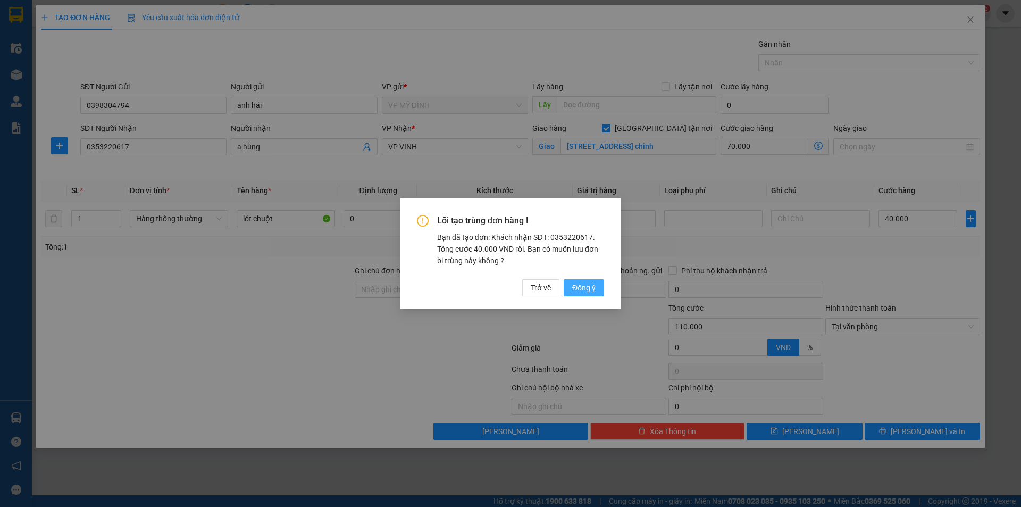
click at [588, 285] on span "Đồng ý" at bounding box center [583, 288] width 23 height 12
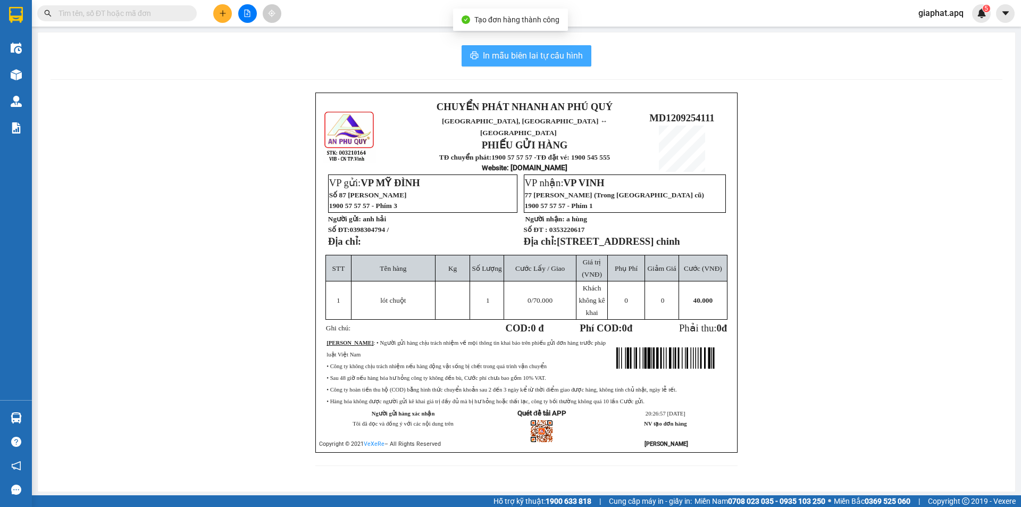
click at [549, 52] on span "In mẫu biên lai tự cấu hình" at bounding box center [533, 55] width 100 height 13
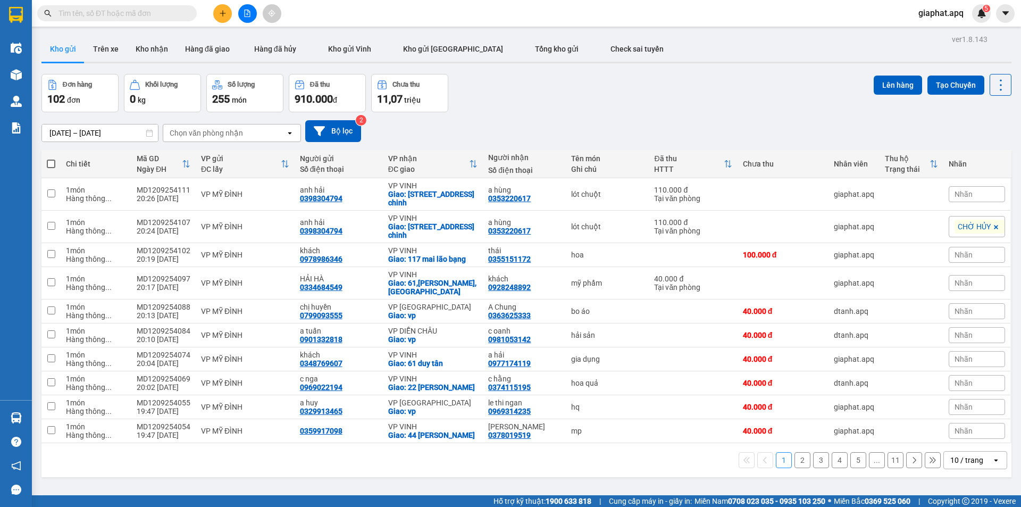
click at [689, 85] on div "Đơn hàng 102 đơn Khối lượng 0 kg Số lượng 255 món Đã thu 910.000 đ Chưa thu 11,…" at bounding box center [526, 93] width 970 height 38
click at [334, 195] on div "0398304794" at bounding box center [321, 198] width 43 height 9
click at [215, 8] on button at bounding box center [222, 13] width 19 height 19
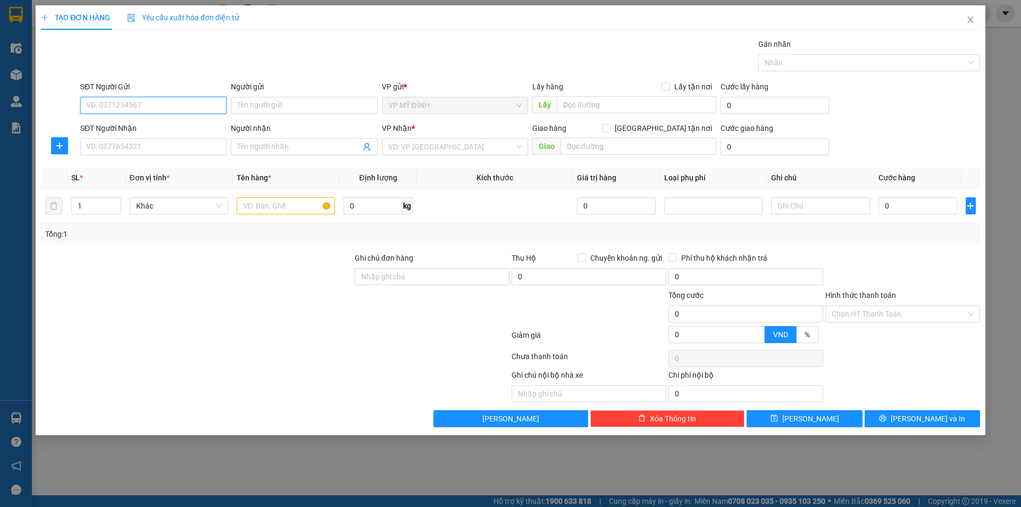
paste input "0398304794"
type input "0398304794"
click at [172, 130] on div "0398304794 - [PERSON_NAME]" at bounding box center [153, 127] width 133 height 12
type input "anh hải"
type input "0398304794"
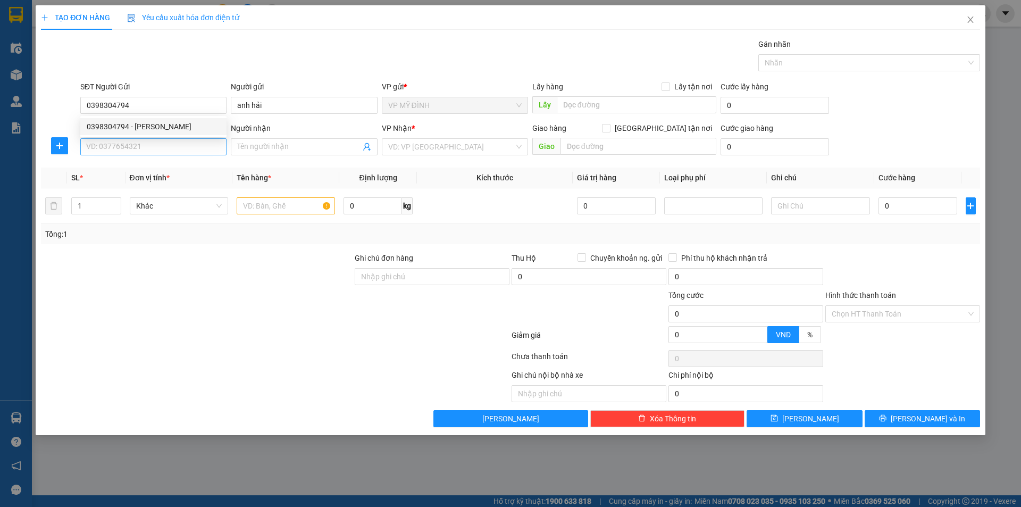
click at [176, 157] on div "SĐT Người Nhận VD: 0377654321" at bounding box center [153, 140] width 146 height 37
click at [178, 152] on input "SĐT Người Nhận" at bounding box center [153, 146] width 146 height 17
drag, startPoint x: 163, startPoint y: 164, endPoint x: 197, endPoint y: 164, distance: 34.6
click at [162, 164] on div "0353220617 - a hùng" at bounding box center [153, 168] width 133 height 12
type input "0353220617"
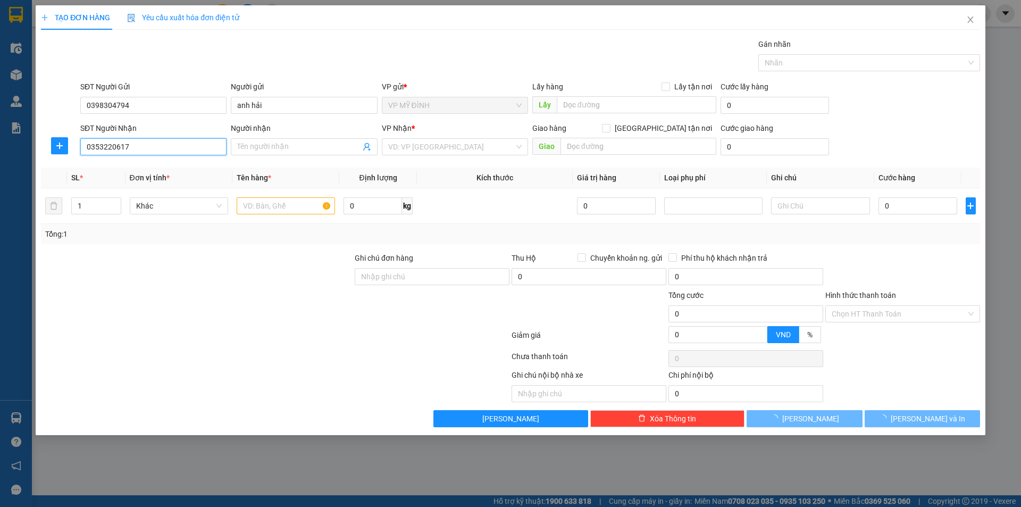
type input "a hùng"
checkbox input "true"
type input "[STREET_ADDRESS] chinh"
type input "70.000"
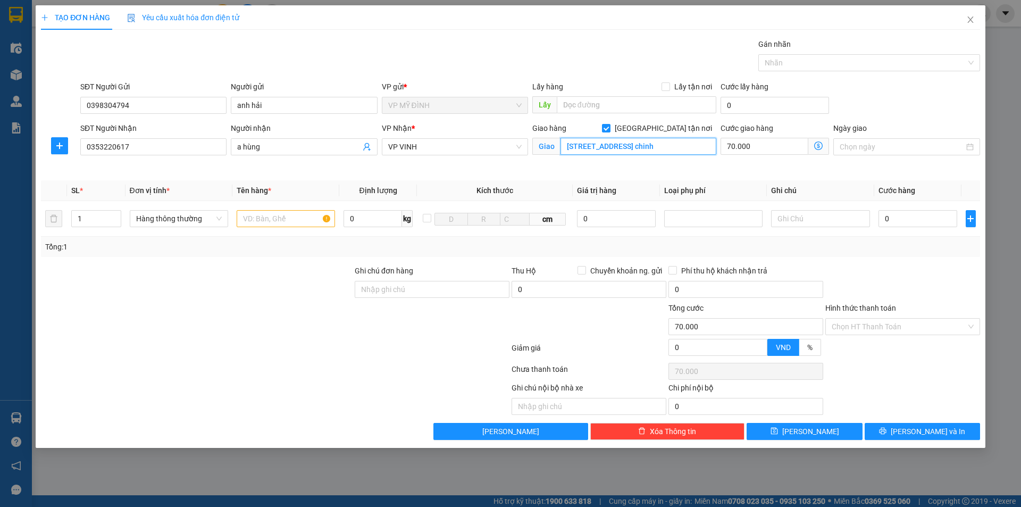
click at [692, 148] on input "[STREET_ADDRESS] chinh" at bounding box center [638, 146] width 156 height 17
click at [696, 147] on input "[STREET_ADDRESS] chinh" at bounding box center [638, 146] width 156 height 17
type input "11/3 đường lục niên, [GEOGRAPHIC_DATA]"
click at [759, 141] on input "70.000" at bounding box center [765, 146] width 88 height 17
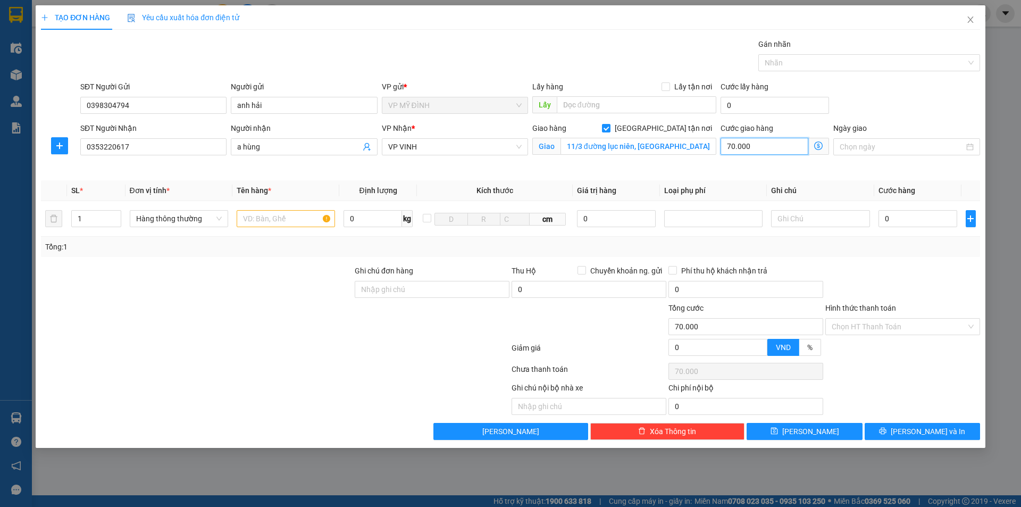
type input "0"
click at [252, 218] on input "text" at bounding box center [286, 218] width 98 height 17
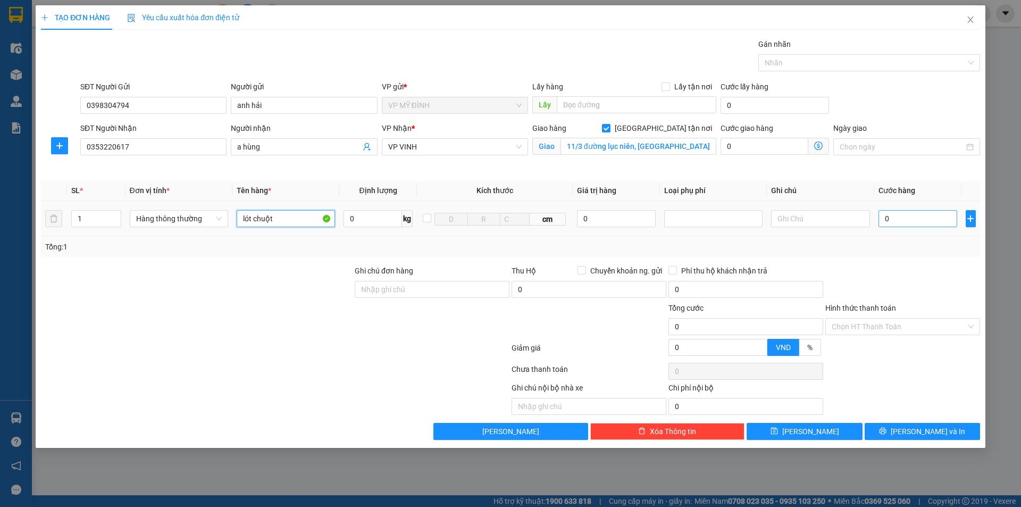
type input "lót chuột"
type input "4"
type input "40"
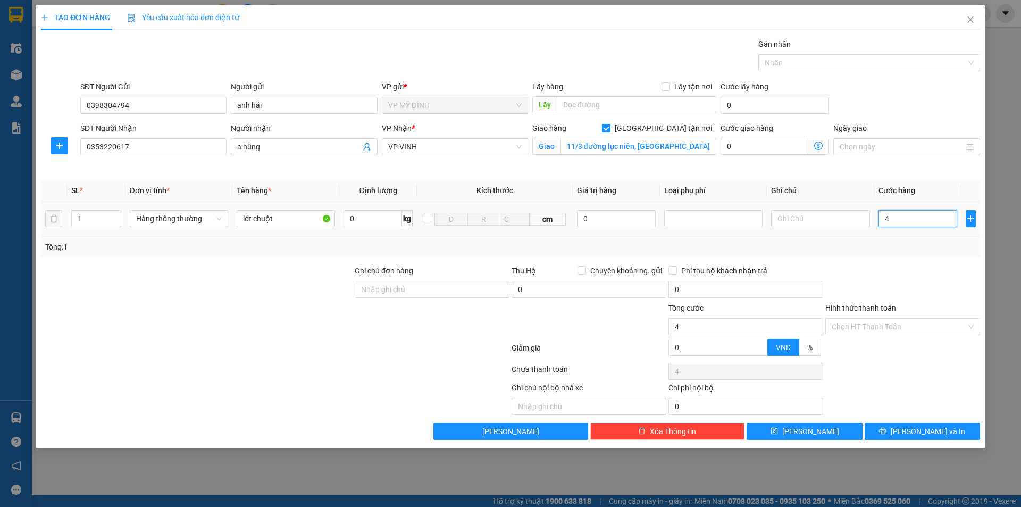
type input "40"
click at [895, 331] on input "Hình thức thanh toán" at bounding box center [899, 327] width 135 height 16
type input "40.000"
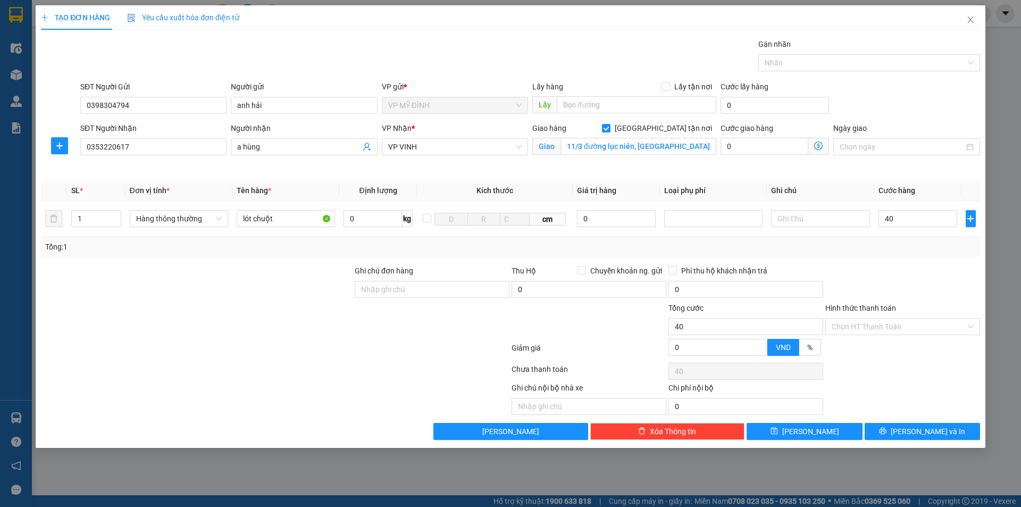
type input "40.000"
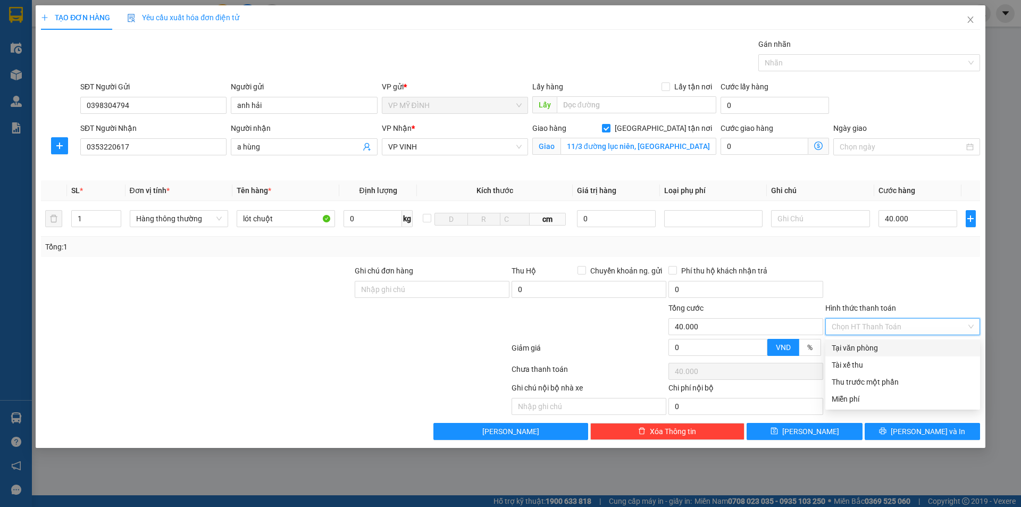
click at [890, 345] on div "Tại văn phòng" at bounding box center [903, 348] width 142 height 12
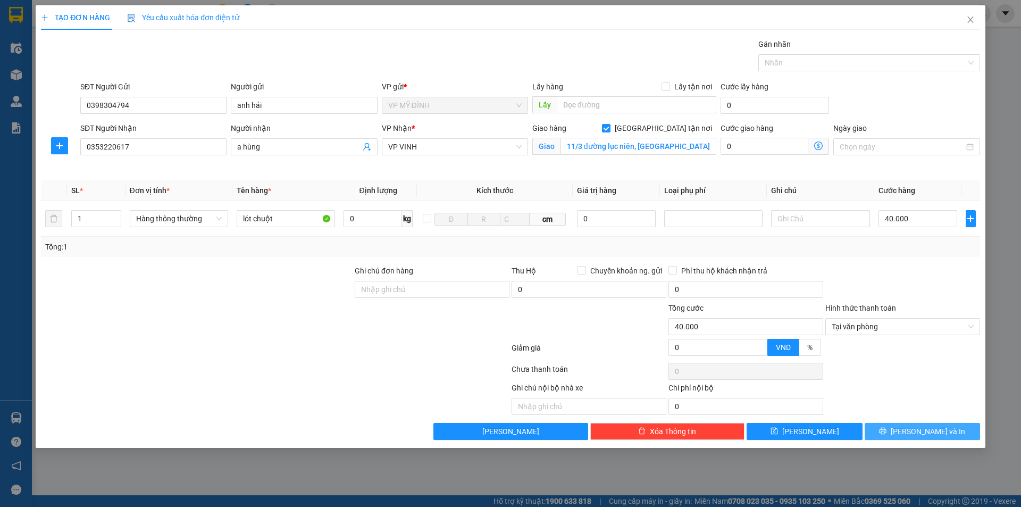
click at [936, 434] on span "[PERSON_NAME] và In" at bounding box center [928, 431] width 74 height 12
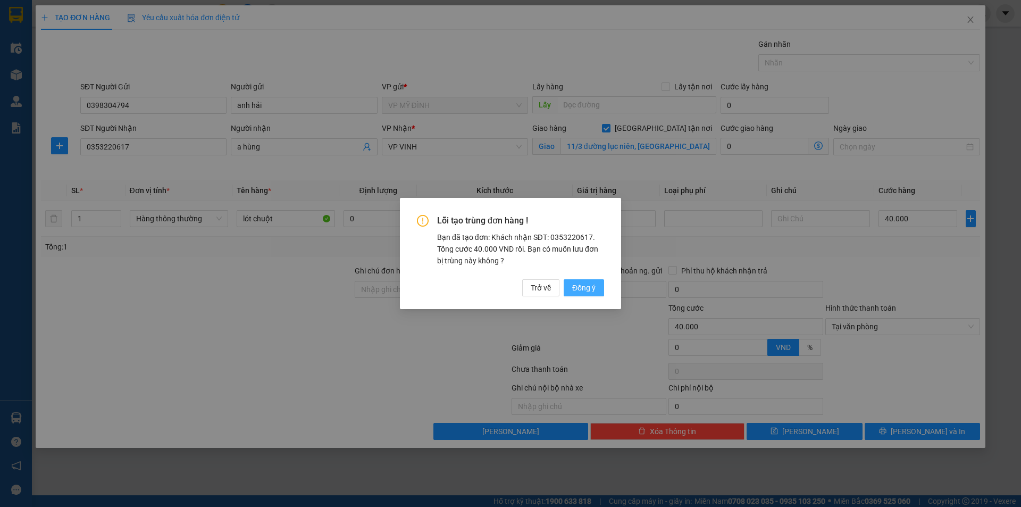
click at [585, 289] on span "Đồng ý" at bounding box center [583, 288] width 23 height 12
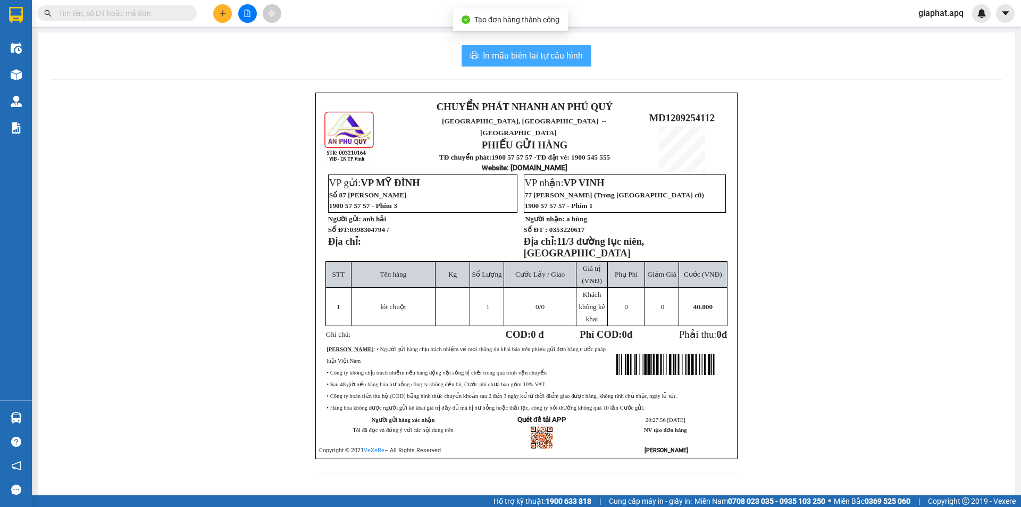
click at [548, 55] on span "In mẫu biên lai tự cấu hình" at bounding box center [533, 55] width 100 height 13
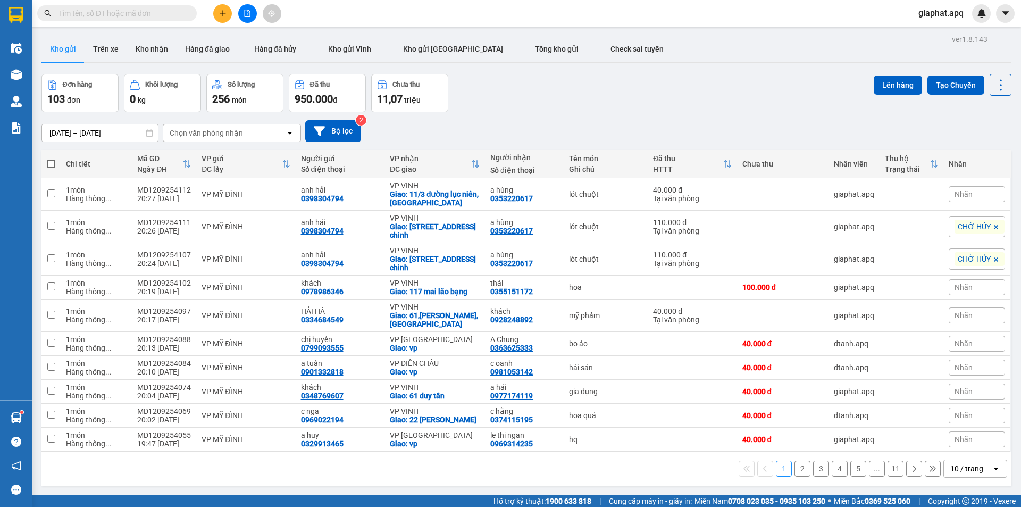
click at [158, 13] on input "text" at bounding box center [120, 13] width 125 height 12
click at [217, 10] on button at bounding box center [222, 13] width 19 height 19
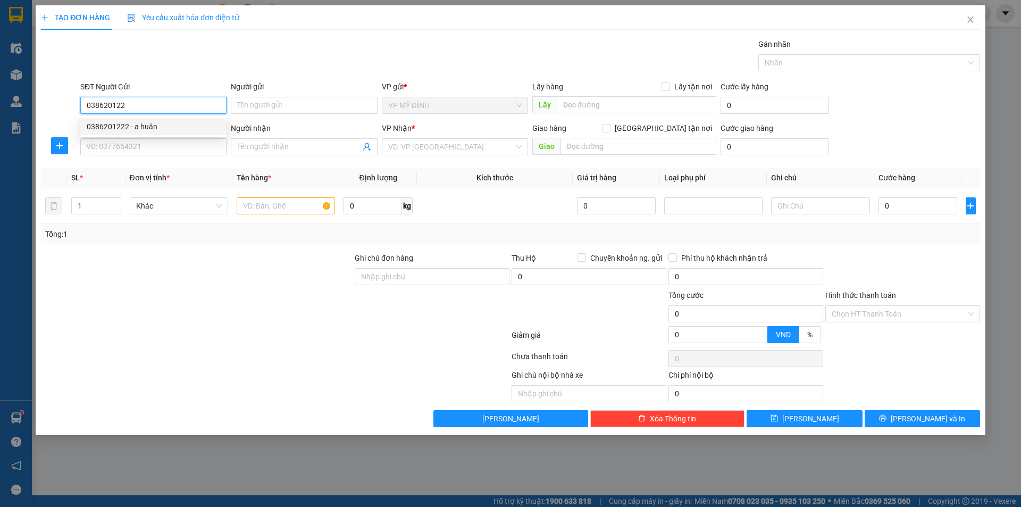
click at [174, 128] on div "0386201222 - a huân" at bounding box center [153, 127] width 133 height 12
type input "0386201222"
type input "a huân"
type input "0386201222"
click at [172, 145] on input "SĐT Người Nhận" at bounding box center [153, 146] width 146 height 17
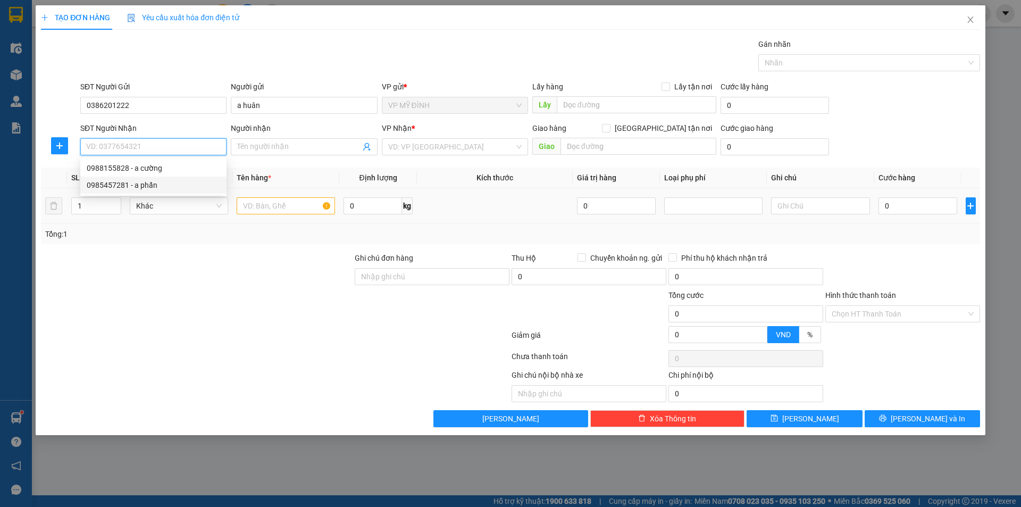
drag, startPoint x: 167, startPoint y: 182, endPoint x: 267, endPoint y: 200, distance: 102.1
click at [167, 183] on div "0985457281 - a phấn" at bounding box center [153, 185] width 133 height 12
type input "0985457281"
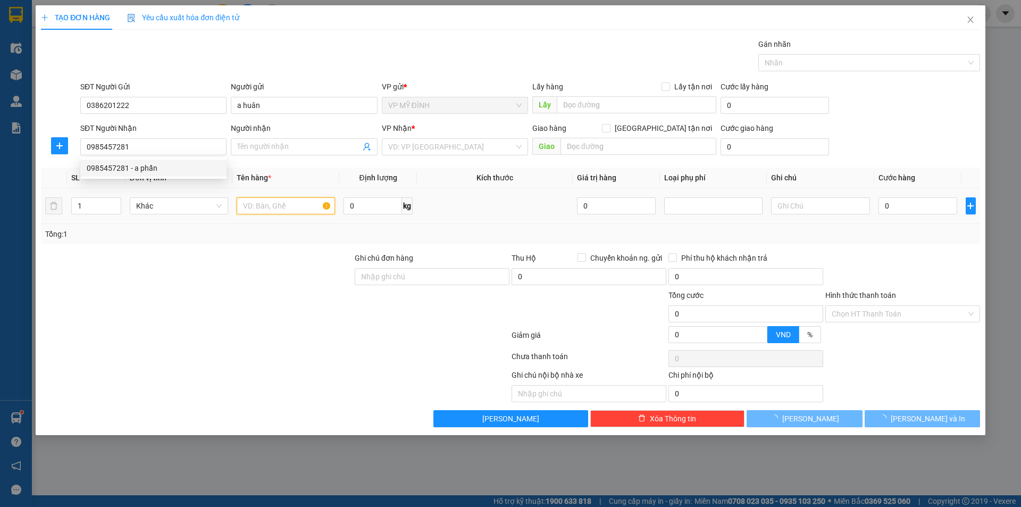
click at [296, 206] on td at bounding box center [285, 206] width 107 height 36
type input "a phấn"
checkbox input "true"
type input "kh nhận tại vp"
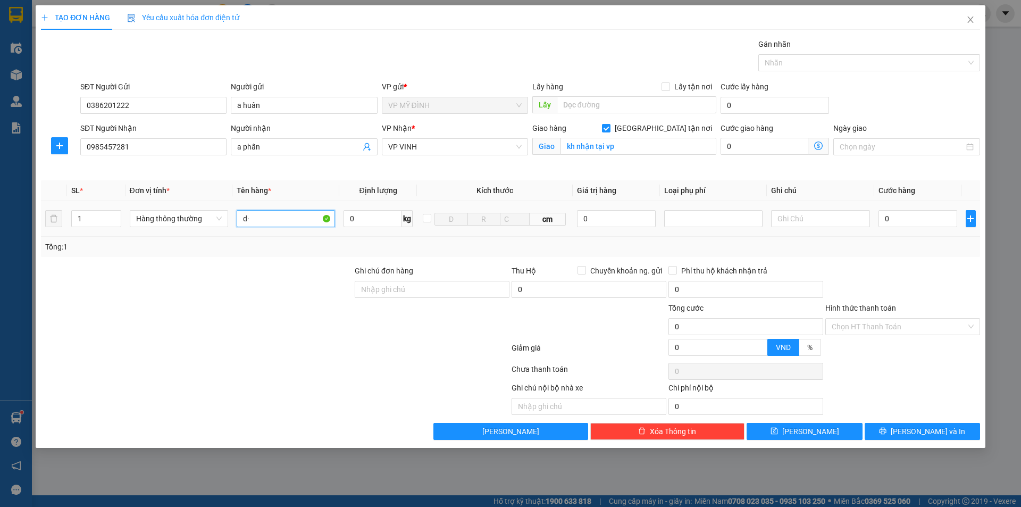
type input "d"
type input "điệ n thoại"
click at [622, 225] on input "0" at bounding box center [616, 218] width 79 height 17
click at [716, 221] on div at bounding box center [713, 218] width 93 height 13
type input "11.000.000"
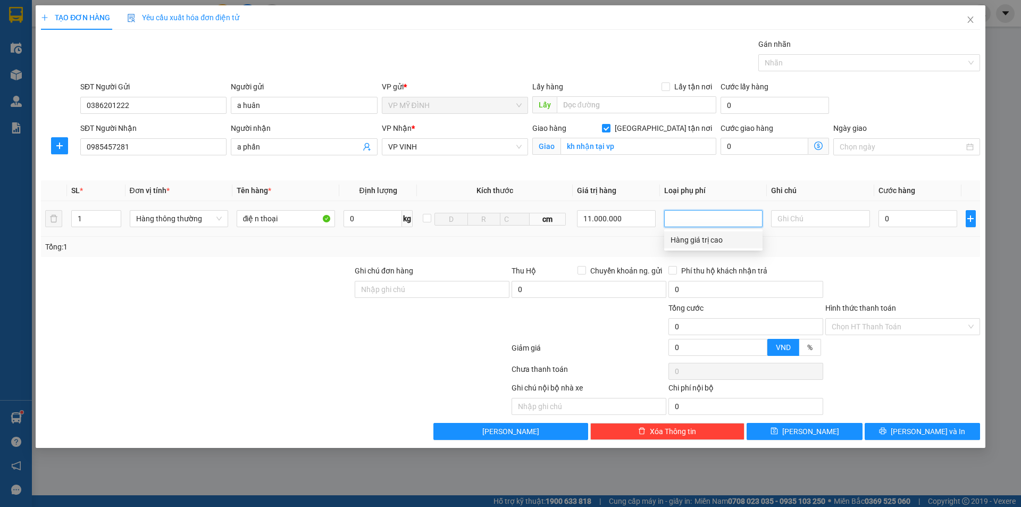
drag, startPoint x: 709, startPoint y: 240, endPoint x: 719, endPoint y: 242, distance: 10.8
click at [709, 240] on div "Hàng giá trị cao" at bounding box center [714, 240] width 86 height 12
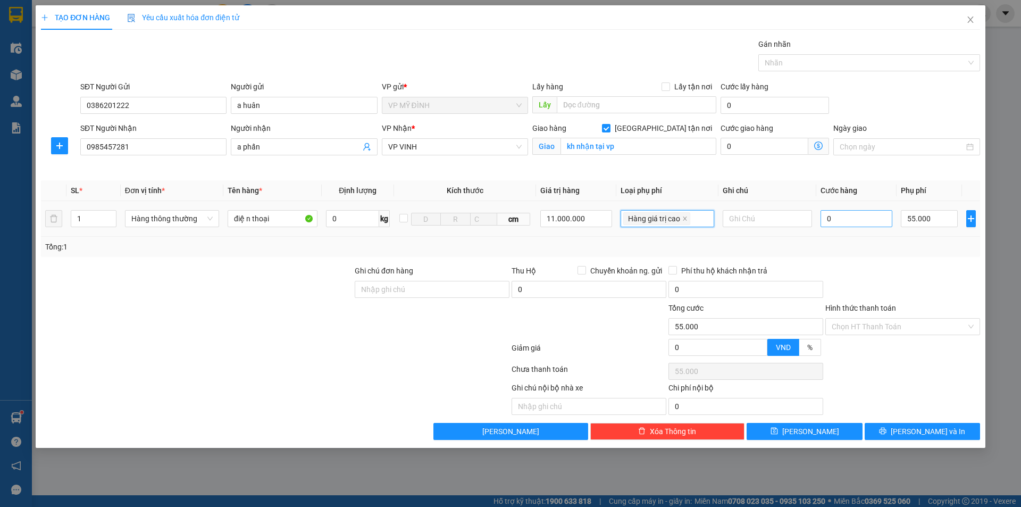
type input "55.000"
click at [861, 222] on input "0" at bounding box center [856, 218] width 72 height 17
type input "50"
type input "55.050"
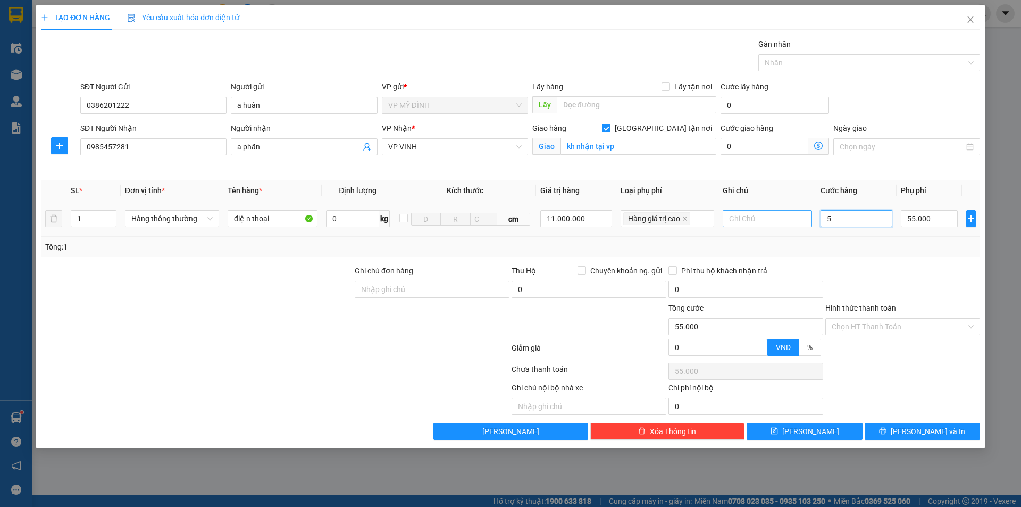
type input "55.050"
type input "50.000"
type input "105.000"
click at [780, 224] on input "text" at bounding box center [767, 218] width 89 height 17
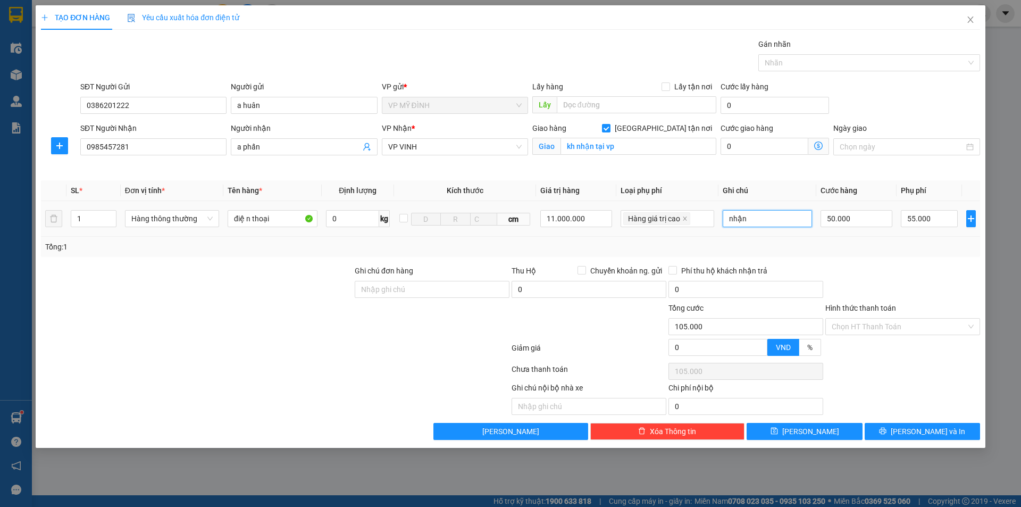
type input "nhận"
drag, startPoint x: 920, startPoint y: 436, endPoint x: 924, endPoint y: 429, distance: 7.6
click at [921, 436] on span "[PERSON_NAME] và In" at bounding box center [928, 431] width 74 height 12
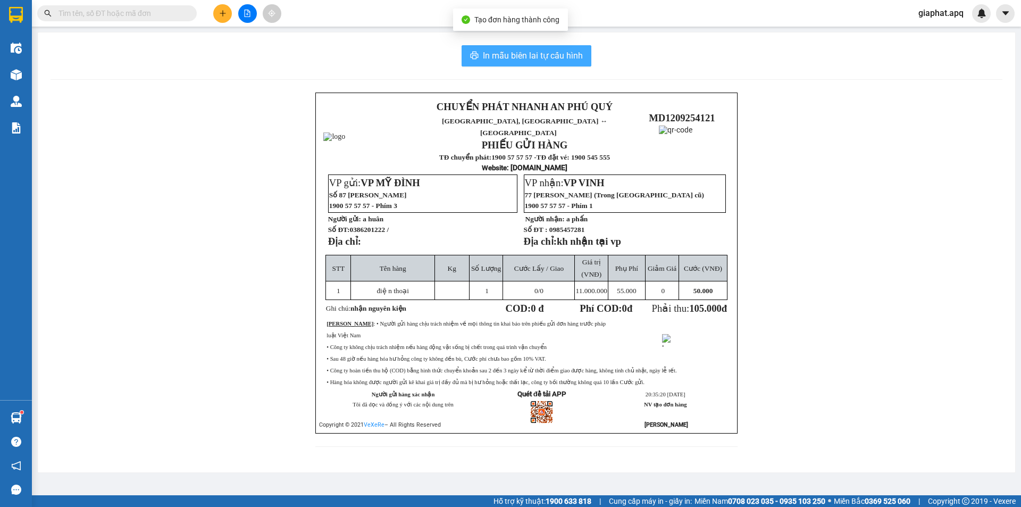
click at [541, 57] on span "In mẫu biên lai tự cấu hình" at bounding box center [533, 55] width 100 height 13
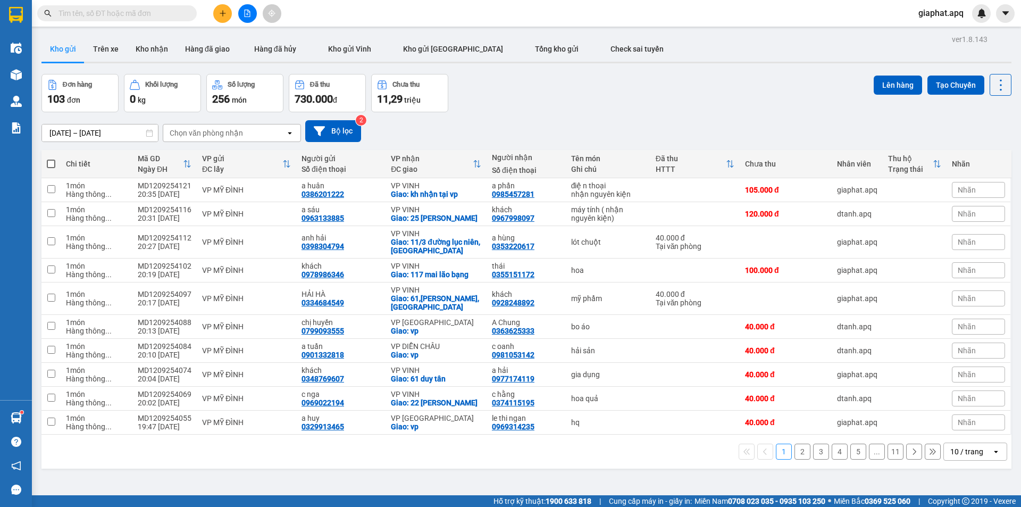
click at [115, 7] on span at bounding box center [117, 13] width 160 height 16
click at [116, 8] on input "text" at bounding box center [120, 13] width 125 height 12
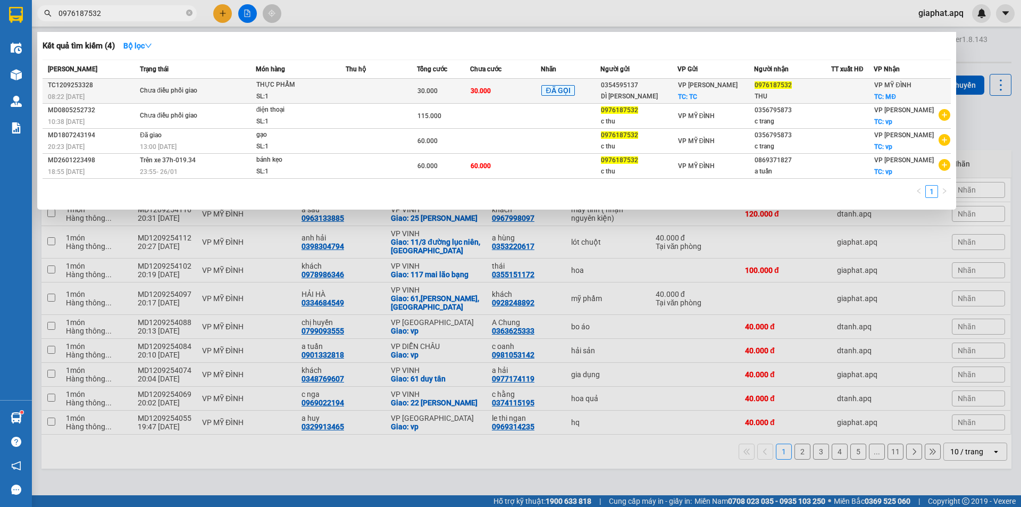
type input "0976187532"
click at [275, 95] on div "SL: 1" at bounding box center [296, 97] width 80 height 12
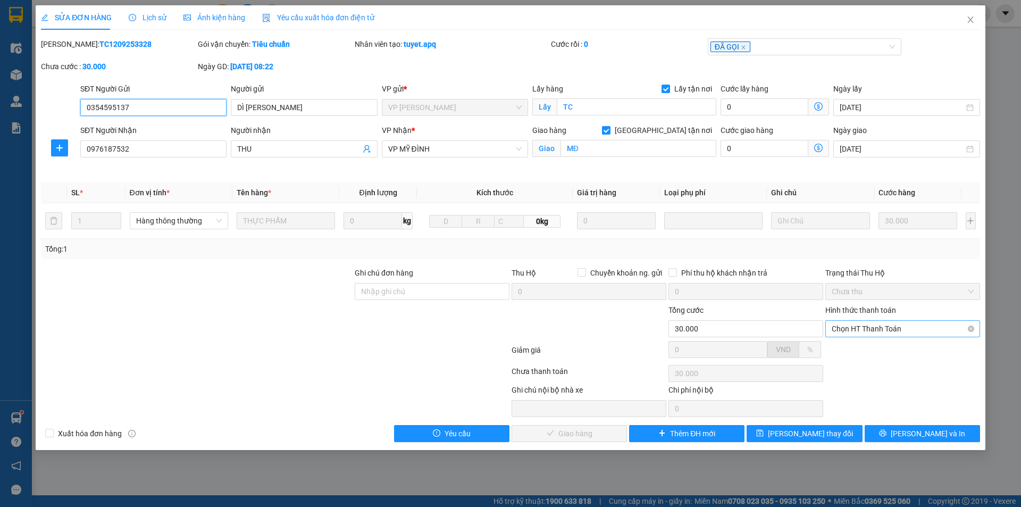
click at [844, 330] on span "Chọn HT Thanh Toán" at bounding box center [903, 329] width 142 height 16
drag, startPoint x: 849, startPoint y: 346, endPoint x: 685, endPoint y: 393, distance: 170.5
click at [847, 347] on div "Tại văn phòng" at bounding box center [903, 350] width 142 height 12
click at [596, 434] on span "[PERSON_NAME] và Giao hàng" at bounding box center [583, 434] width 102 height 12
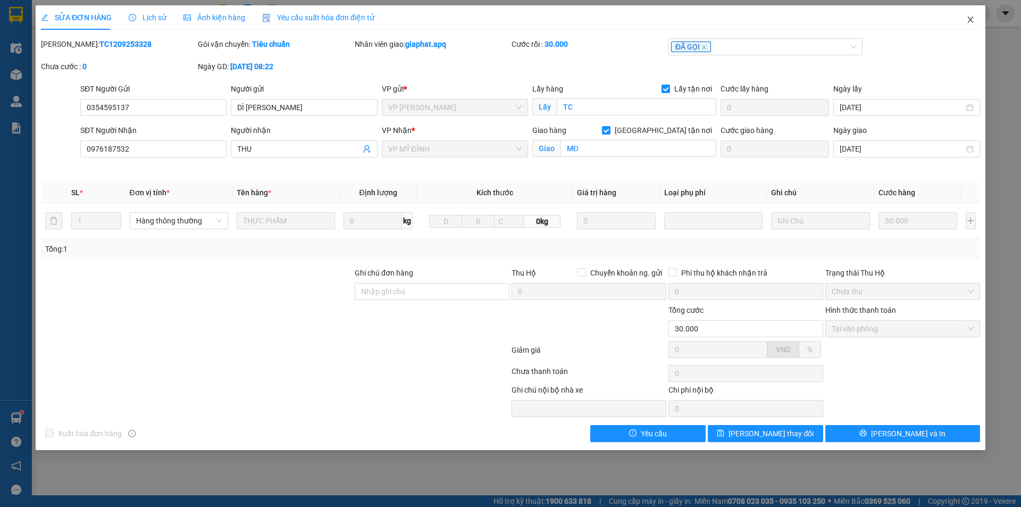
click at [977, 23] on span "Close" at bounding box center [971, 20] width 30 height 30
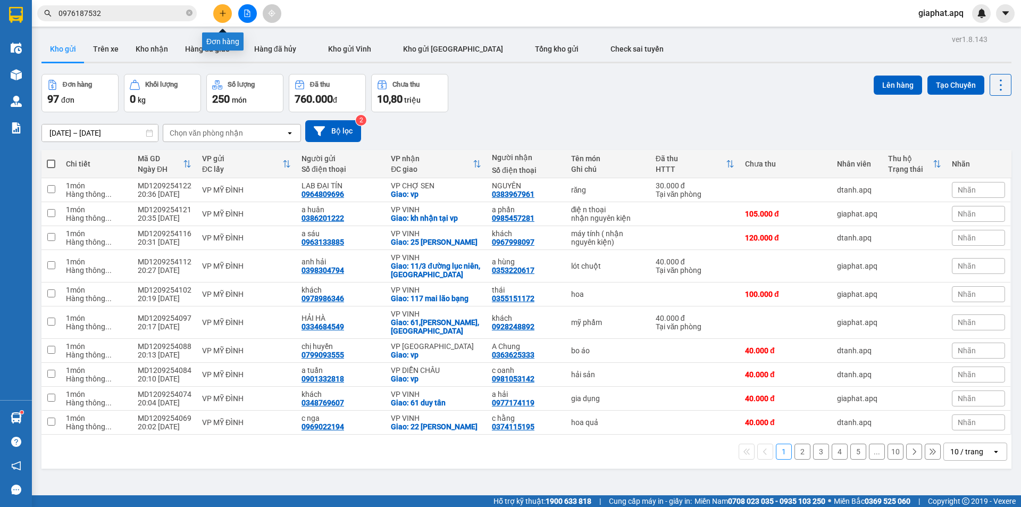
click at [229, 16] on button at bounding box center [222, 13] width 19 height 19
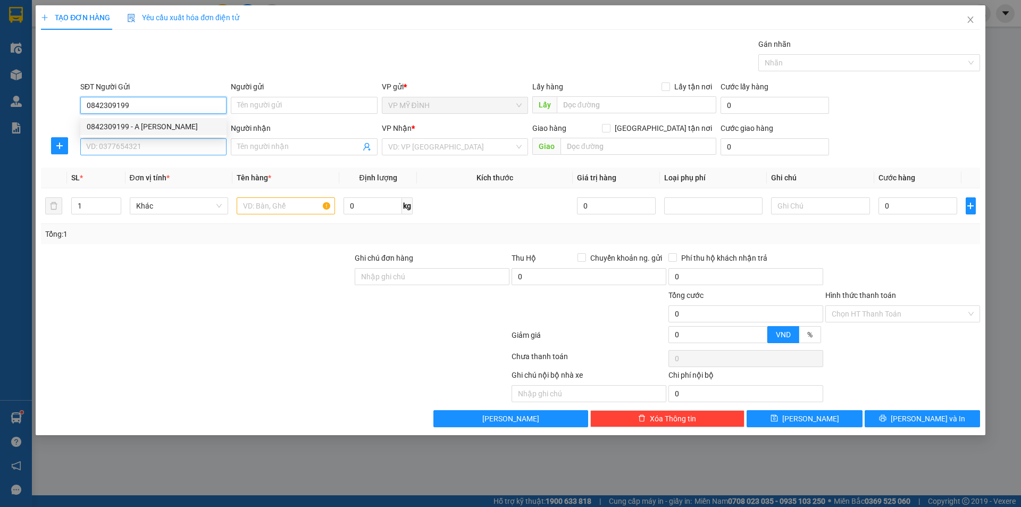
drag, startPoint x: 159, startPoint y: 124, endPoint x: 153, endPoint y: 146, distance: 22.1
click at [158, 125] on div "0842309199 - A [PERSON_NAME]" at bounding box center [153, 127] width 133 height 12
click at [153, 146] on input "SĐT Người Nhận" at bounding box center [153, 146] width 146 height 17
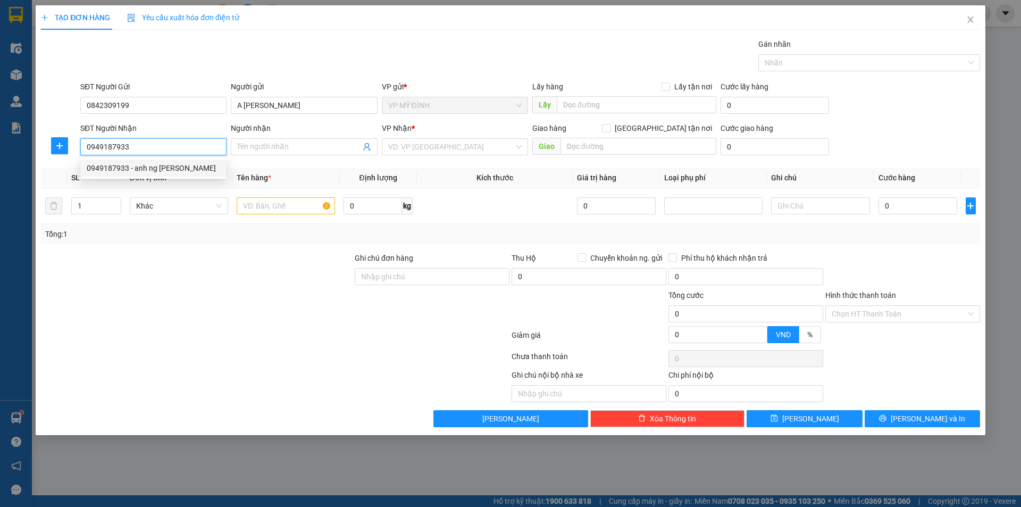
click at [119, 167] on div "0949187933 - anh ng [PERSON_NAME]" at bounding box center [153, 168] width 133 height 12
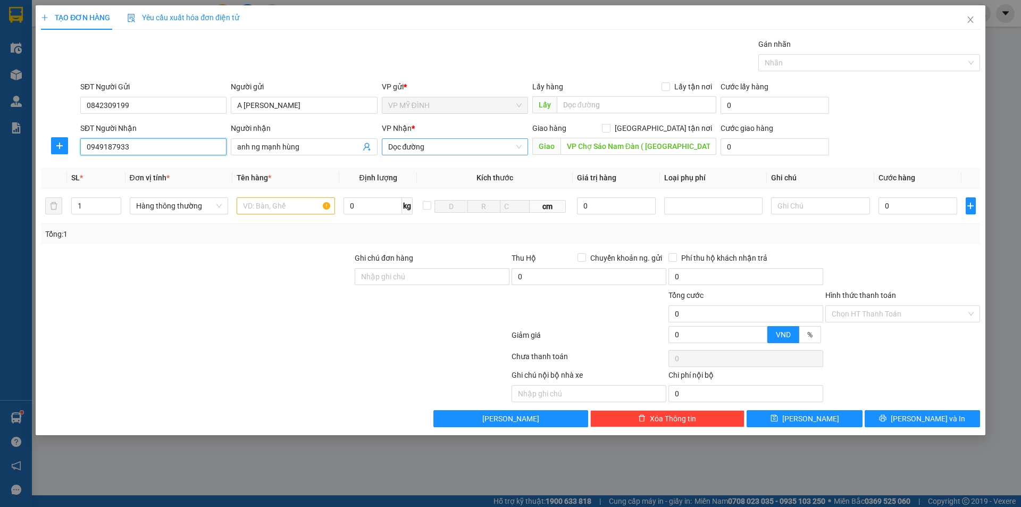
click at [478, 148] on span "Dọc đường" at bounding box center [454, 147] width 133 height 16
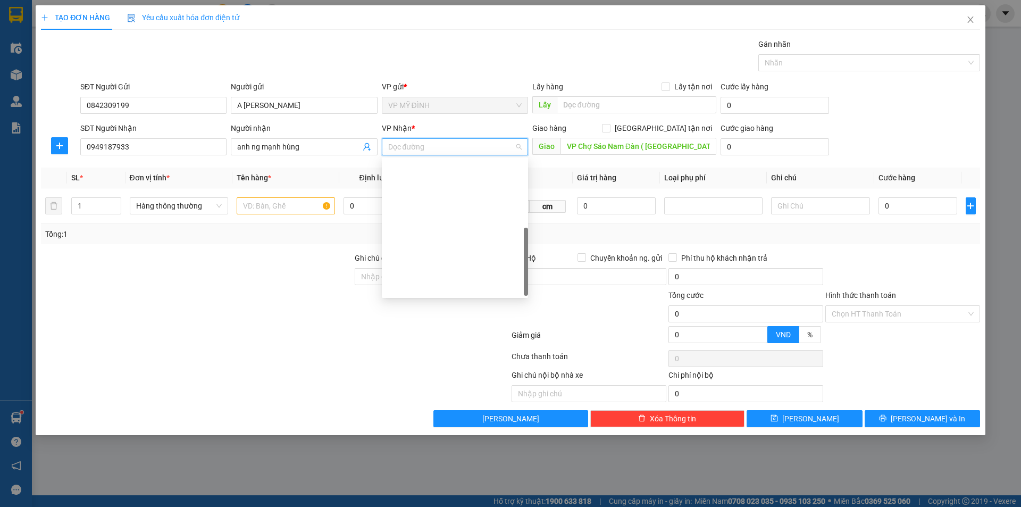
drag, startPoint x: 424, startPoint y: 266, endPoint x: 666, endPoint y: 178, distance: 257.5
click at [425, 417] on div "VP CHỢ SÁO" at bounding box center [454, 423] width 133 height 12
click at [609, 125] on input "[GEOGRAPHIC_DATA] tận nơi" at bounding box center [605, 127] width 7 height 7
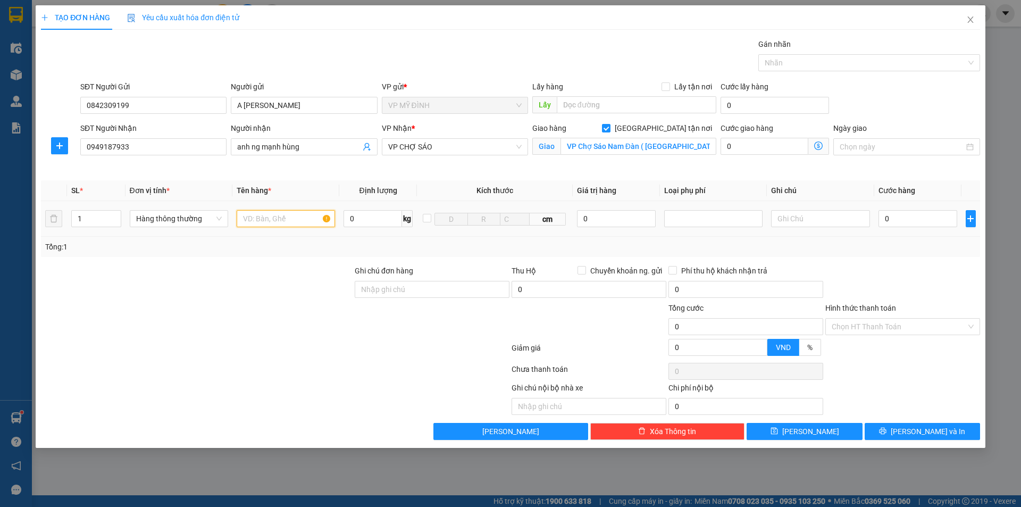
click at [307, 217] on input "text" at bounding box center [286, 218] width 98 height 17
click at [99, 215] on input "1" at bounding box center [96, 219] width 49 height 16
click at [278, 221] on input "text" at bounding box center [286, 218] width 98 height 17
click at [263, 330] on div at bounding box center [197, 320] width 314 height 37
click at [913, 219] on input "0" at bounding box center [917, 218] width 79 height 17
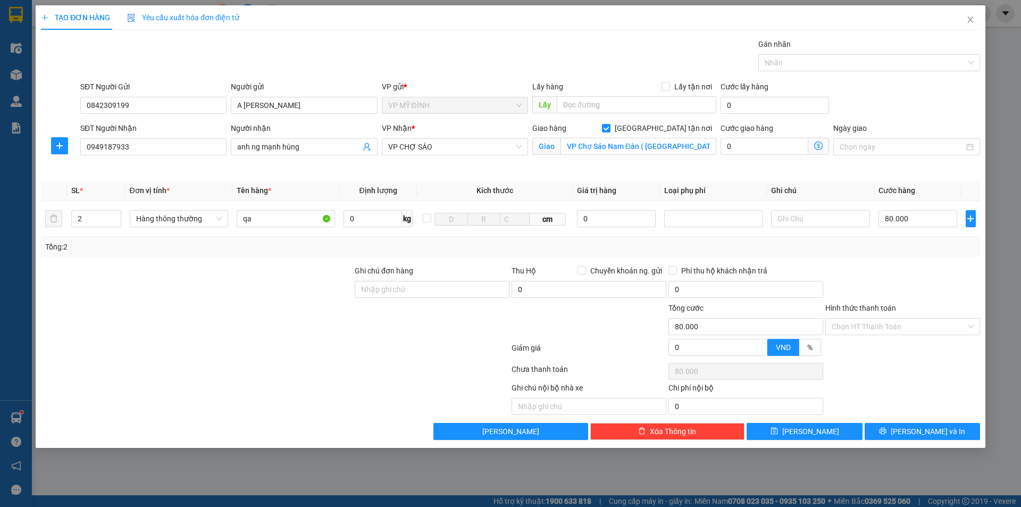
click at [910, 247] on div "Tổng: 2" at bounding box center [510, 247] width 931 height 12
click at [878, 329] on input "Hình thức thanh toán" at bounding box center [899, 327] width 135 height 16
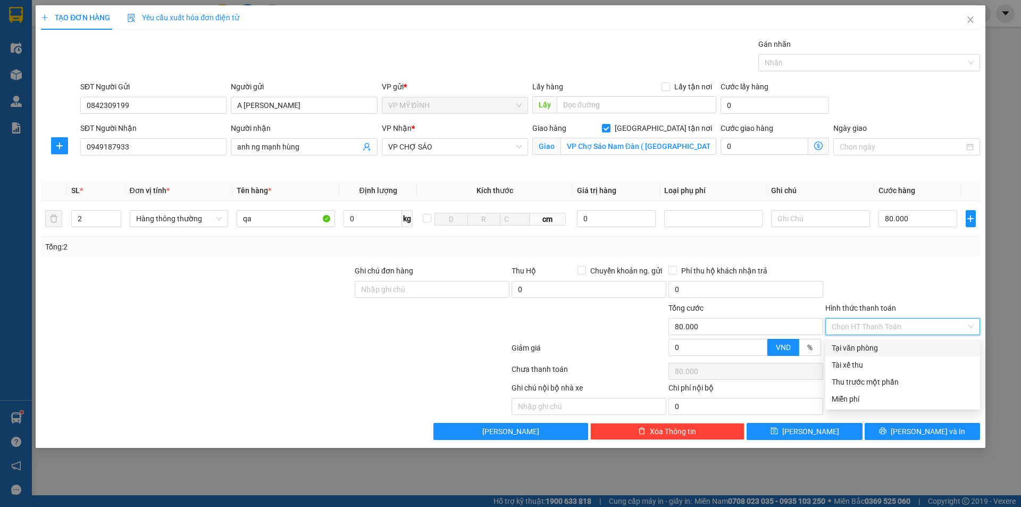
click at [863, 346] on div "Tại văn phòng" at bounding box center [903, 348] width 142 height 12
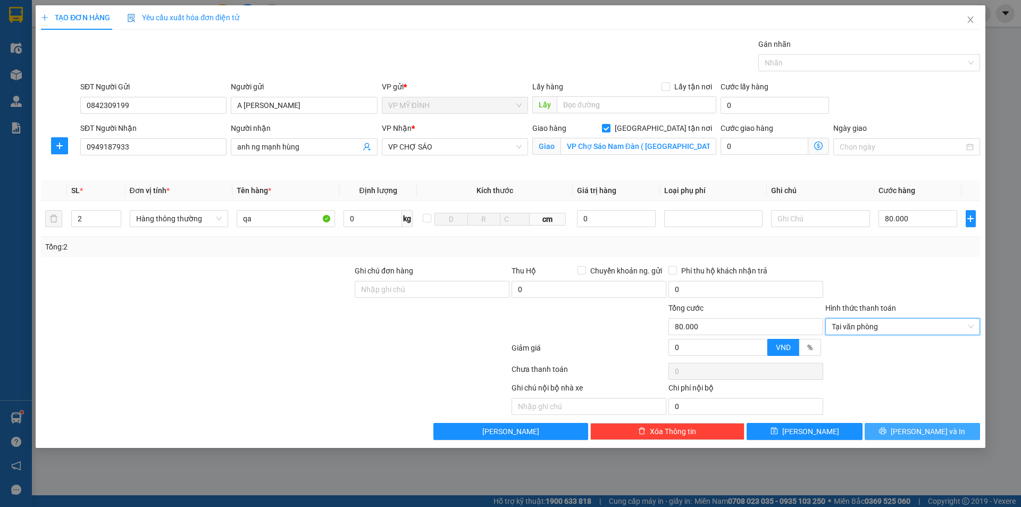
click at [917, 434] on span "[PERSON_NAME] và In" at bounding box center [928, 431] width 74 height 12
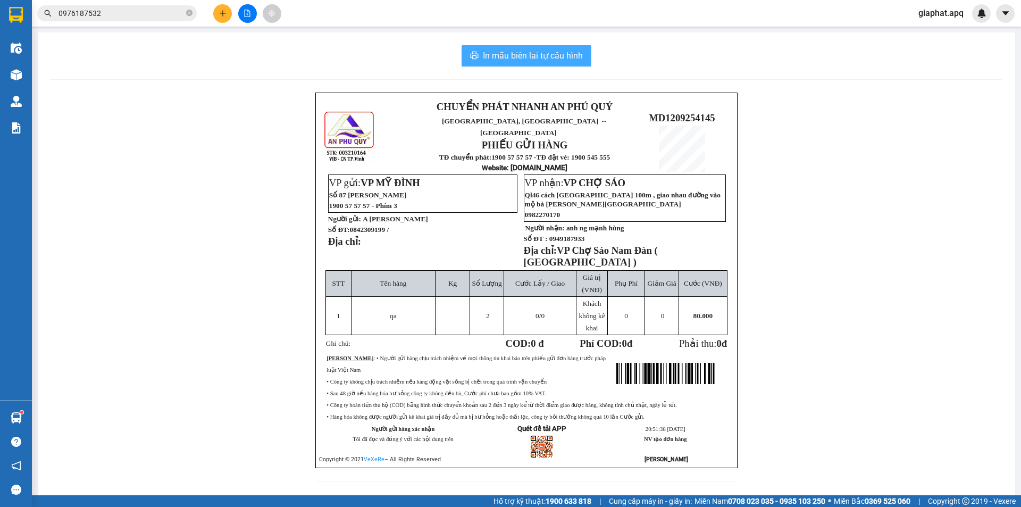
click at [487, 59] on span "In mẫu biên lai tự cấu hình" at bounding box center [533, 55] width 100 height 13
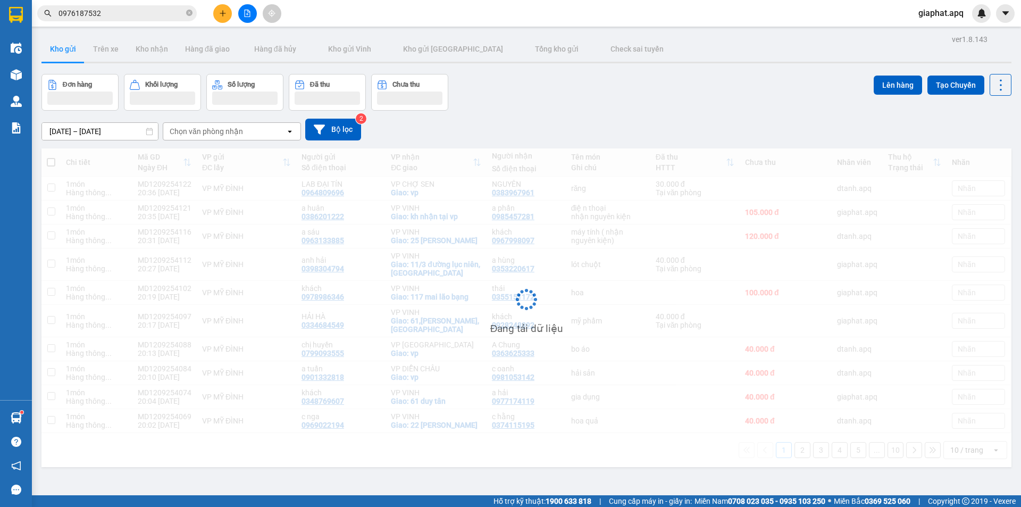
click at [175, 12] on input "0976187532" at bounding box center [120, 13] width 125 height 12
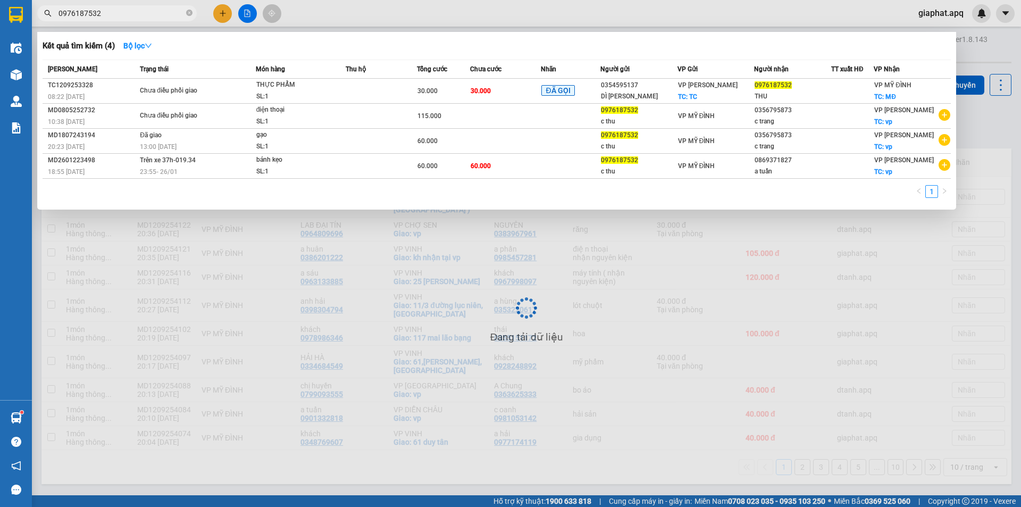
click at [175, 12] on input "0976187532" at bounding box center [120, 13] width 125 height 12
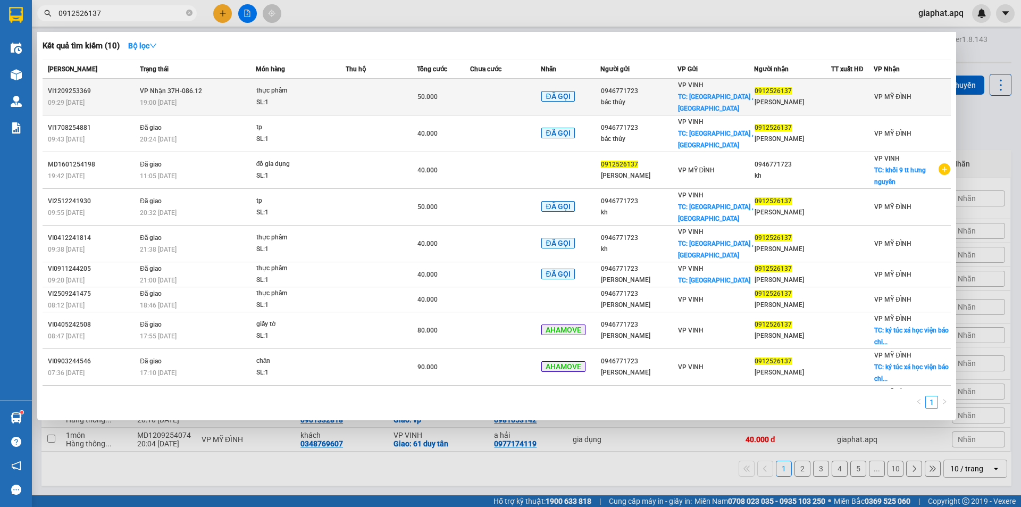
click at [398, 92] on td at bounding box center [381, 97] width 71 height 37
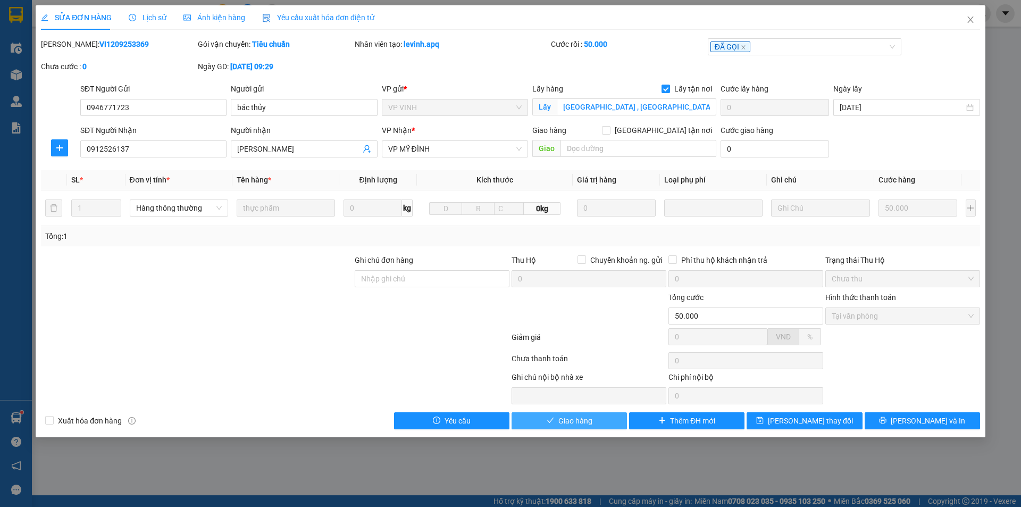
click at [585, 414] on button "Giao hàng" at bounding box center [569, 420] width 115 height 17
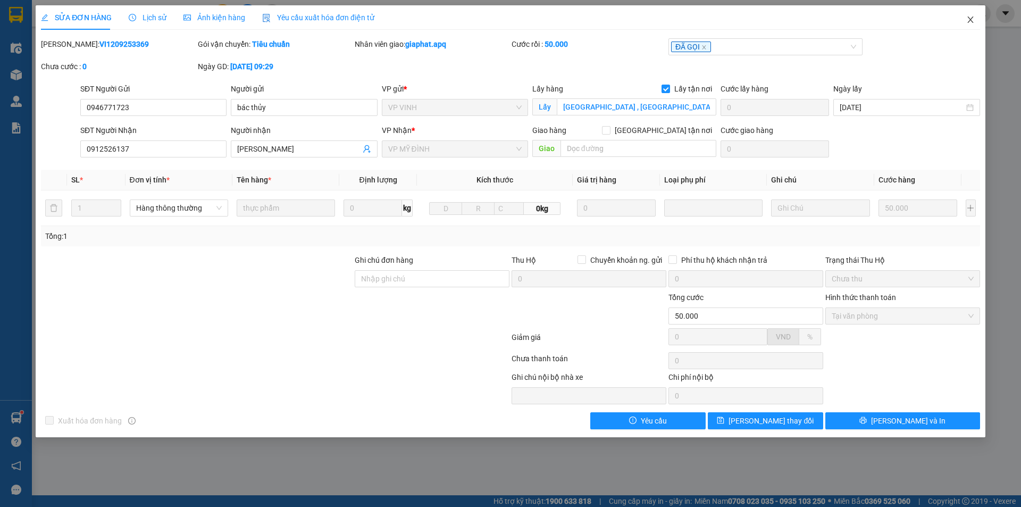
click at [962, 21] on span "Close" at bounding box center [971, 20] width 30 height 30
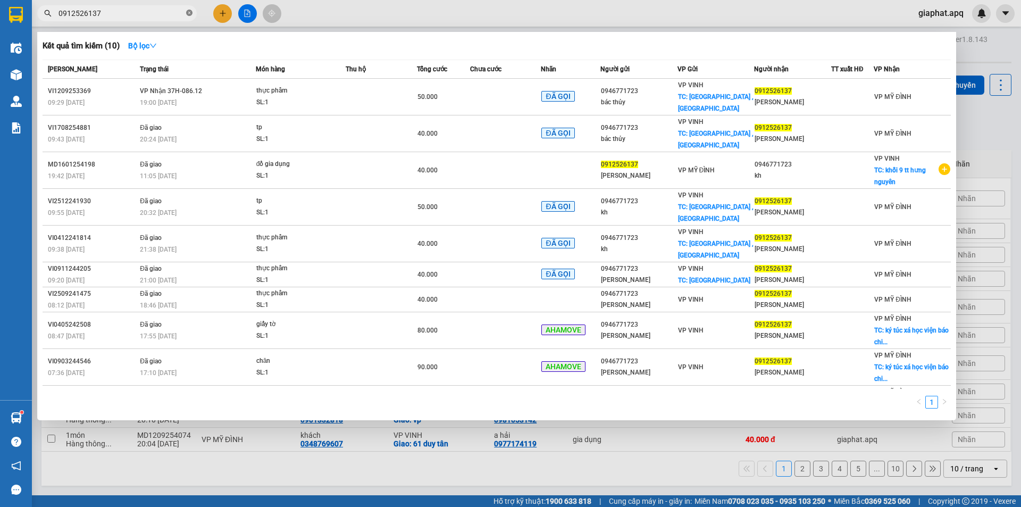
click at [187, 11] on icon "close-circle" at bounding box center [189, 13] width 6 height 6
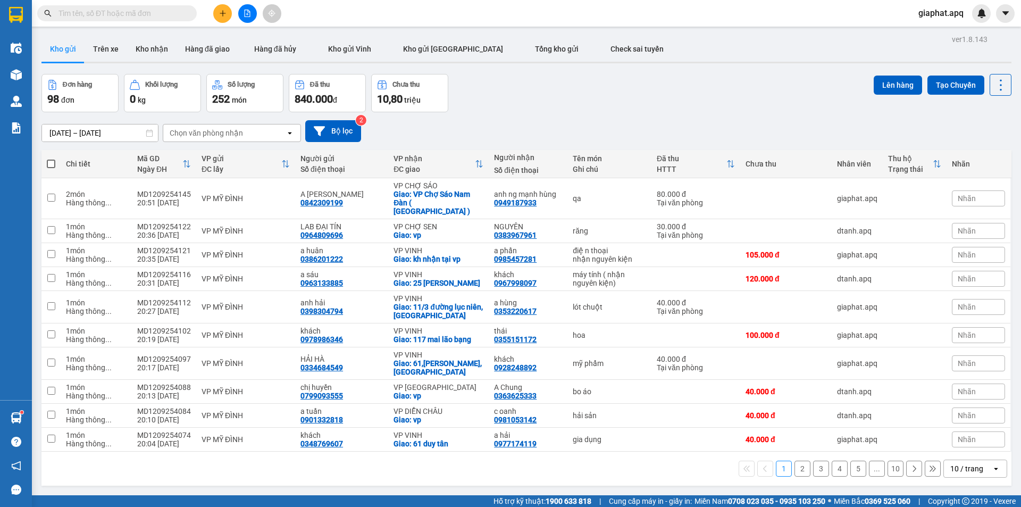
click at [141, 16] on input "text" at bounding box center [120, 13] width 125 height 12
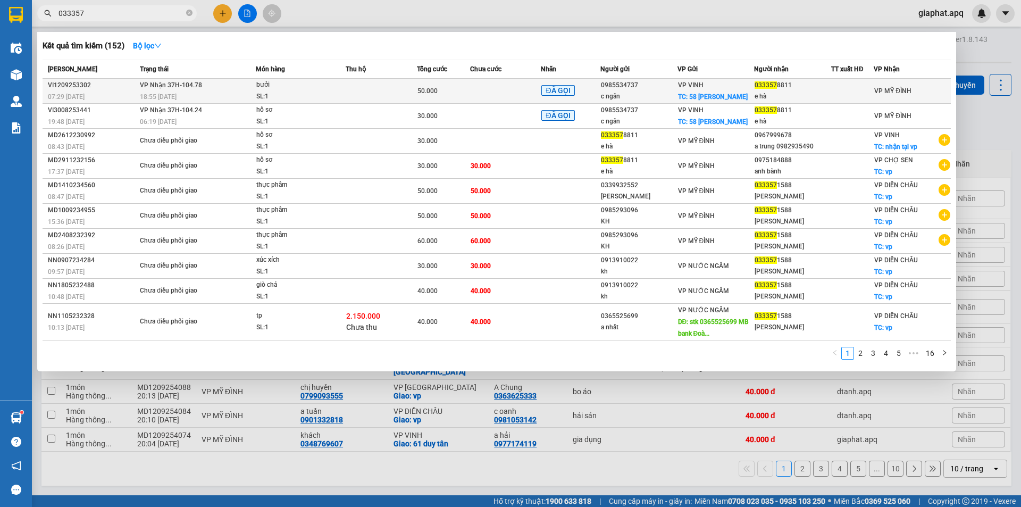
click at [248, 90] on td "VP Nhận 37H-104.78 18:55 [DATE]" at bounding box center [196, 91] width 119 height 25
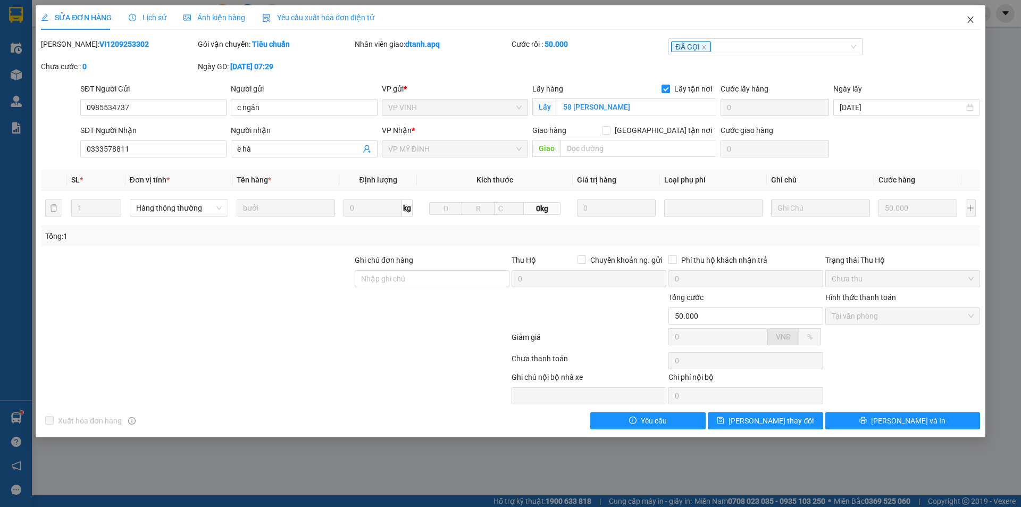
click at [970, 16] on icon "close" at bounding box center [970, 19] width 9 height 9
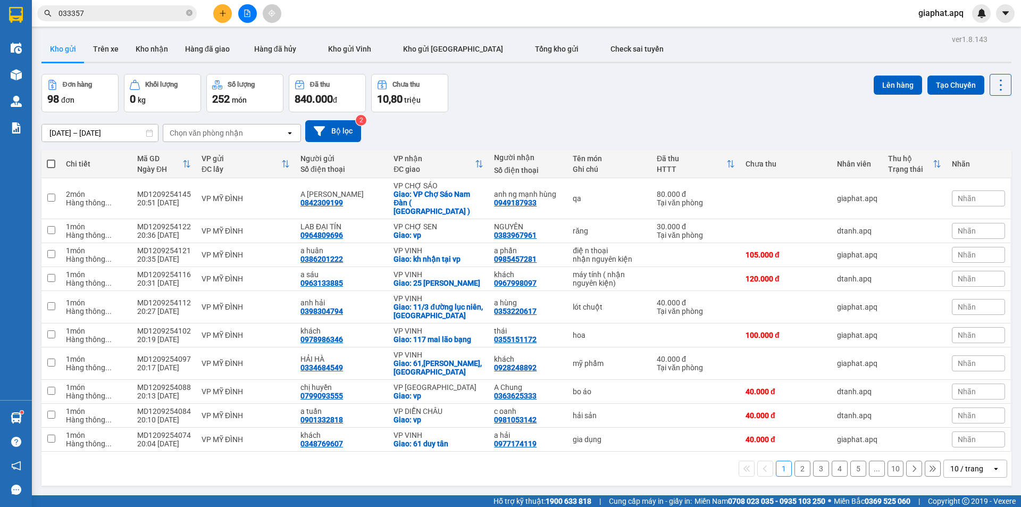
click at [179, 9] on input "033357" at bounding box center [120, 13] width 125 height 12
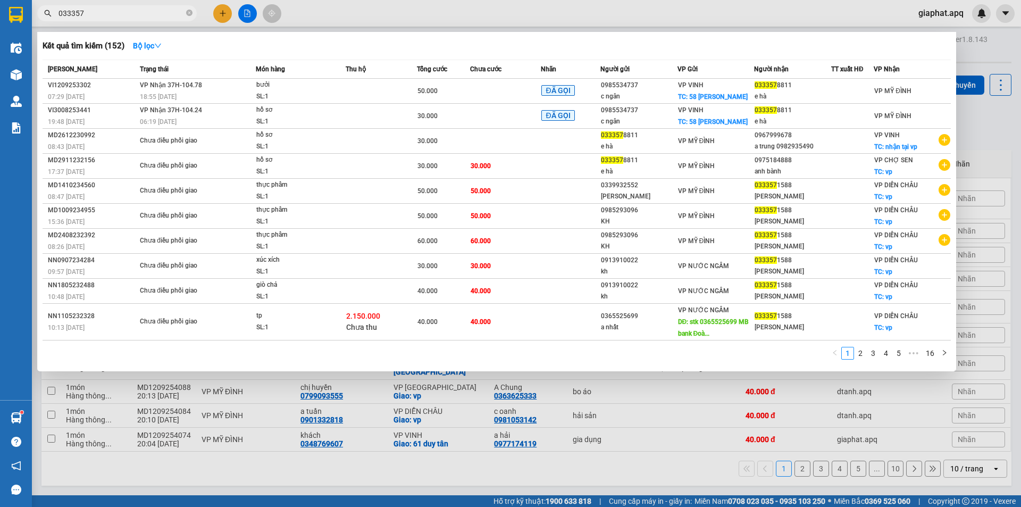
click at [179, 9] on input "033357" at bounding box center [120, 13] width 125 height 12
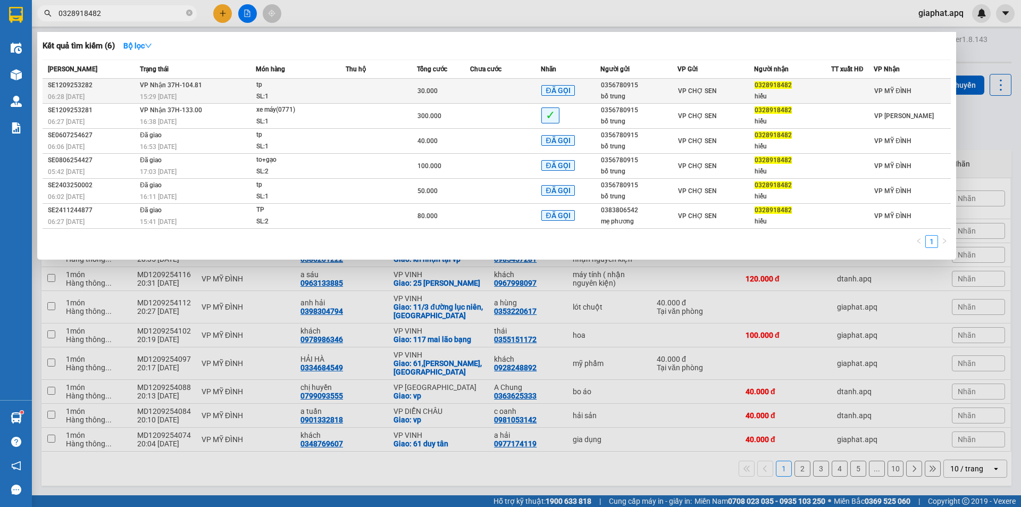
click at [275, 91] on div "SL: 1" at bounding box center [296, 97] width 80 height 12
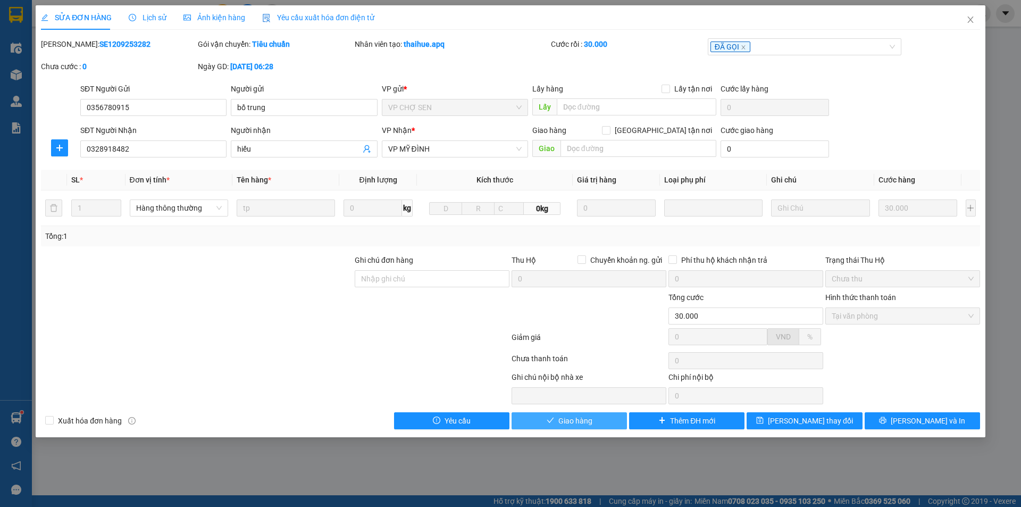
click at [553, 423] on icon "check" at bounding box center [550, 419] width 7 height 7
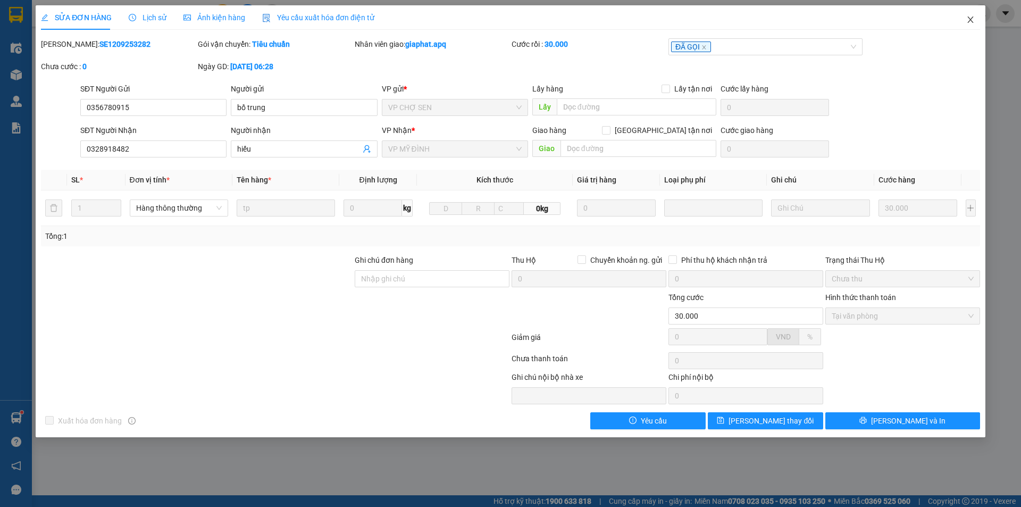
click at [971, 22] on icon "close" at bounding box center [970, 19] width 9 height 9
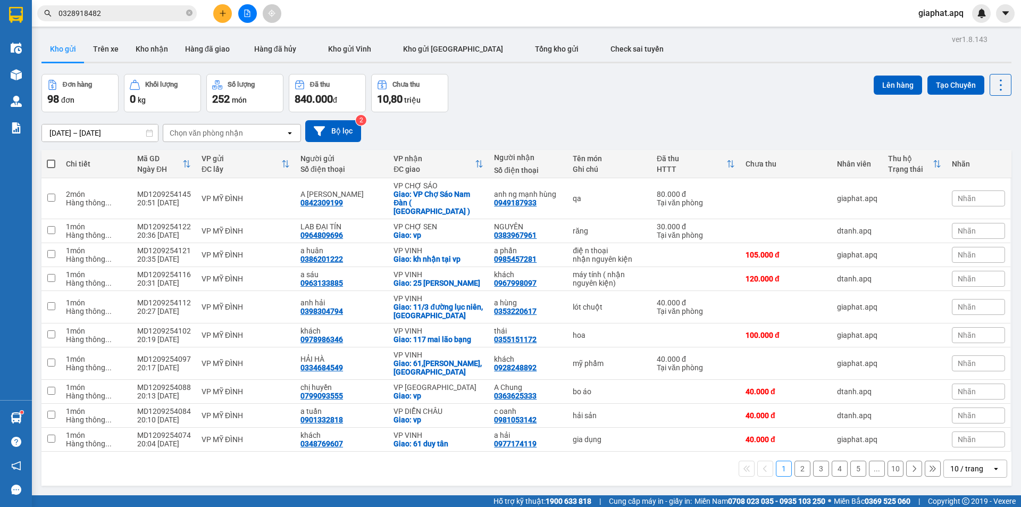
click at [750, 110] on div "Đơn hàng 98 đơn Khối lượng 0 kg Số lượng 252 món Đã thu 840.000 đ Chưa thu 10,8…" at bounding box center [526, 93] width 970 height 38
click at [190, 14] on icon "close-circle" at bounding box center [189, 13] width 6 height 6
click at [667, 122] on div "[DATE] – [DATE] Press the down arrow key to interact with the calendar and sele…" at bounding box center [526, 131] width 970 height 22
click at [220, 11] on icon "plus" at bounding box center [222, 13] width 7 height 7
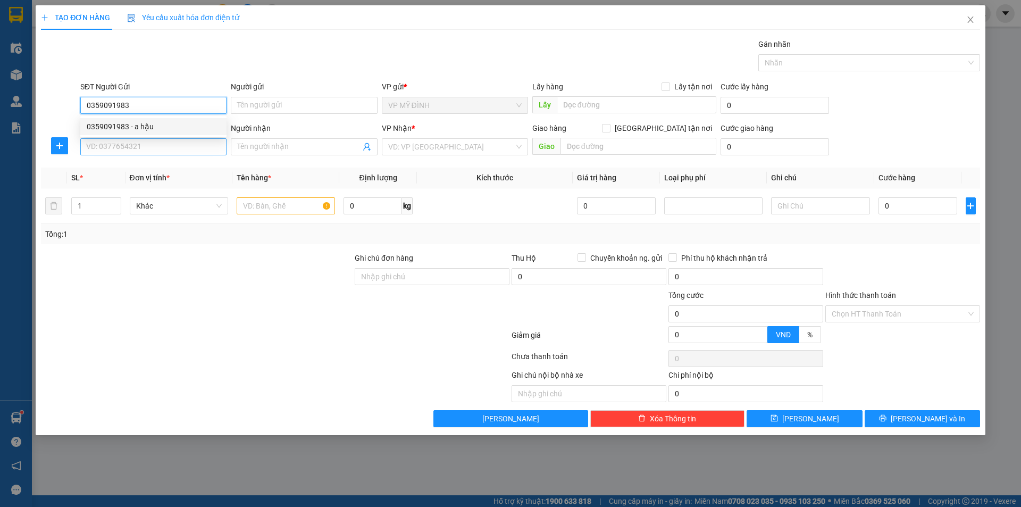
drag, startPoint x: 177, startPoint y: 131, endPoint x: 178, endPoint y: 148, distance: 17.6
click at [177, 131] on div "0359091983 - a hậu" at bounding box center [153, 127] width 133 height 12
click at [178, 148] on input "SĐT Người Nhận" at bounding box center [153, 146] width 146 height 17
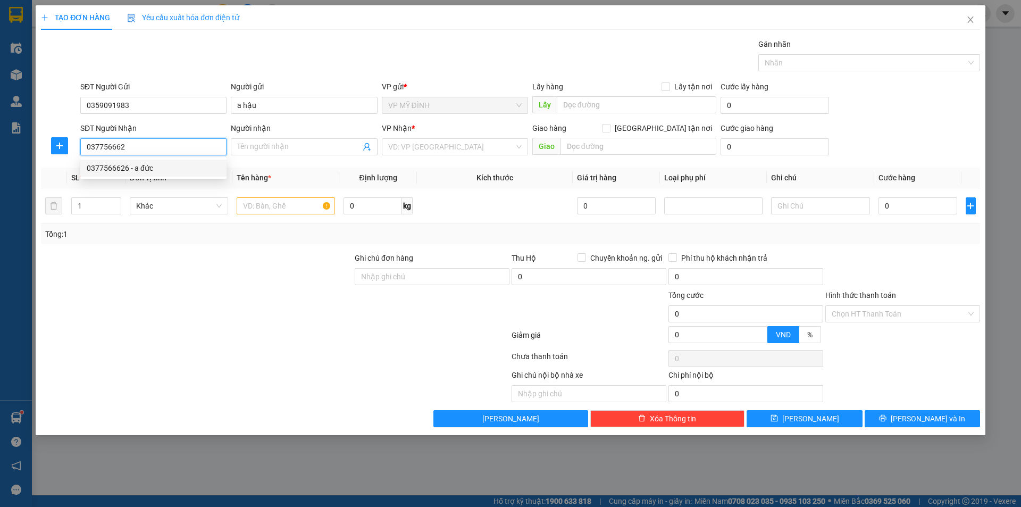
click at [185, 164] on div "0377566626 - a đức" at bounding box center [153, 168] width 133 height 12
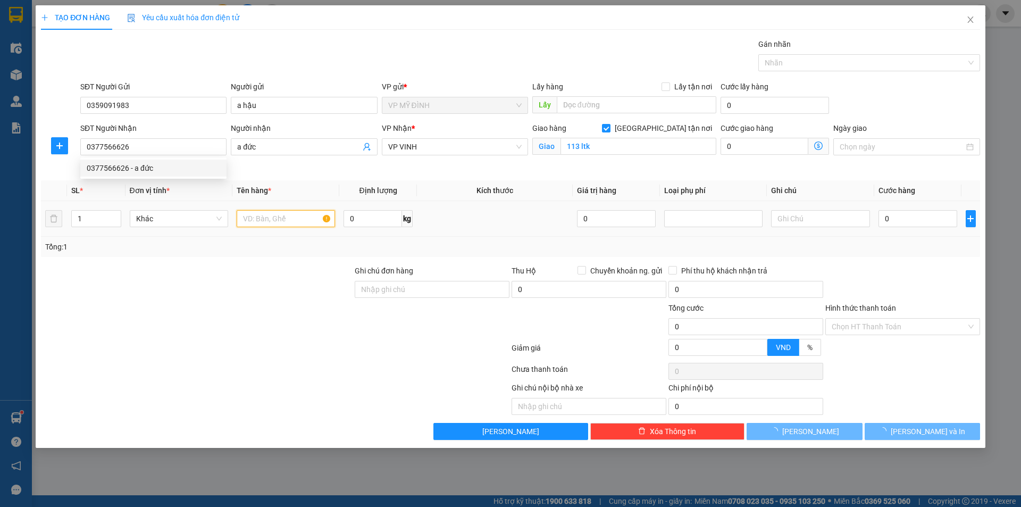
click at [277, 211] on input "text" at bounding box center [286, 218] width 98 height 17
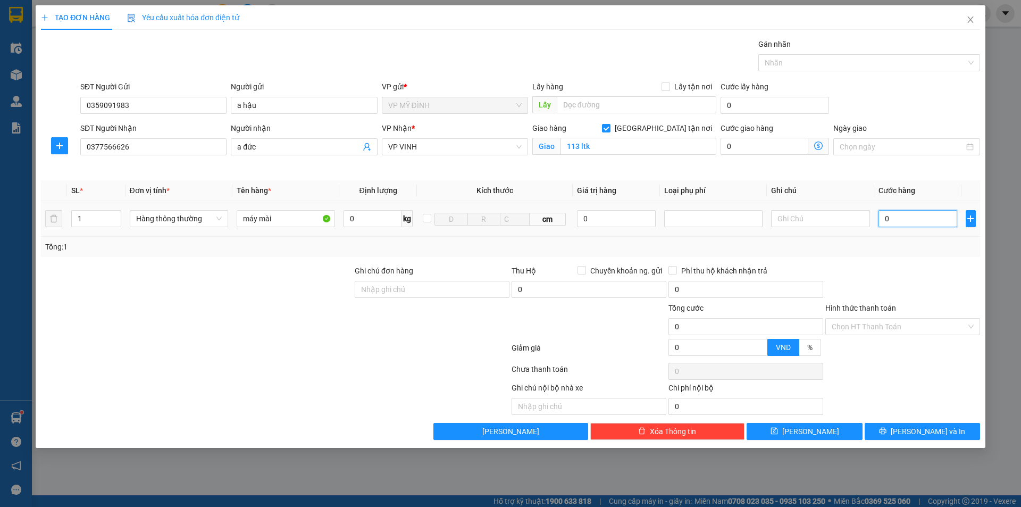
drag, startPoint x: 908, startPoint y: 223, endPoint x: 912, endPoint y: 255, distance: 31.7
click at [907, 223] on input "0" at bounding box center [917, 218] width 79 height 17
drag, startPoint x: 902, startPoint y: 433, endPoint x: 936, endPoint y: 286, distance: 150.5
click at [936, 286] on div "Transit Pickup Surcharge Ids Transit Deliver Surcharge Ids Transit Deliver Surc…" at bounding box center [510, 238] width 939 height 401
click at [603, 143] on input "113 ltk" at bounding box center [638, 146] width 156 height 17
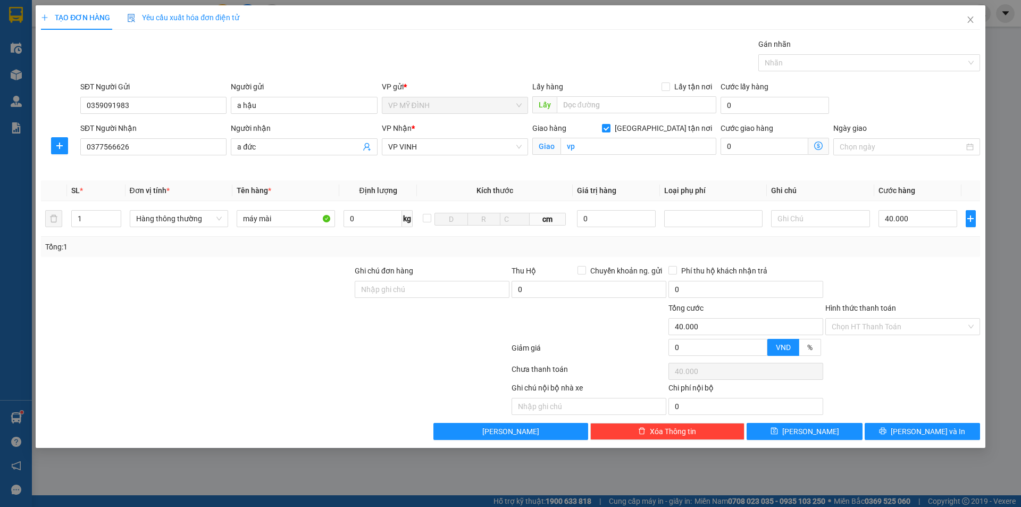
click at [393, 379] on div at bounding box center [275, 371] width 471 height 21
click at [910, 435] on button "[PERSON_NAME] và In" at bounding box center [922, 431] width 115 height 17
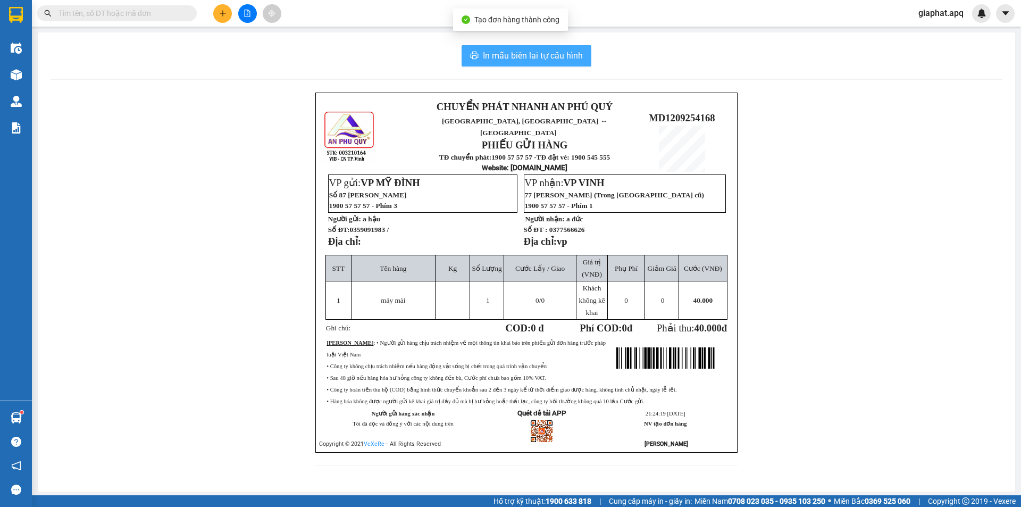
click at [534, 61] on span "In mẫu biên lai tự cấu hình" at bounding box center [533, 55] width 100 height 13
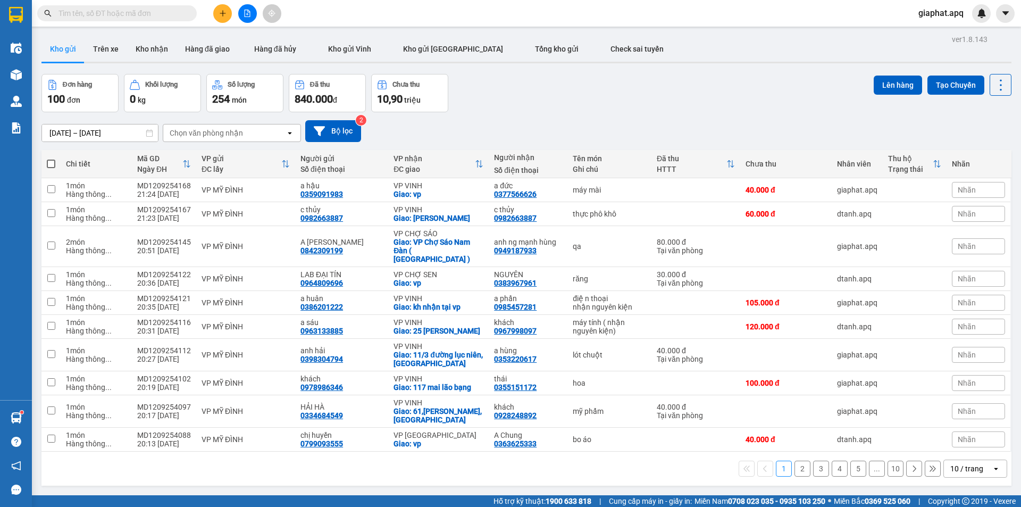
click at [717, 107] on div "Đơn hàng 100 đơn Khối lượng 0 kg Số lượng 254 món Đã thu 840.000 đ Chưa thu 10,…" at bounding box center [526, 93] width 970 height 38
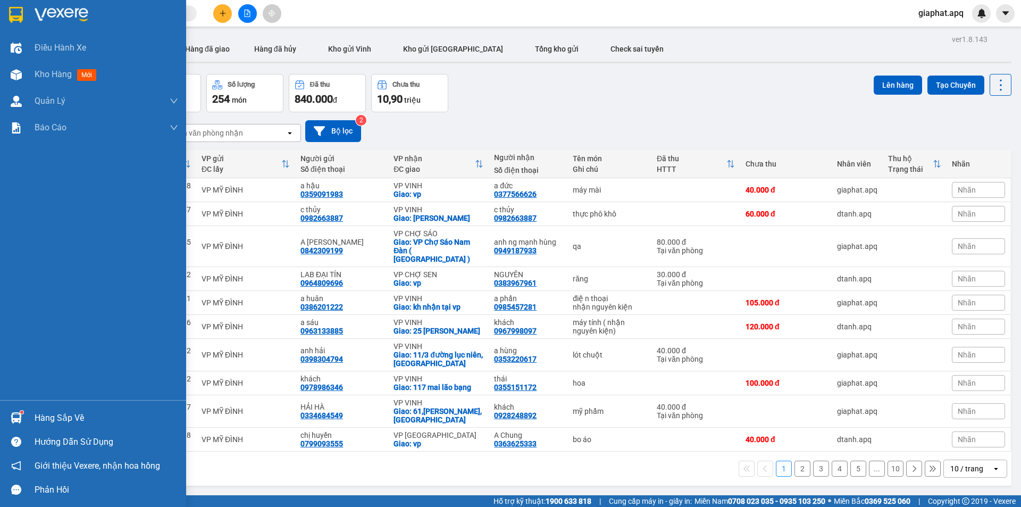
click at [30, 418] on div "Hàng sắp về" at bounding box center [93, 418] width 186 height 24
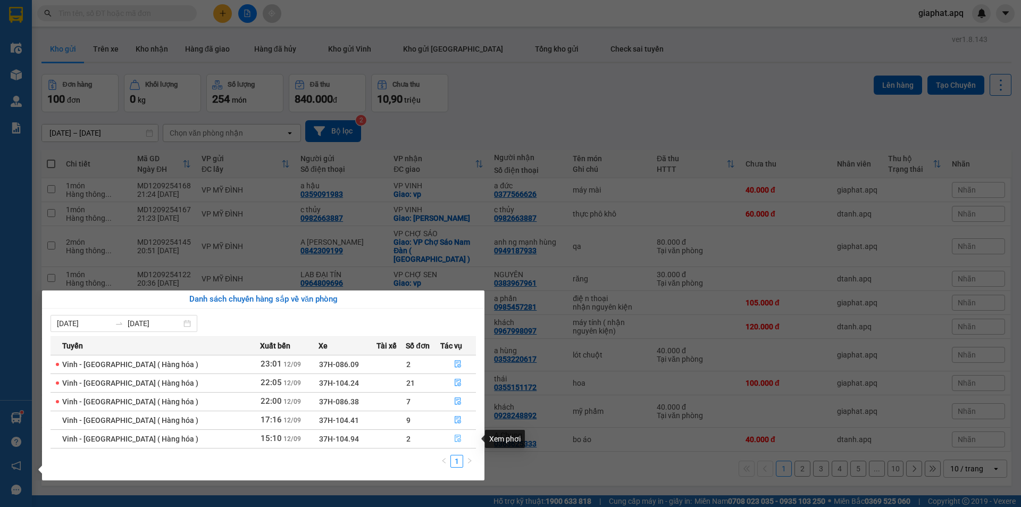
click at [454, 438] on icon "file-done" at bounding box center [457, 437] width 7 height 7
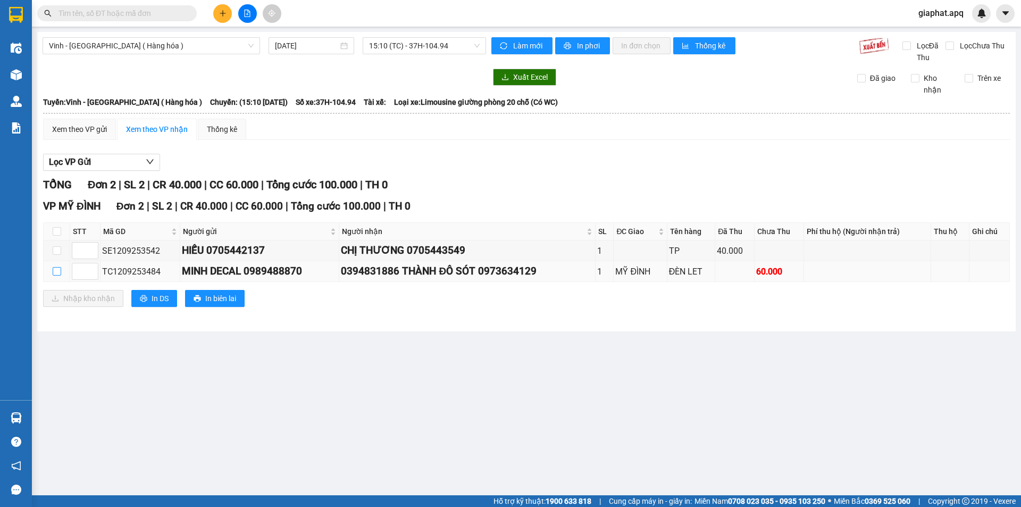
click at [55, 272] on input "checkbox" at bounding box center [57, 271] width 9 height 9
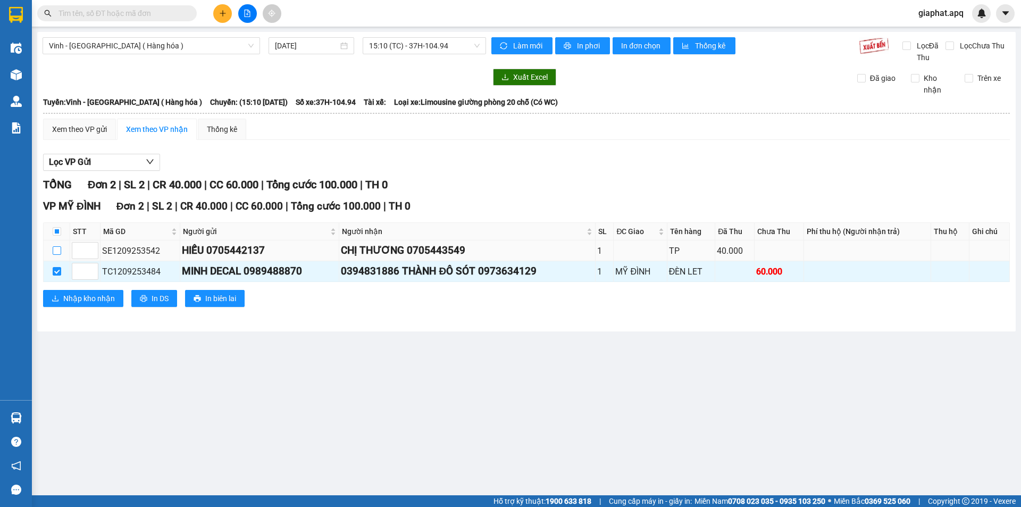
click at [59, 249] on input "checkbox" at bounding box center [57, 250] width 9 height 9
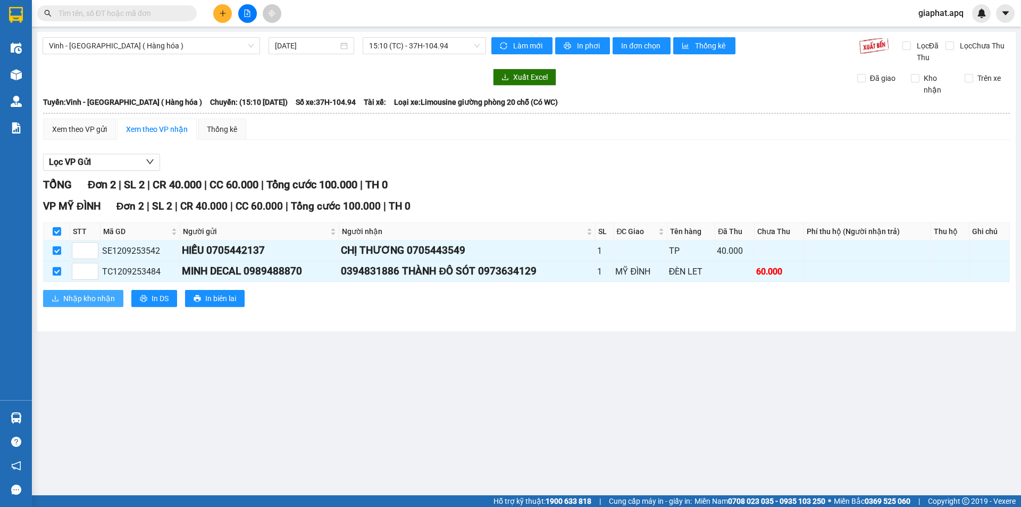
click at [83, 303] on span "Nhập kho nhận" at bounding box center [89, 298] width 52 height 12
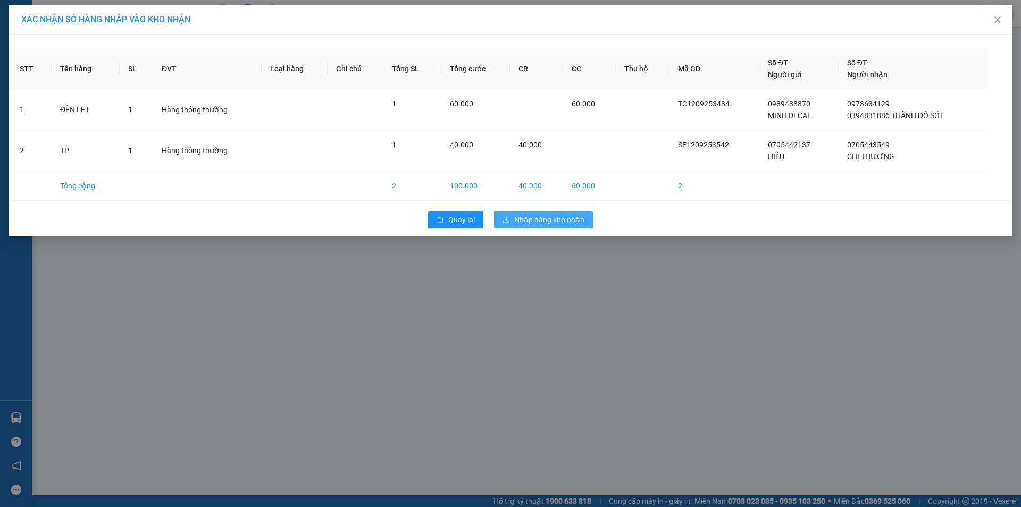
click at [542, 214] on span "Nhập hàng kho nhận" at bounding box center [549, 220] width 70 height 12
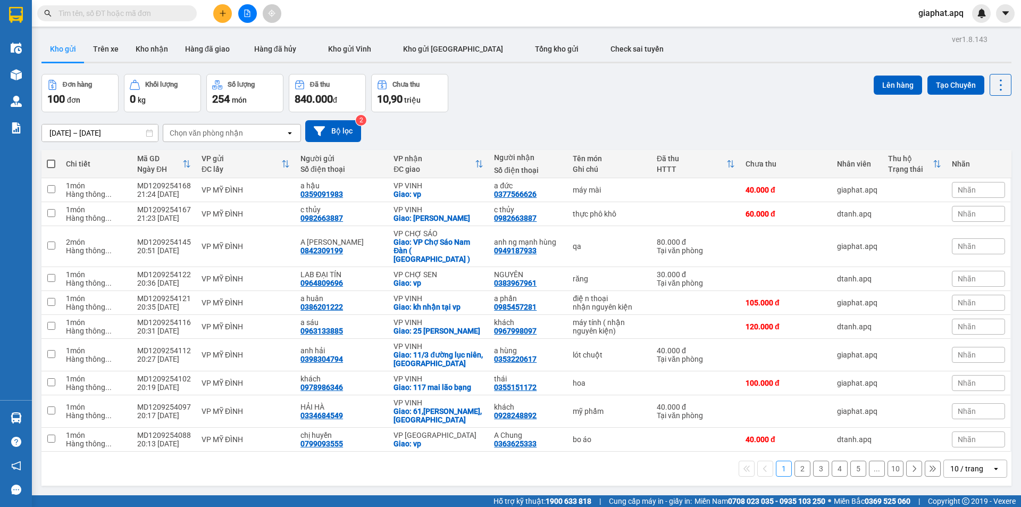
drag, startPoint x: 571, startPoint y: 93, endPoint x: 564, endPoint y: 91, distance: 7.0
click at [570, 92] on div "Đơn hàng 100 đơn Khối lượng 0 kg Số lượng 254 món Đã thu 840.000 đ Chưa thu 10,…" at bounding box center [526, 93] width 970 height 38
click at [141, 52] on button "Kho nhận" at bounding box center [151, 49] width 49 height 26
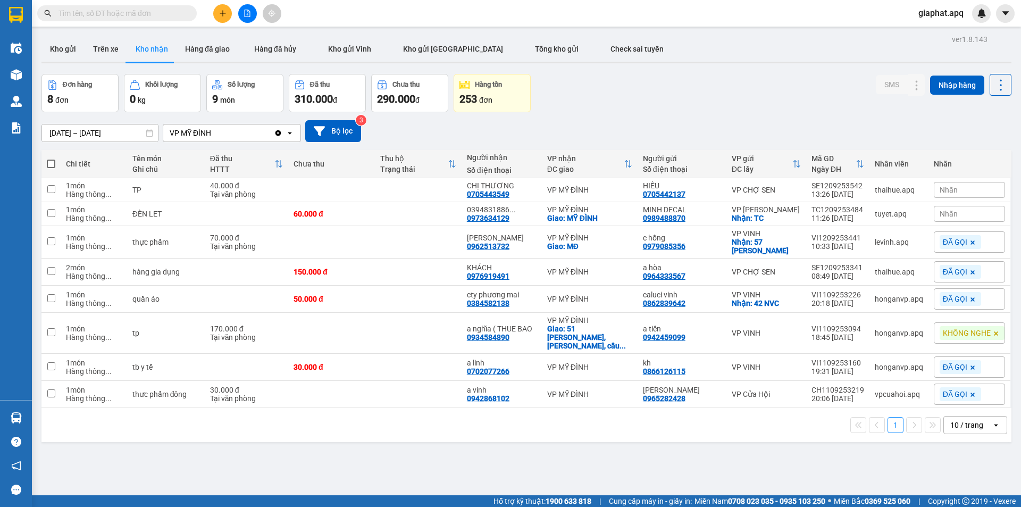
click at [968, 218] on div "Nhãn" at bounding box center [969, 214] width 71 height 16
click at [800, 272] on div "ĐÃ GỌI" at bounding box center [808, 270] width 31 height 14
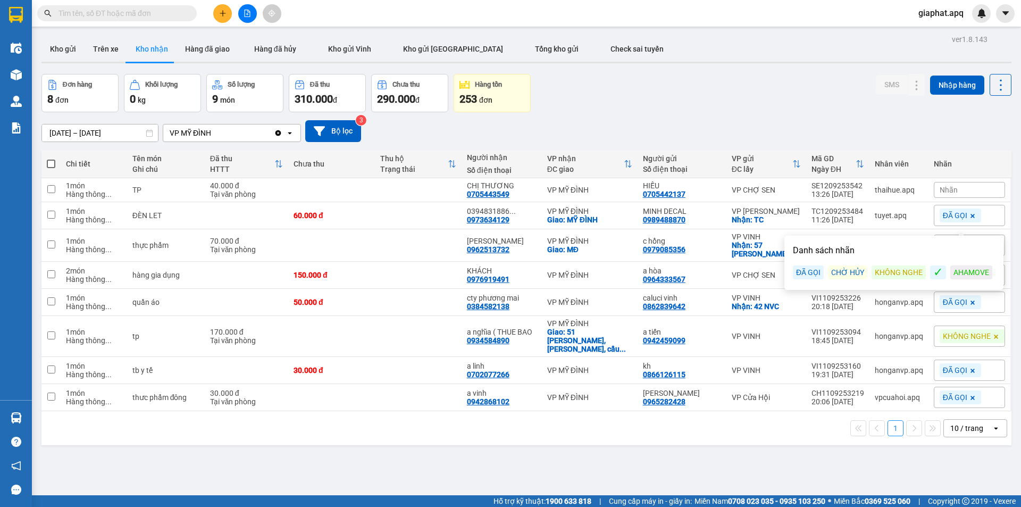
click at [766, 95] on div "Đơn hàng 8 đơn Khối lượng 0 kg Số lượng 9 món Đã thu 310.000 đ Chưa thu 290.000…" at bounding box center [526, 93] width 970 height 38
click at [608, 80] on div "Đơn hàng 8 đơn Khối lượng 0 kg Số lượng 9 món Đã thu 310.000 đ Chưa thu 290.000…" at bounding box center [526, 93] width 970 height 38
click at [973, 188] on div "Nhãn" at bounding box center [969, 190] width 71 height 16
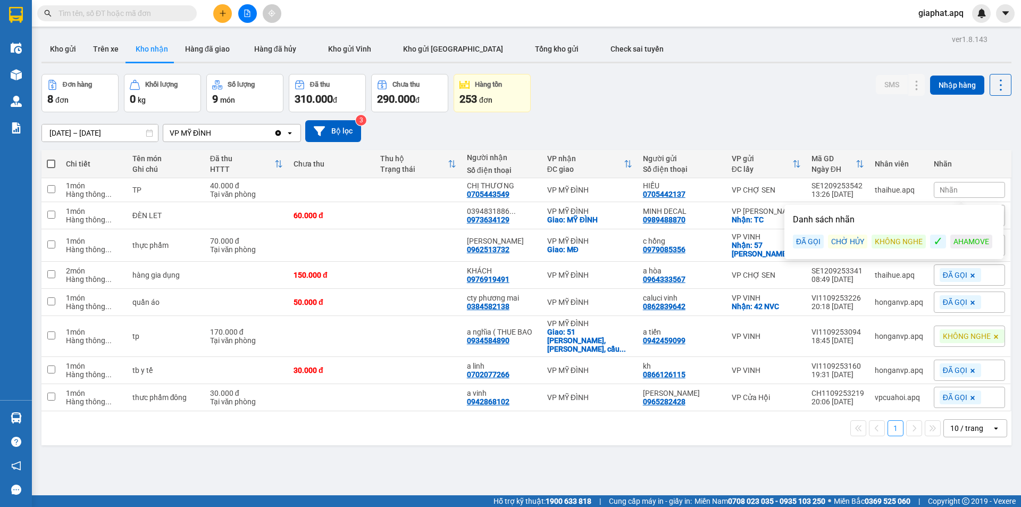
click at [811, 241] on div "ĐÃ GỌI" at bounding box center [808, 242] width 31 height 14
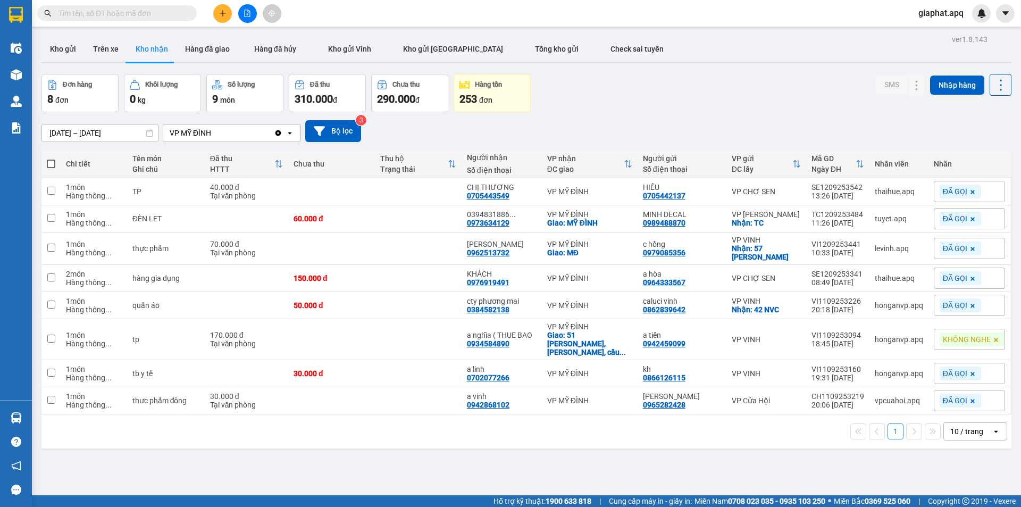
click at [766, 57] on div "Kho gửi Trên xe Kho nhận Hàng đã giao Hàng đã hủy Kho gửi [PERSON_NAME] gửi Hà …" at bounding box center [526, 50] width 970 height 28
click at [171, 11] on input "text" at bounding box center [120, 13] width 125 height 12
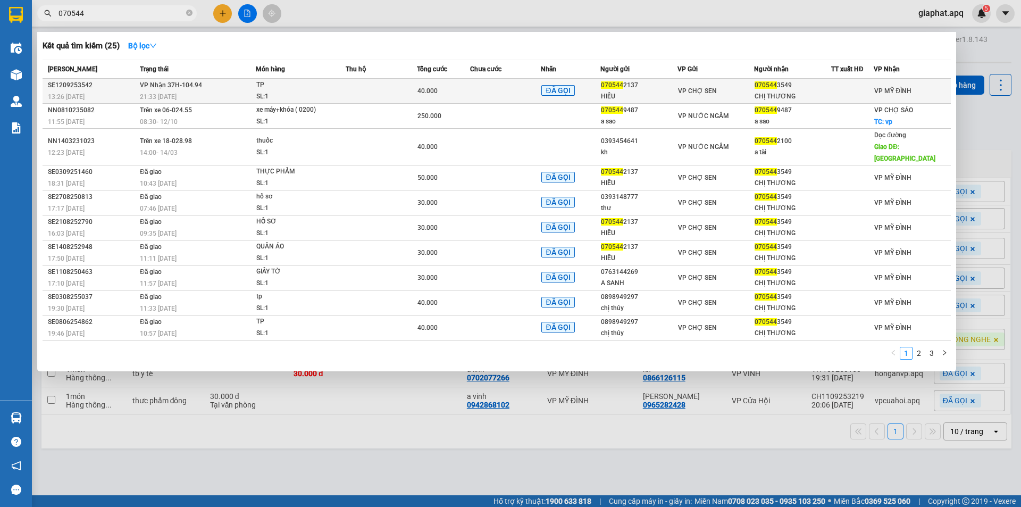
type input "070544"
click at [335, 95] on div "SL: 1" at bounding box center [296, 97] width 80 height 12
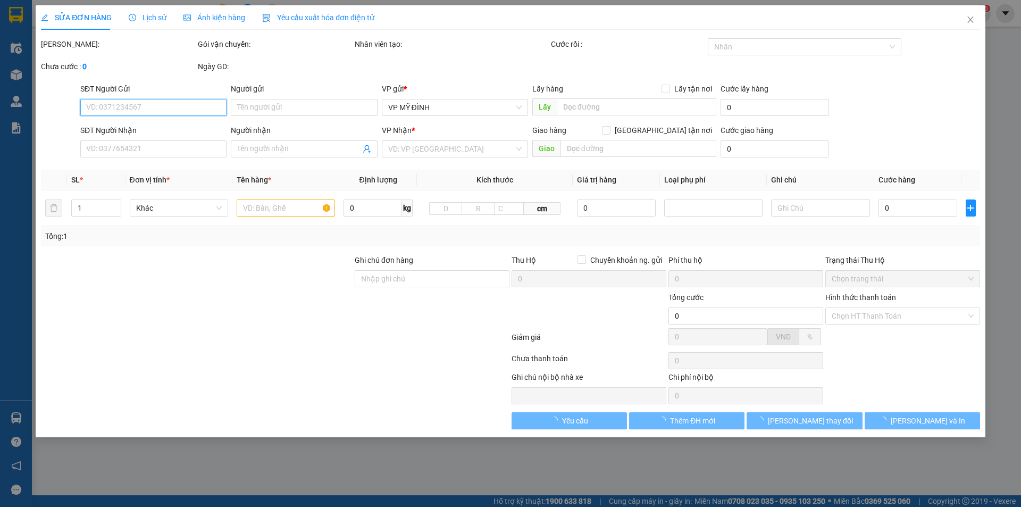
type input "0705442137"
type input "HIẾU"
type input "0705443549"
type input "CHỊ THƯƠNG"
type input "40.000"
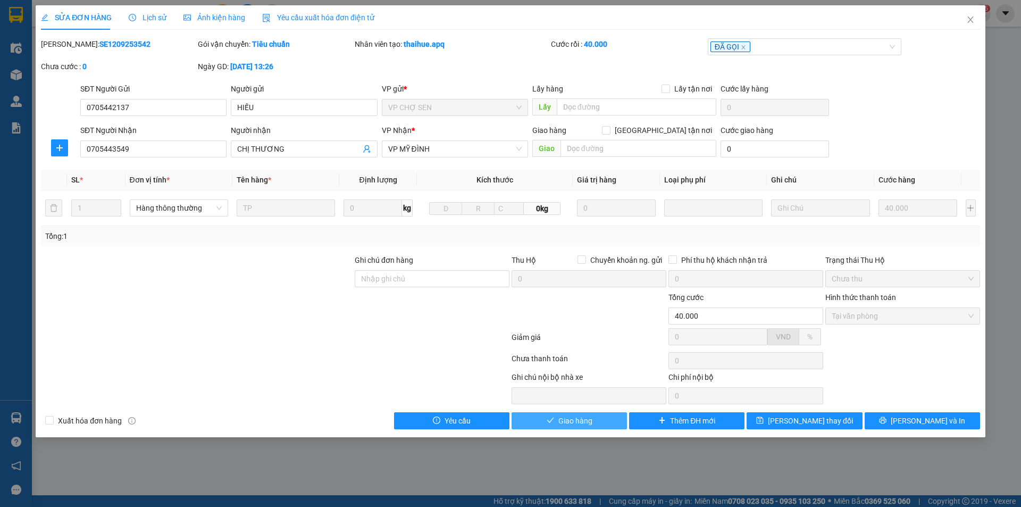
click at [565, 424] on span "Giao hàng" at bounding box center [575, 421] width 34 height 12
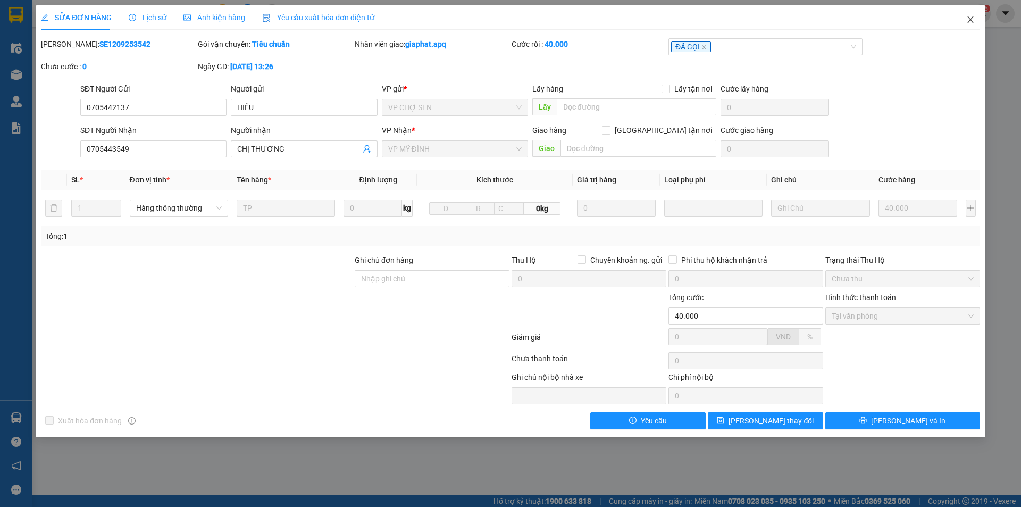
click at [966, 19] on icon "close" at bounding box center [970, 19] width 9 height 9
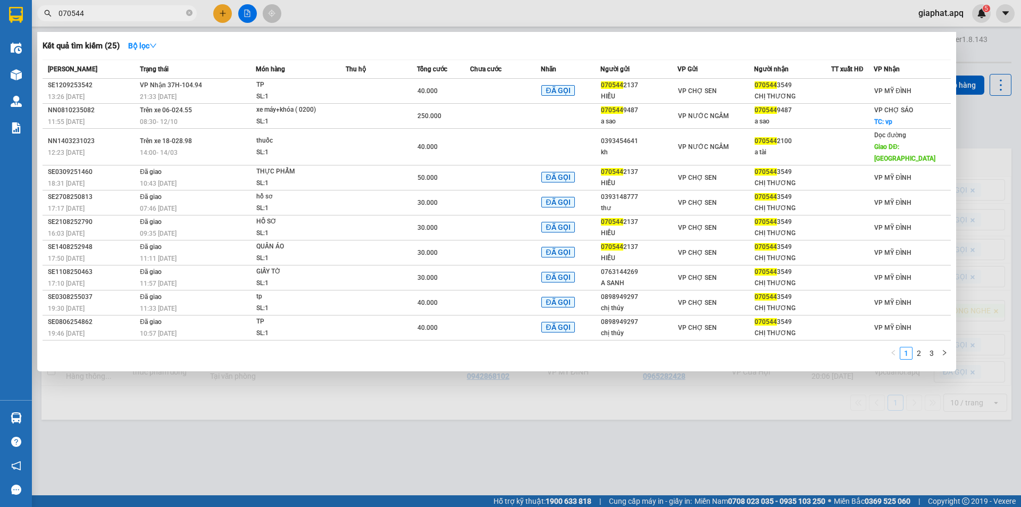
click at [158, 19] on input "070544" at bounding box center [120, 13] width 125 height 12
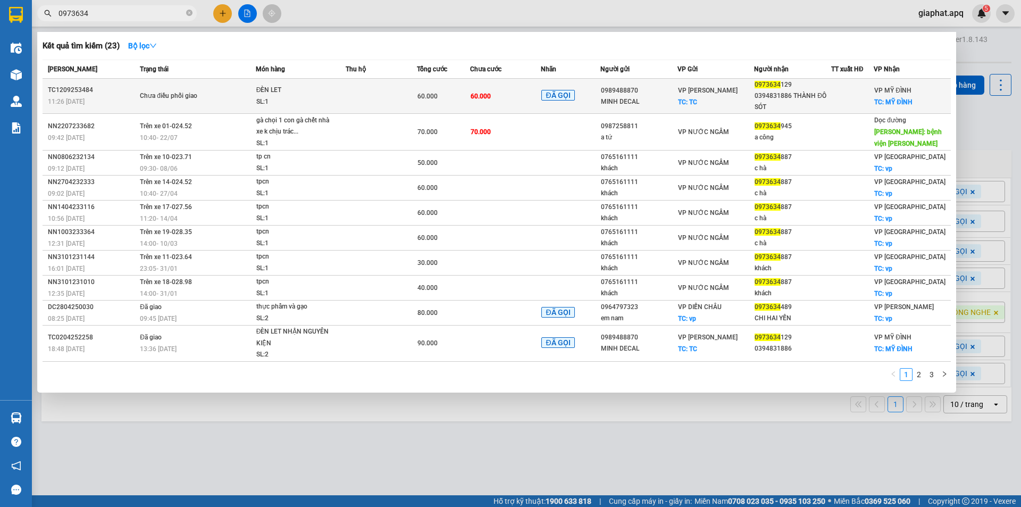
type input "0973634"
click at [381, 108] on td at bounding box center [381, 96] width 71 height 35
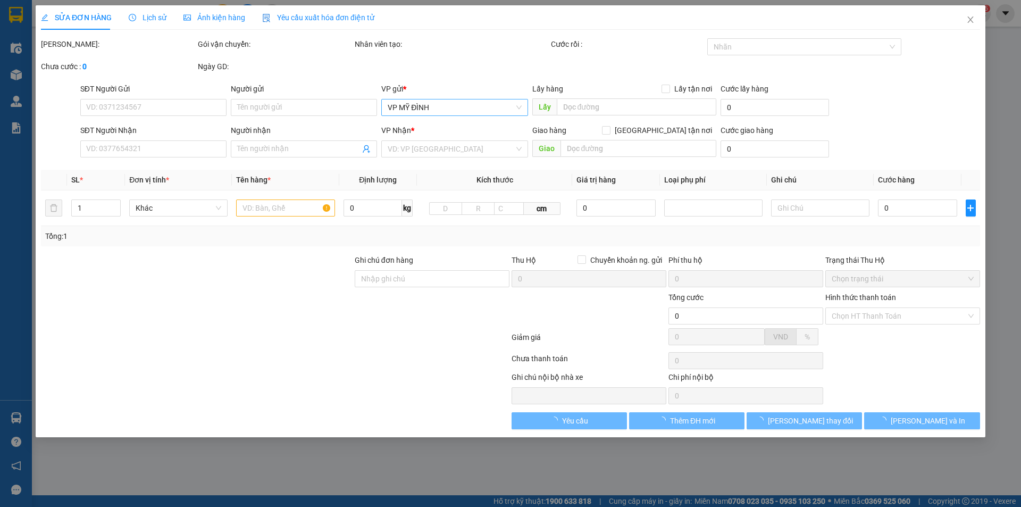
type input "0989488870"
type input "MINH DECAL"
checkbox input "true"
type input "TC"
type input "0973634129"
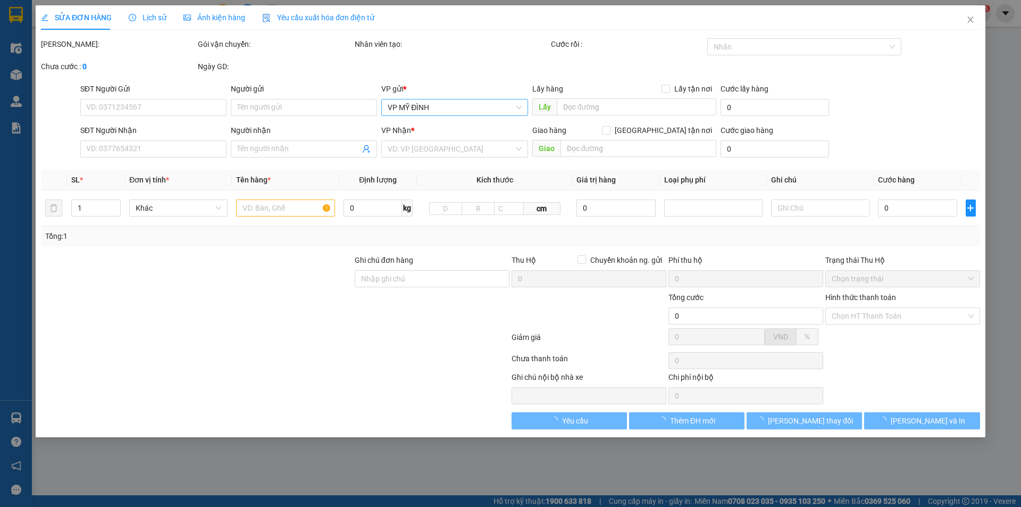
type input "0394831886 THÀNH ĐÔ SÓT"
checkbox input "true"
type input "MỸ ĐÌNH"
type input "60.000"
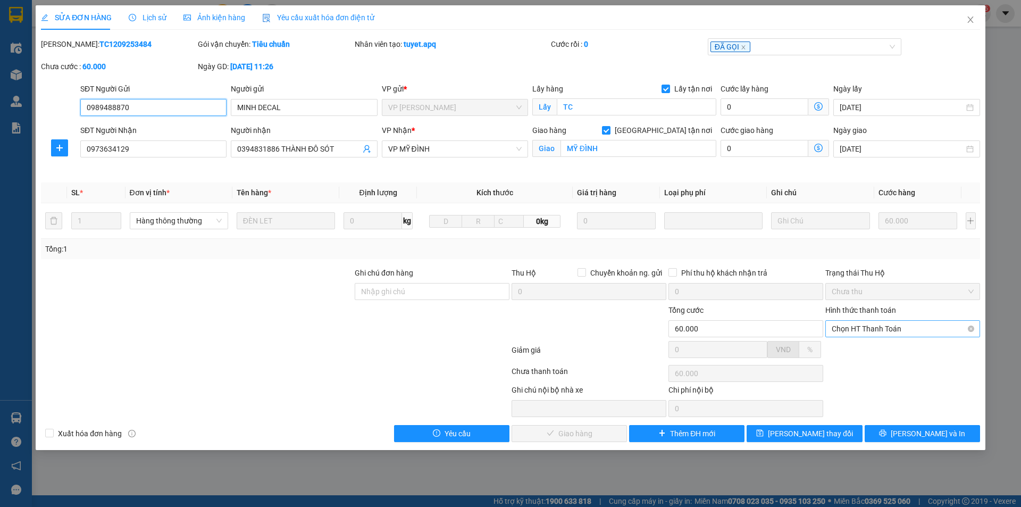
click at [890, 330] on span "Chọn HT Thanh Toán" at bounding box center [903, 329] width 142 height 16
click at [881, 352] on div "Tại văn phòng" at bounding box center [903, 350] width 142 height 12
type input "0"
click at [577, 438] on span "[PERSON_NAME] và Giao hàng" at bounding box center [583, 434] width 102 height 12
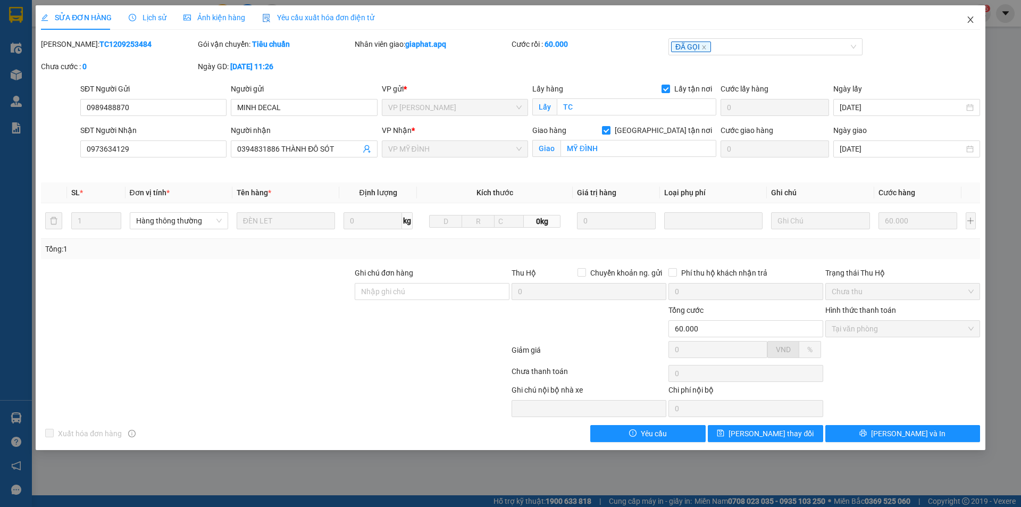
click at [967, 22] on icon "close" at bounding box center [970, 19] width 9 height 9
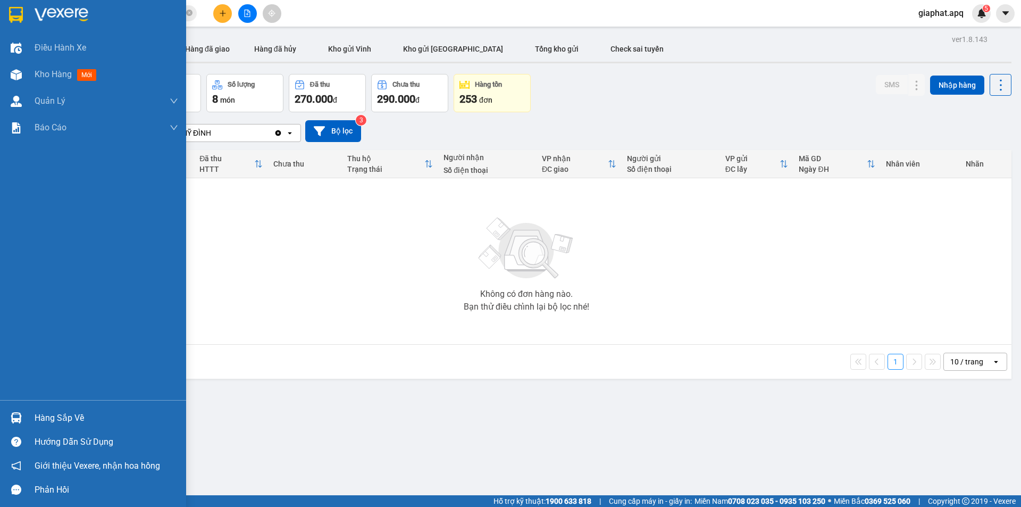
click at [56, 413] on div "Hàng sắp về" at bounding box center [107, 418] width 144 height 16
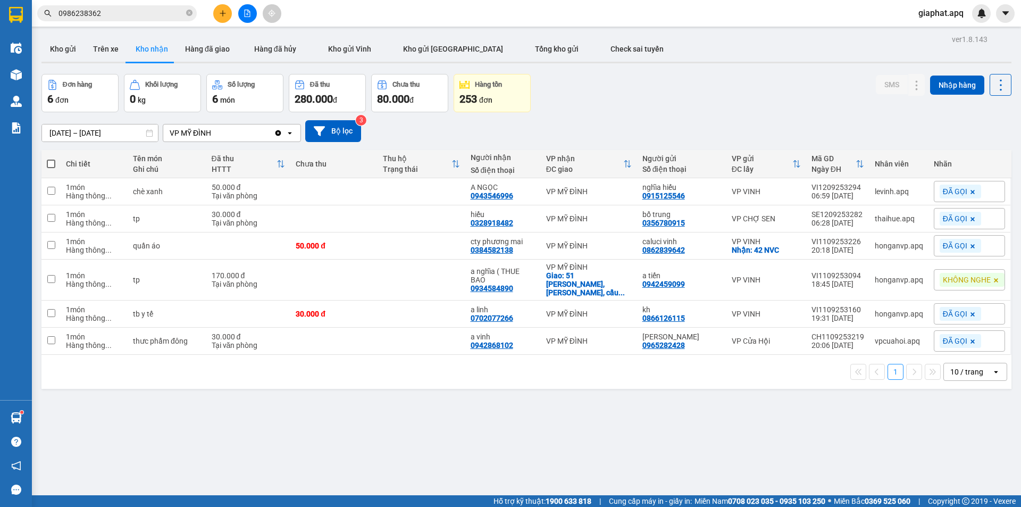
click at [169, 16] on input "0986238362" at bounding box center [120, 13] width 125 height 12
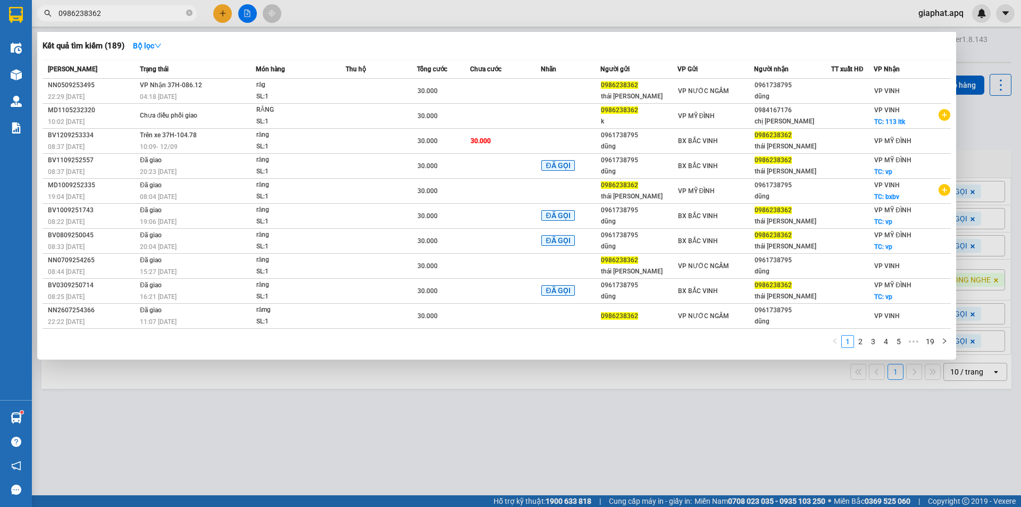
drag, startPoint x: 169, startPoint y: 16, endPoint x: 266, endPoint y: 3, distance: 98.1
click at [169, 16] on input "0986238362" at bounding box center [120, 13] width 125 height 12
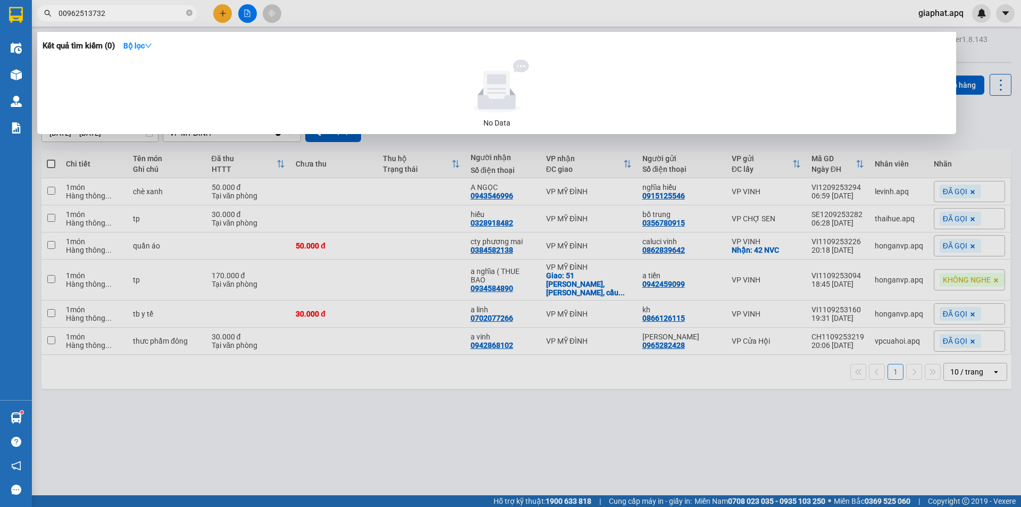
click at [62, 8] on input "00962513732" at bounding box center [120, 13] width 125 height 12
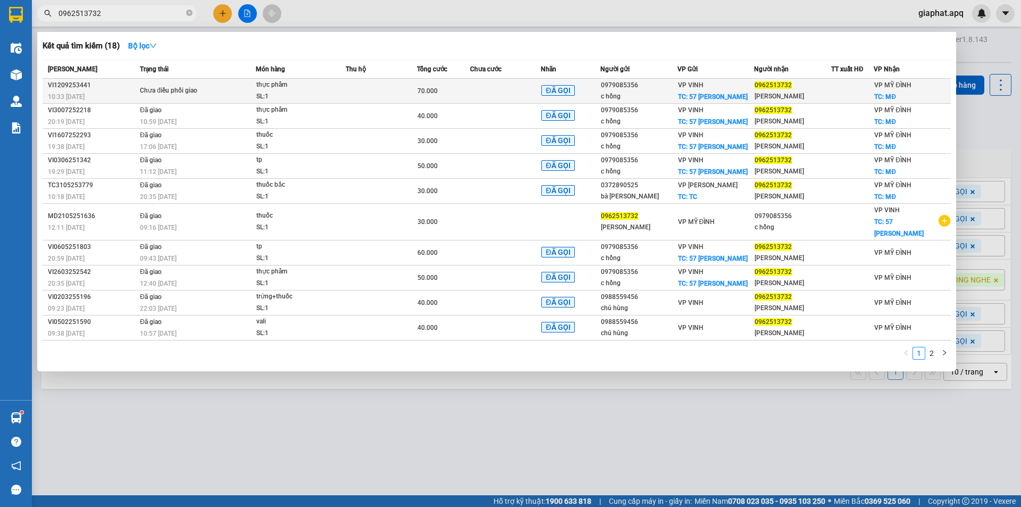
type input "0962513732"
click at [371, 93] on td at bounding box center [381, 91] width 71 height 25
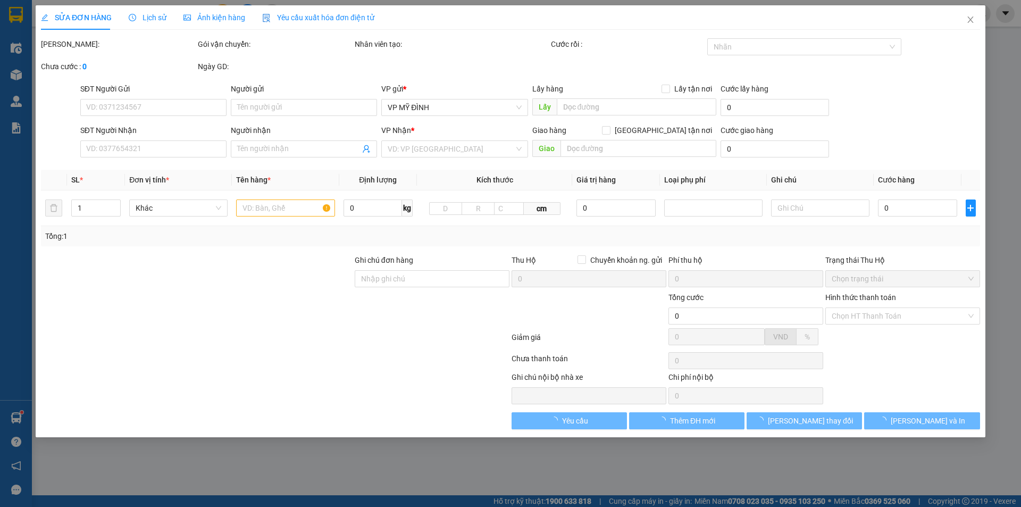
type input "0979085356"
type input "c hồng"
checkbox input "true"
type input "57 đinh lễ"
type input "0962513732"
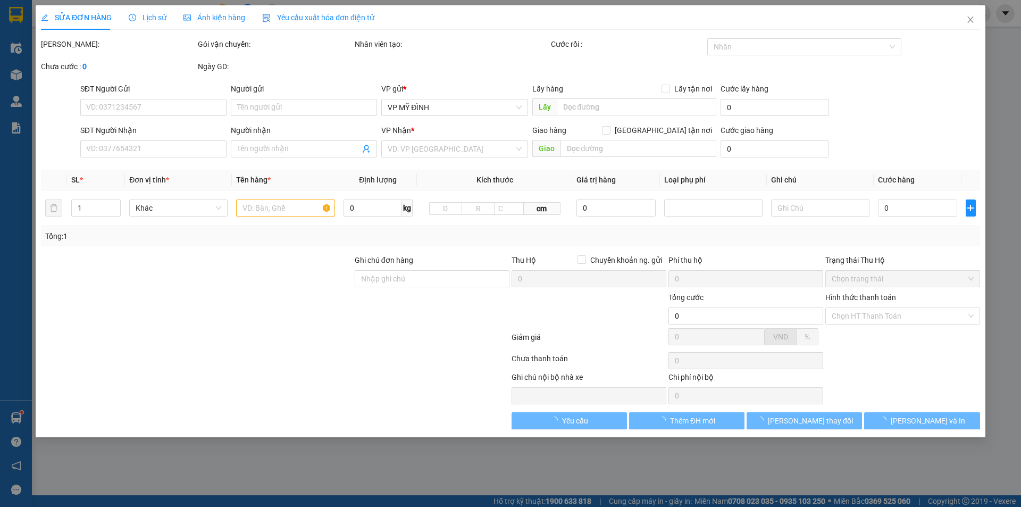
type input "[PERSON_NAME]"
checkbox input "true"
type input "MĐ"
type input "70.000"
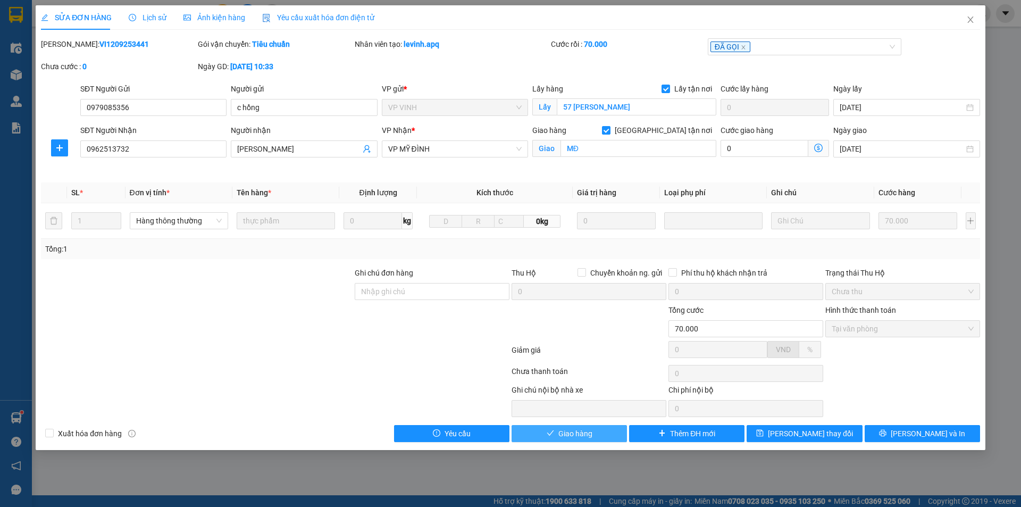
click at [585, 426] on button "Giao hàng" at bounding box center [569, 433] width 115 height 17
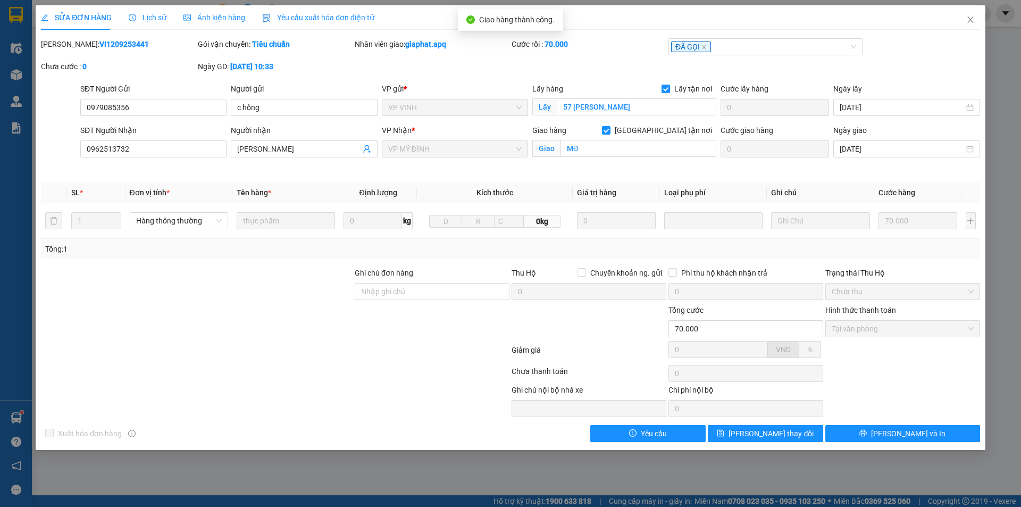
click at [395, 365] on div at bounding box center [275, 373] width 471 height 21
